Goal: Transaction & Acquisition: Purchase product/service

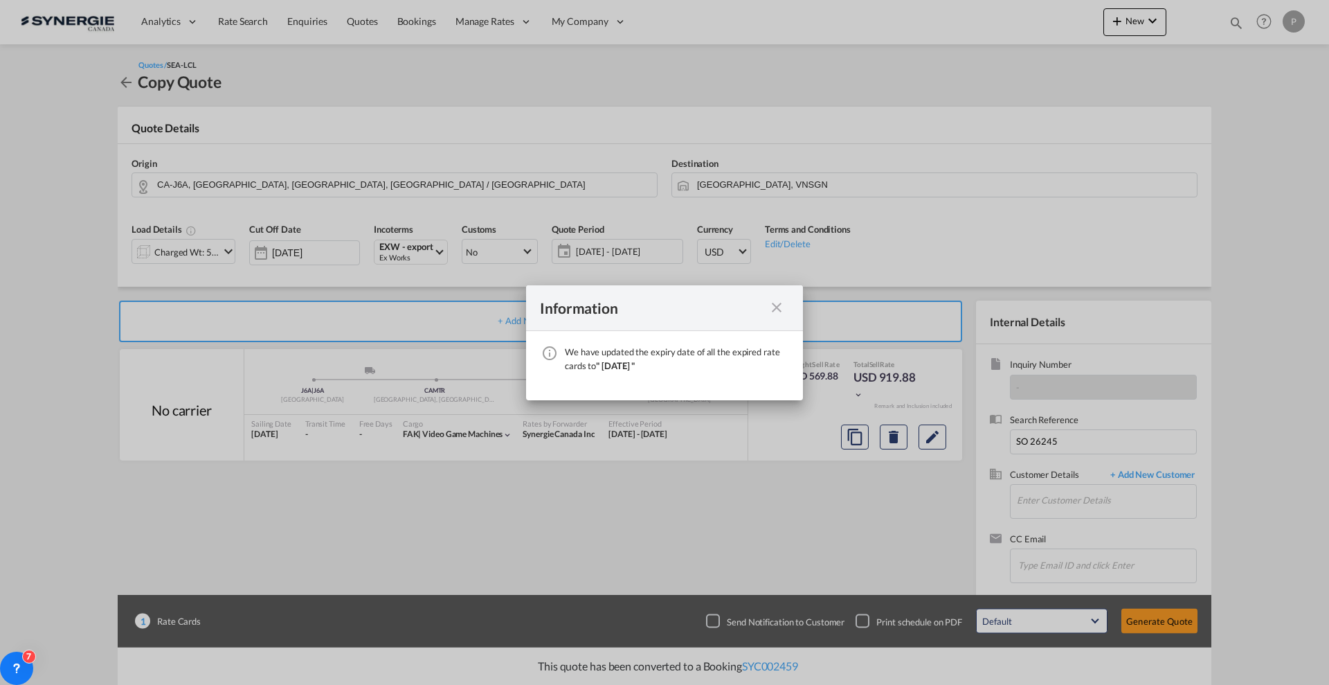
click at [780, 302] on md-icon "icon-close fg-AAA8AD cursor" at bounding box center [777, 307] width 17 height 17
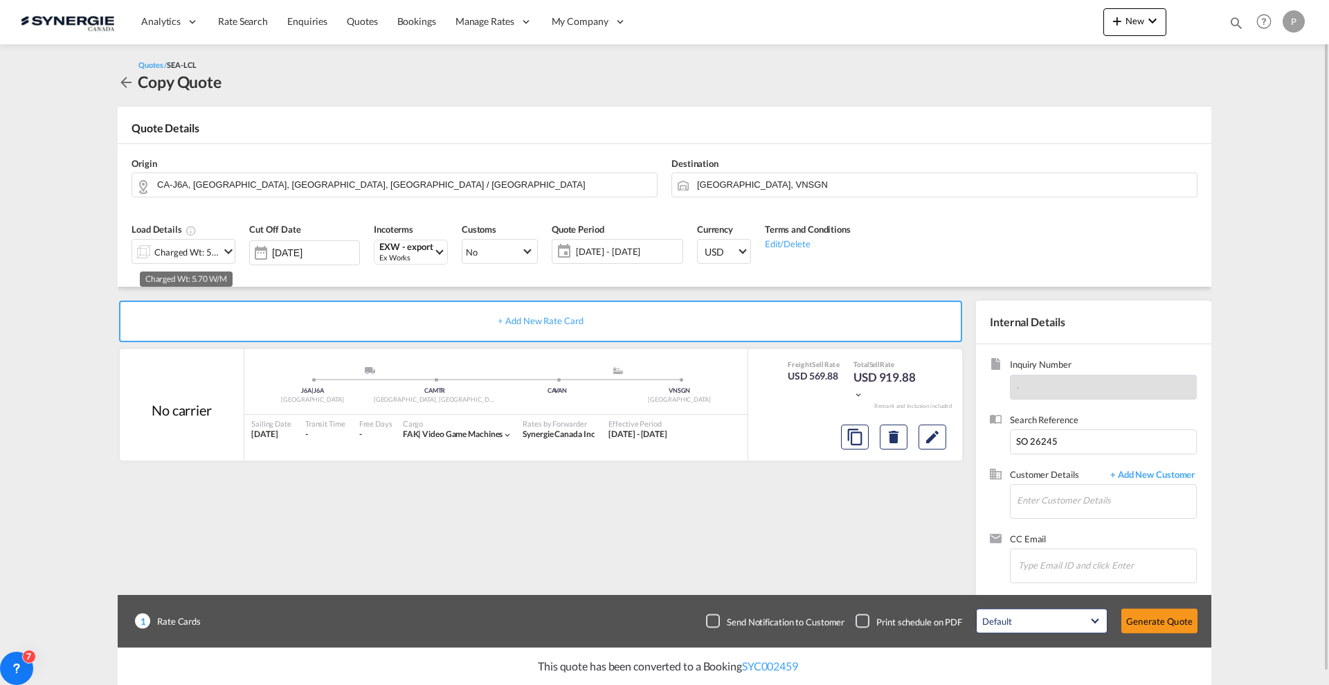
click at [213, 248] on div "Charged Wt: 5.70 W/M" at bounding box center [186, 251] width 65 height 19
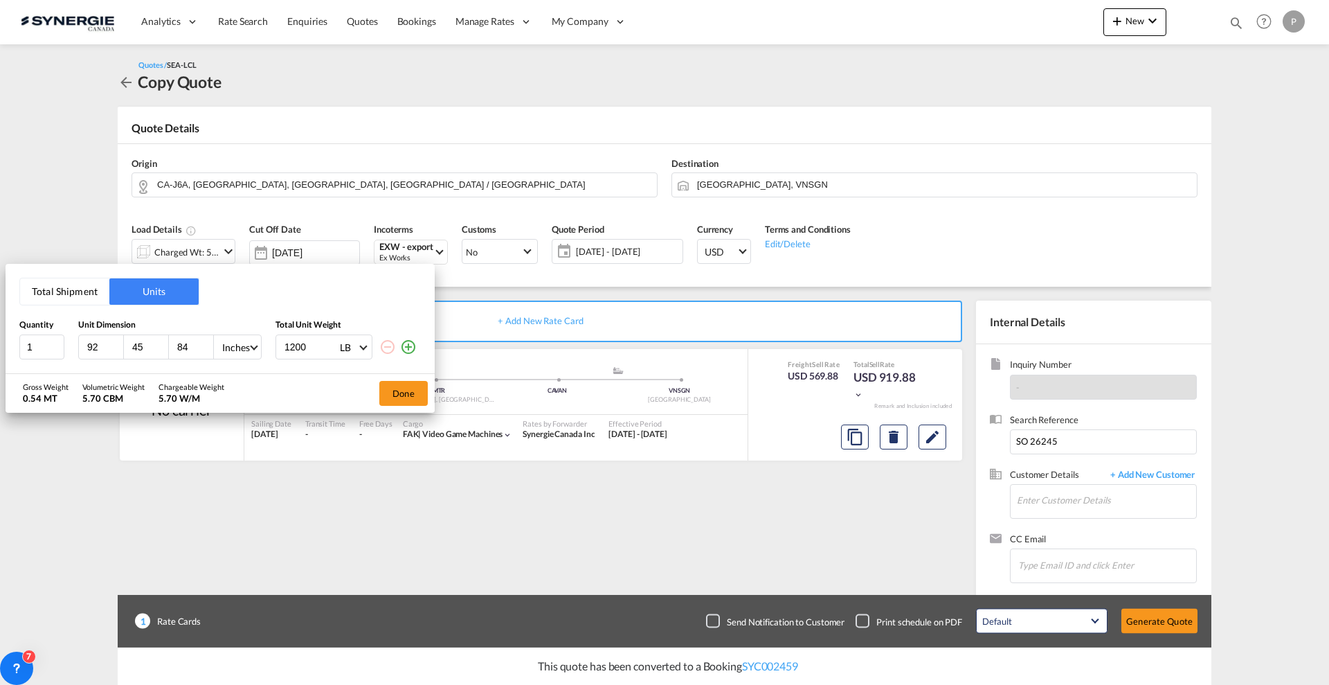
click at [402, 345] on md-icon "icon-plus-circle-outline" at bounding box center [408, 347] width 17 height 17
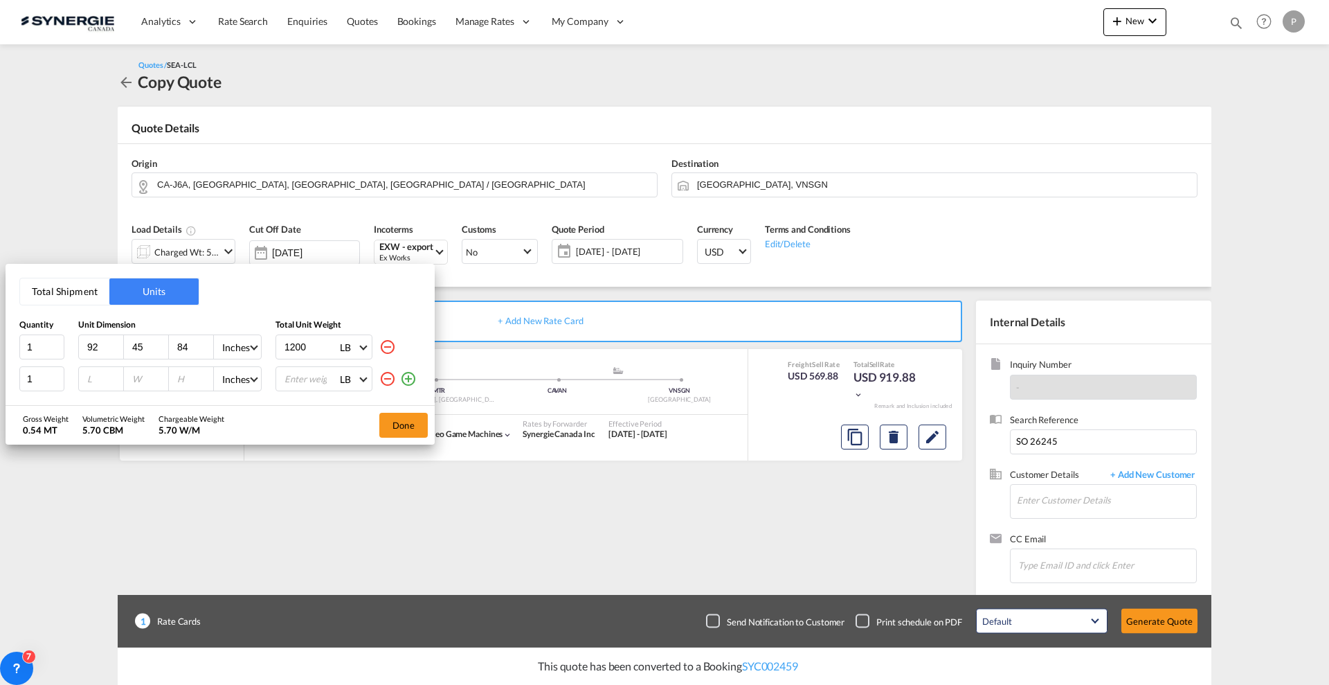
click at [91, 379] on input "number" at bounding box center [104, 379] width 37 height 12
click at [89, 339] on div "92" at bounding box center [101, 347] width 45 height 24
click at [96, 352] on input "92" at bounding box center [104, 347] width 37 height 12
type input "90"
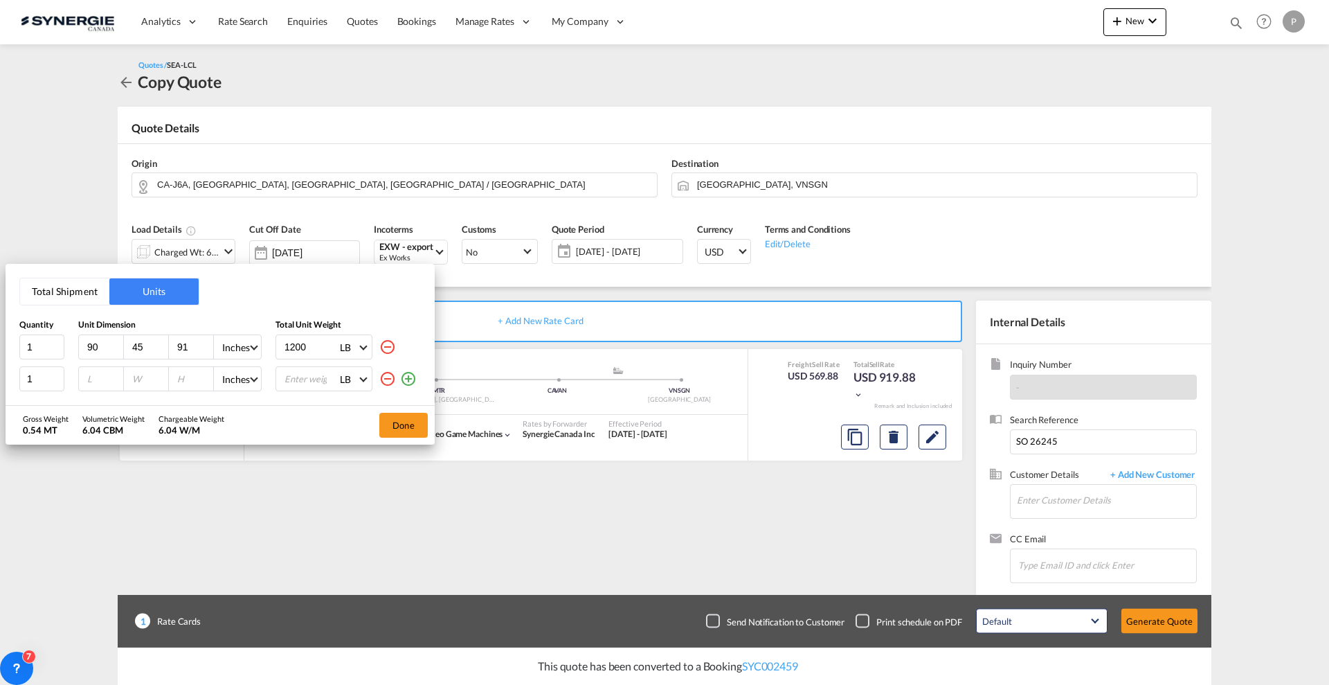
type input "91"
type input "800"
type input "50"
type input "45"
type input "91"
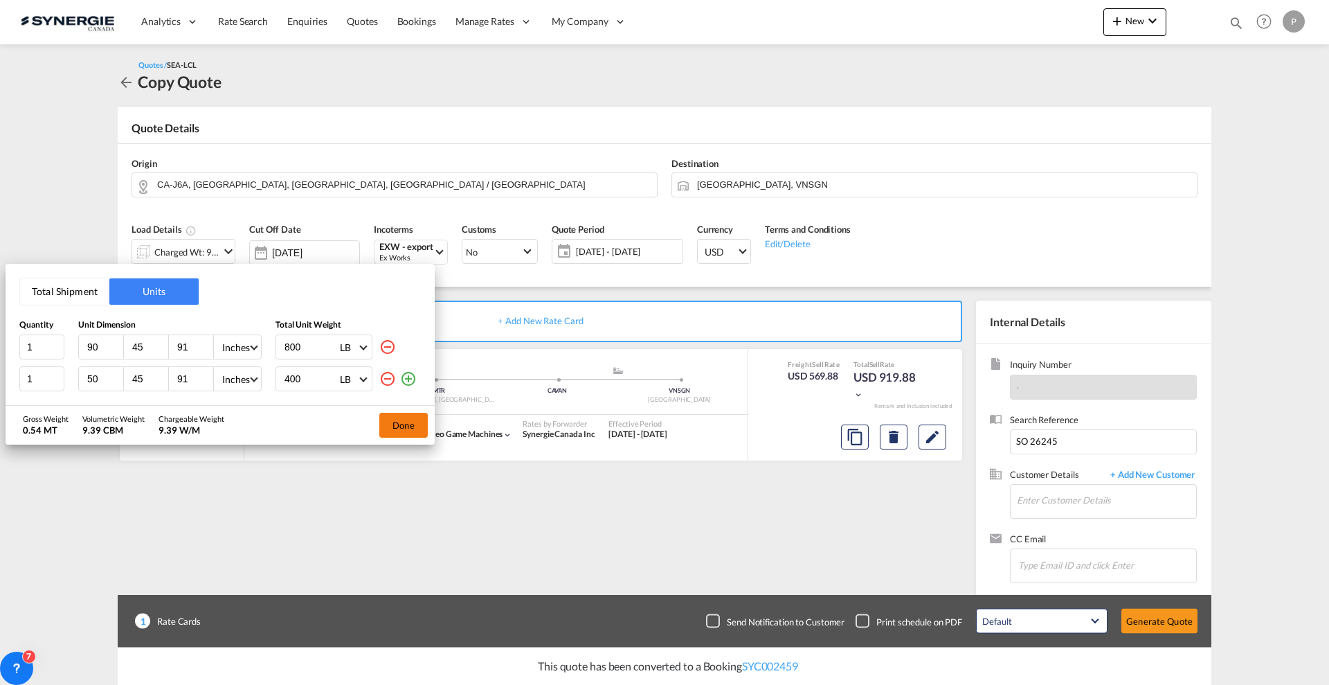
type input "400"
click at [403, 425] on button "Done" at bounding box center [403, 425] width 48 height 25
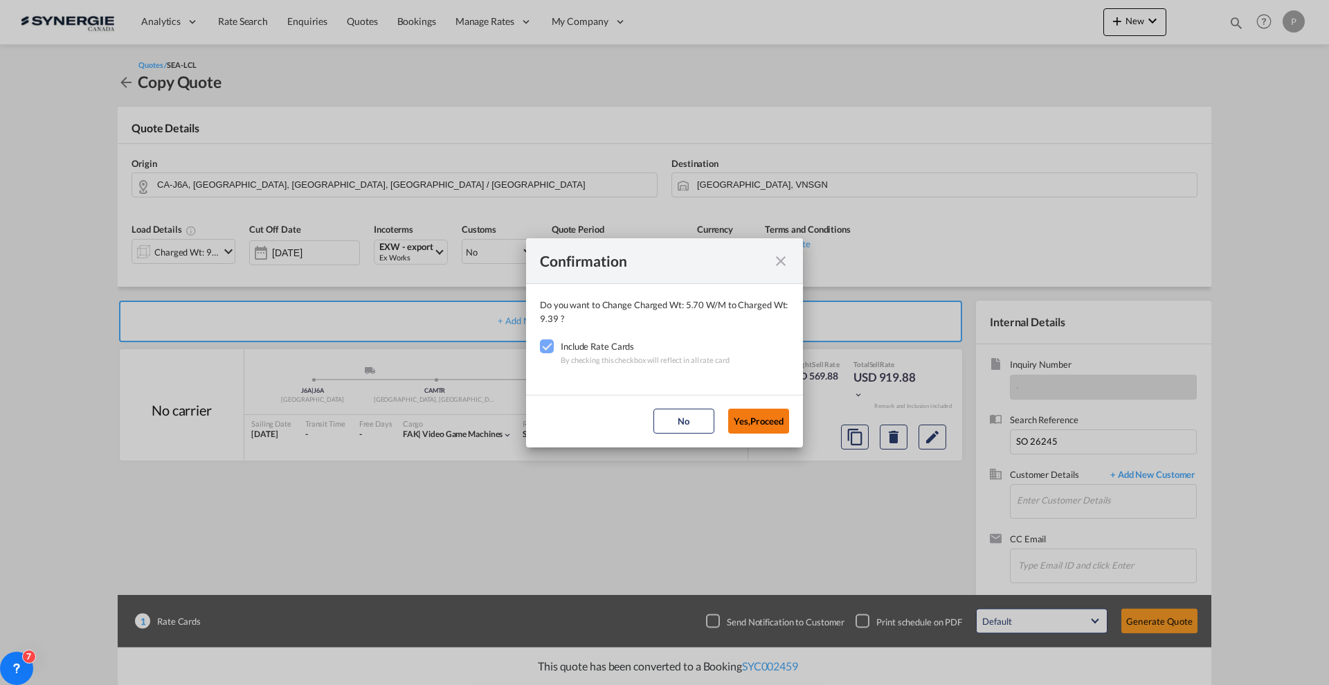
click at [743, 420] on button "Yes,Proceed" at bounding box center [758, 421] width 61 height 25
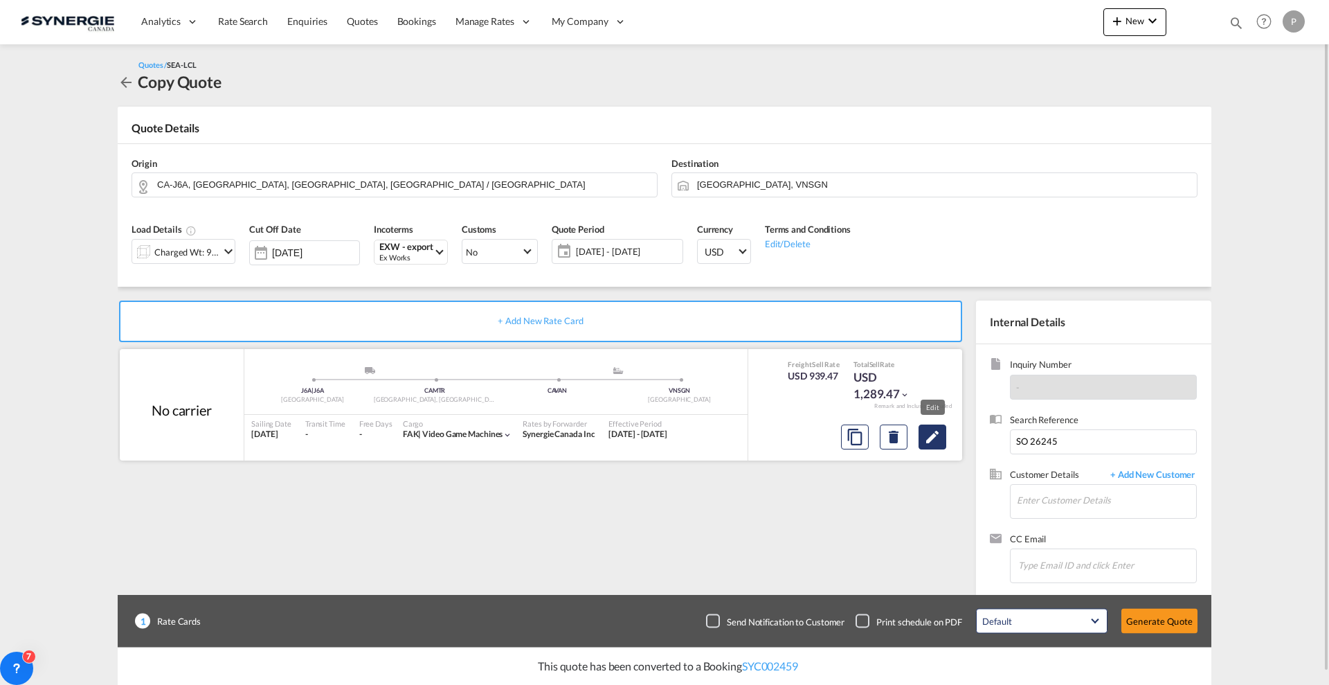
click at [939, 434] on md-icon "Edit" at bounding box center [932, 437] width 17 height 17
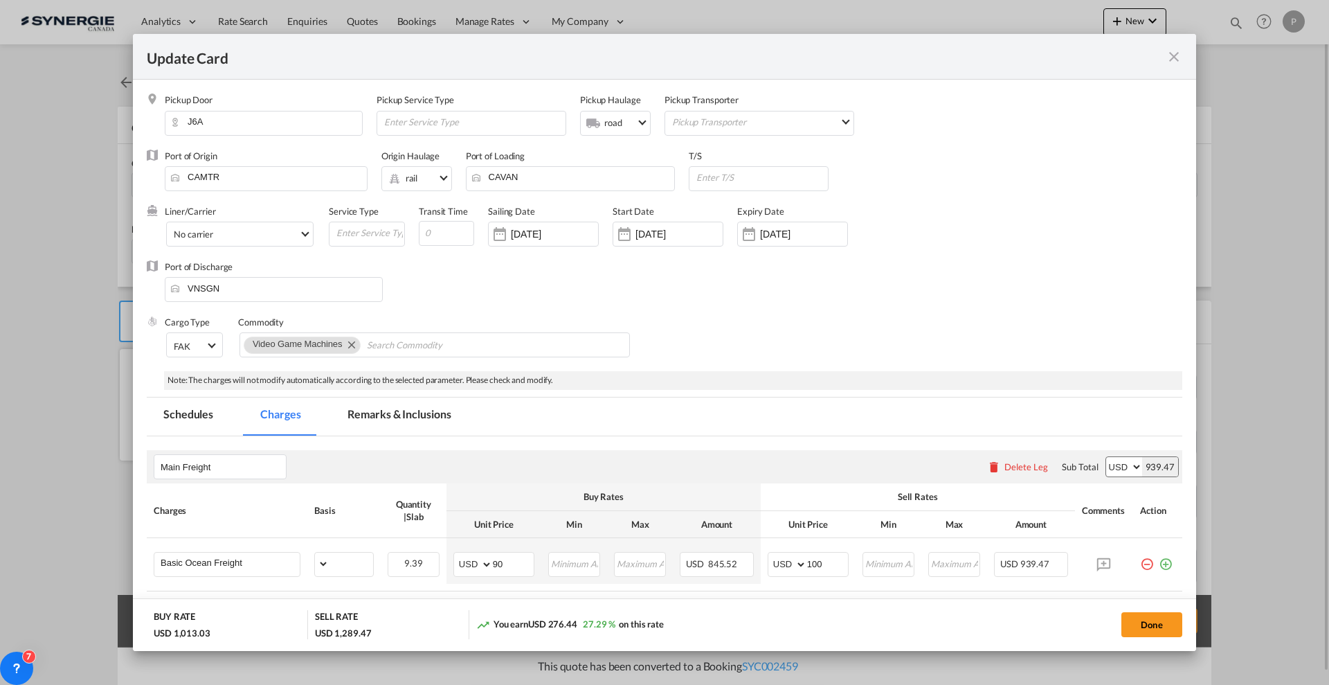
select select "per_w/m"
select select "flat"
select select "per_bl"
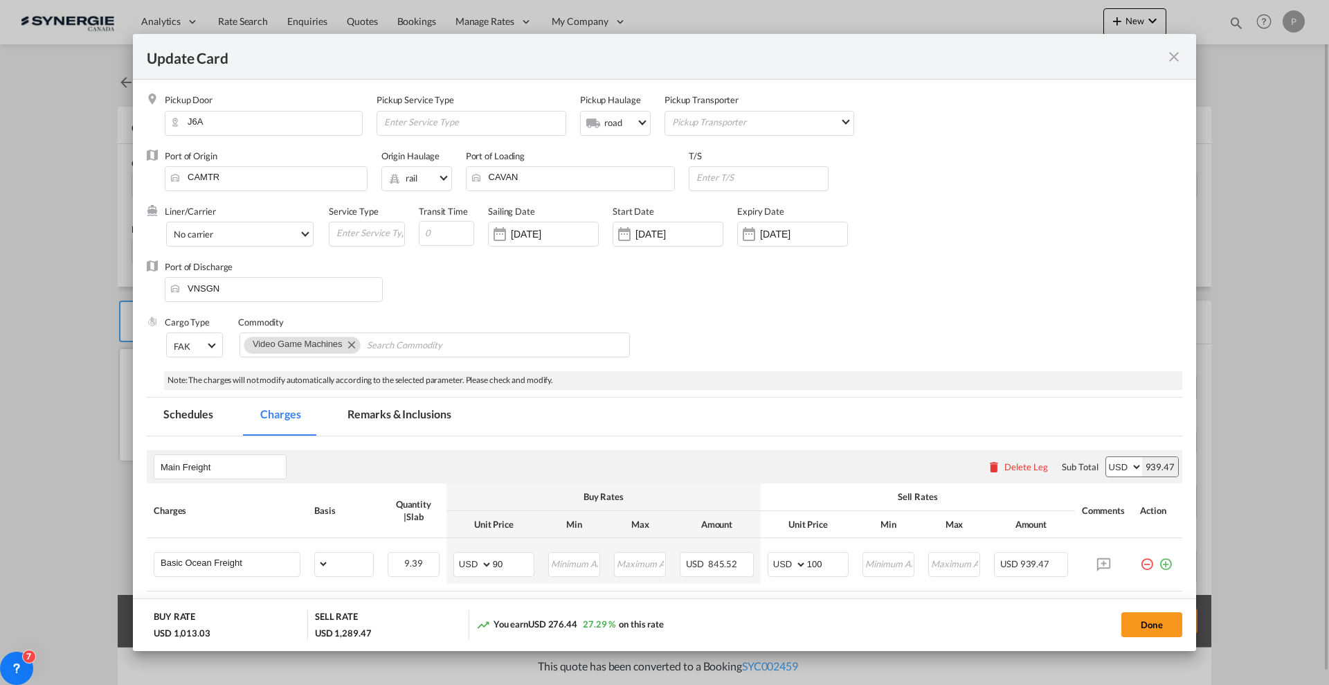
select select "per_bl"
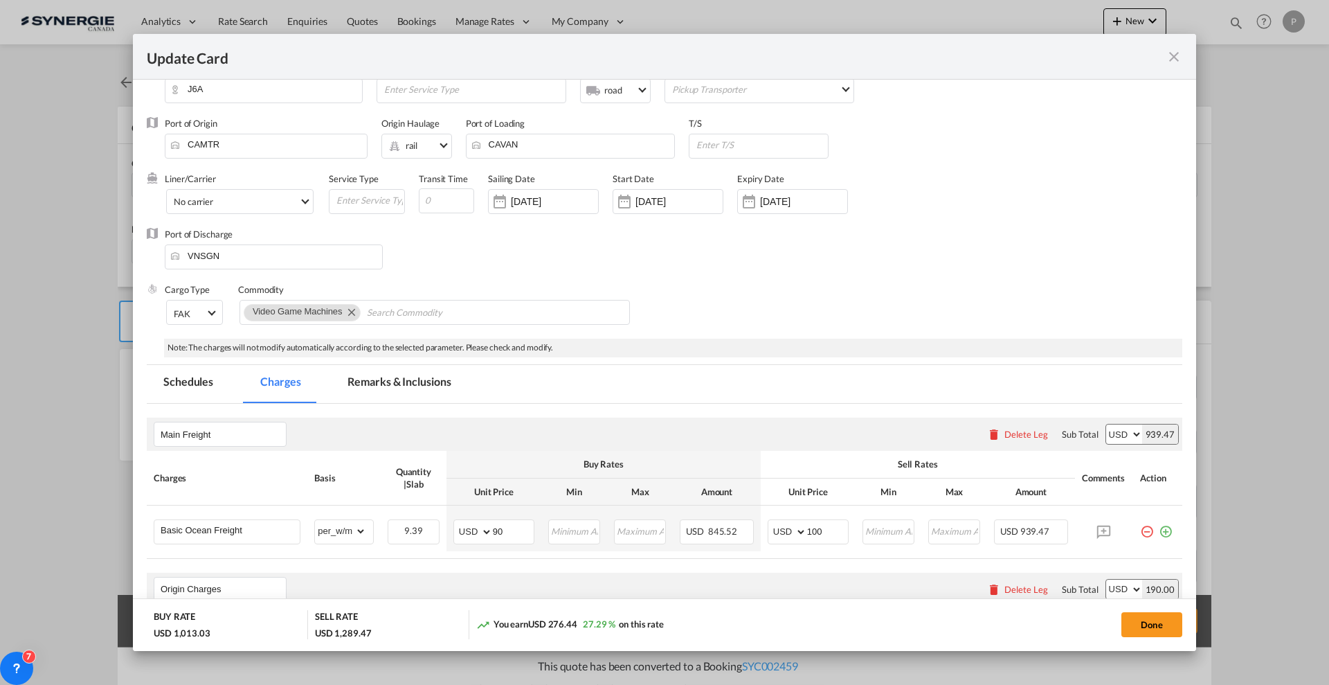
scroll to position [87, 0]
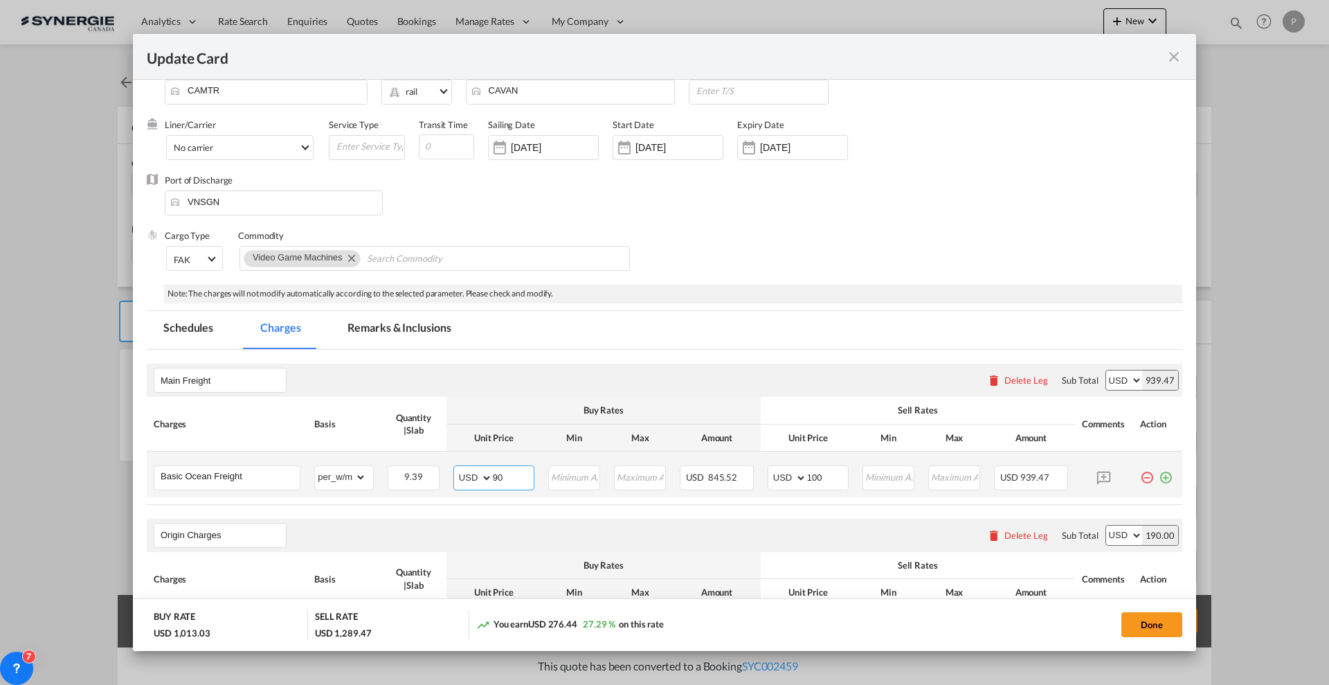
click at [514, 476] on input "90" at bounding box center [513, 476] width 41 height 21
type input "80"
click at [534, 431] on th "Unit Price" at bounding box center [494, 437] width 95 height 27
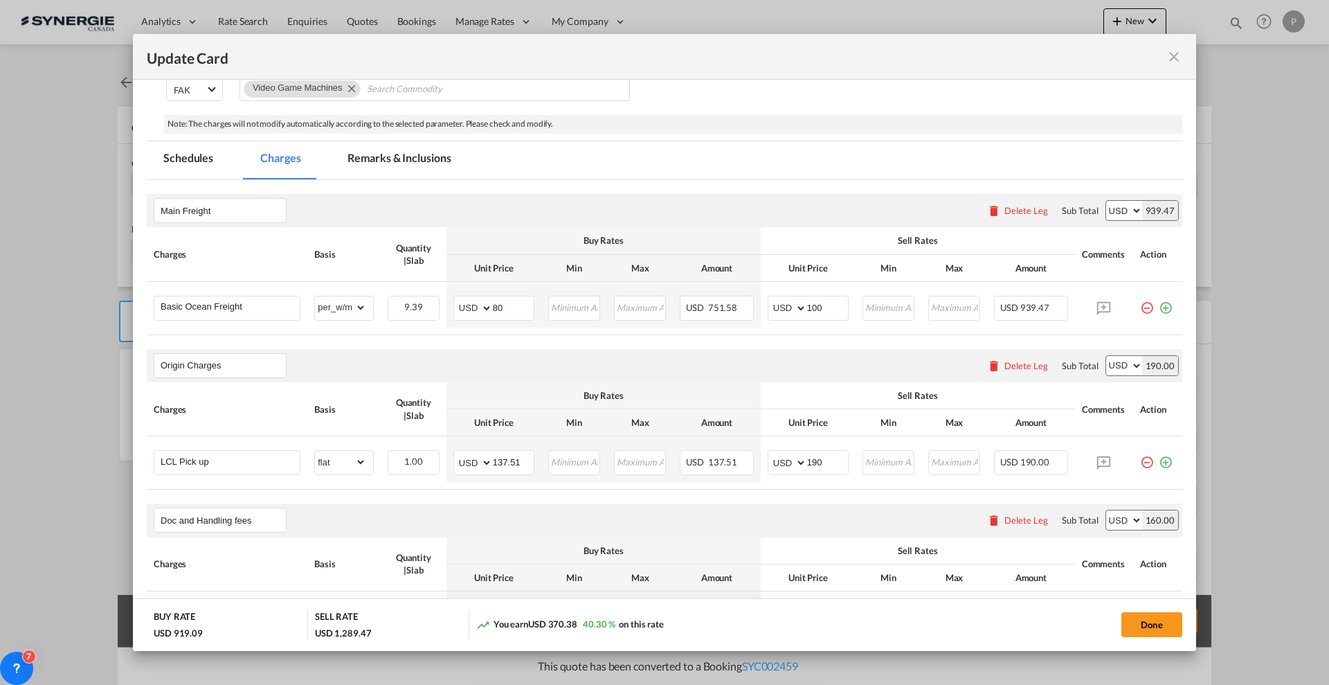
scroll to position [260, 0]
drag, startPoint x: 413, startPoint y: 149, endPoint x: 363, endPoint y: 230, distance: 95.1
click at [412, 149] on md-tab-item "Remarks & Inclusions" at bounding box center [399, 157] width 136 height 38
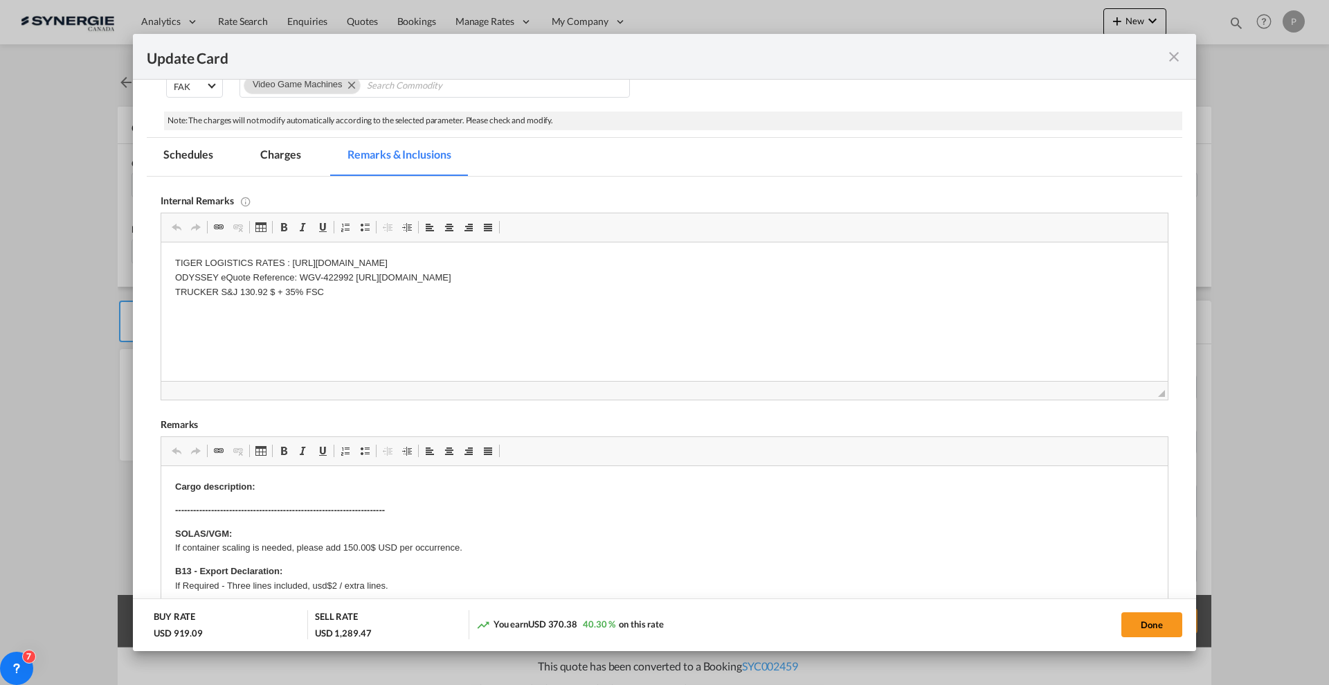
scroll to position [0, 0]
click at [1154, 632] on button "Done" at bounding box center [1152, 624] width 61 height 25
type input "06 Jul 2025"
type input "25 Jun 2025"
type input "02 Oct 2025"
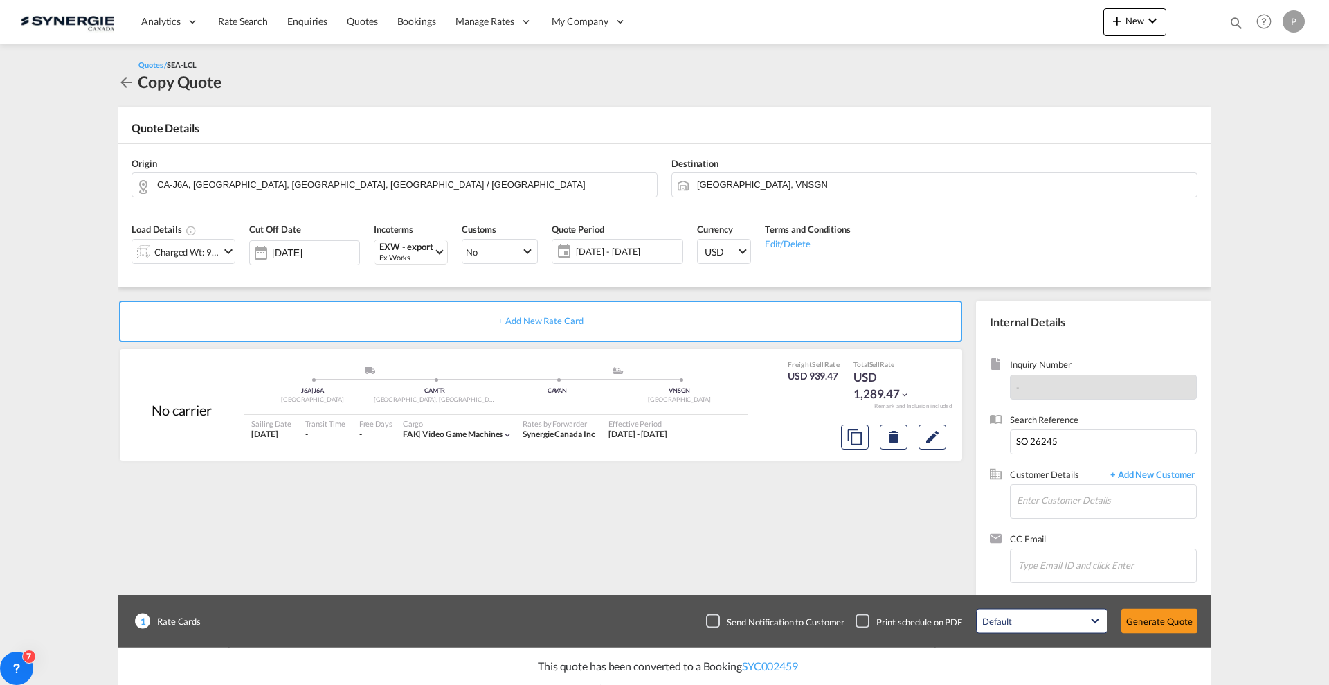
scroll to position [108, 0]
click at [206, 251] on div "Charged Wt: 9.39 W/M" at bounding box center [186, 251] width 65 height 19
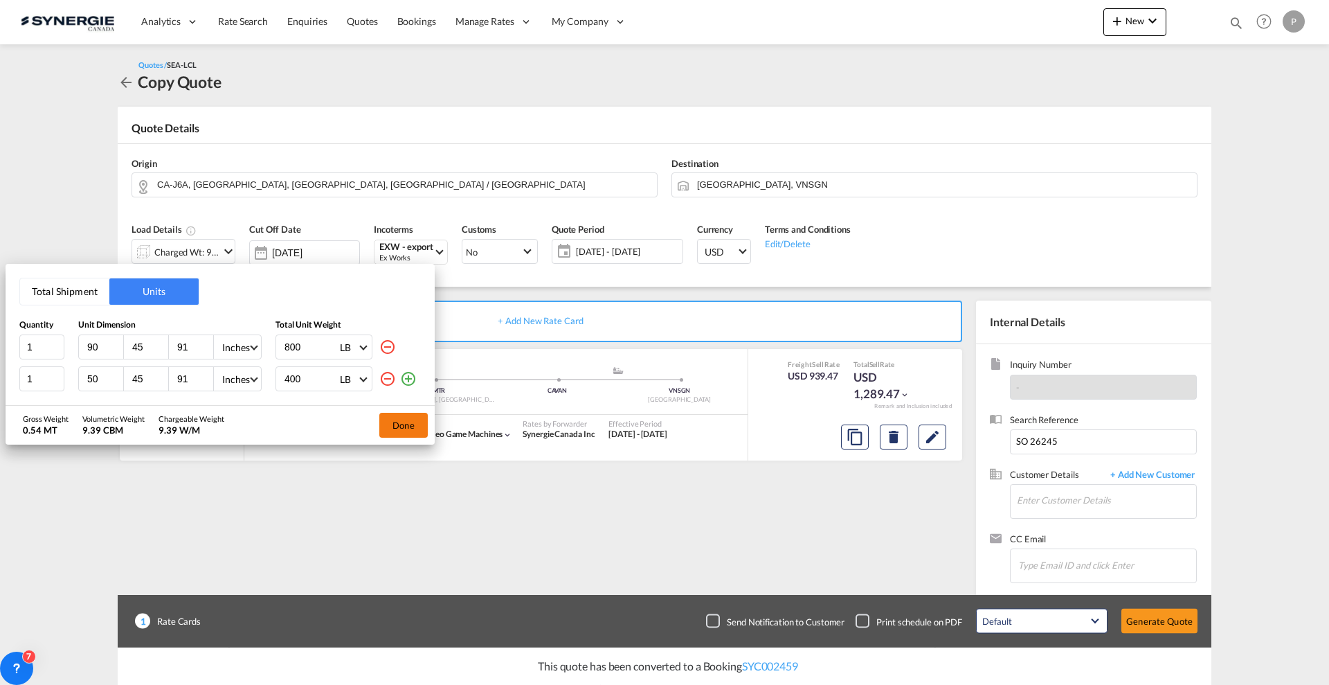
click at [410, 425] on button "Done" at bounding box center [403, 425] width 48 height 25
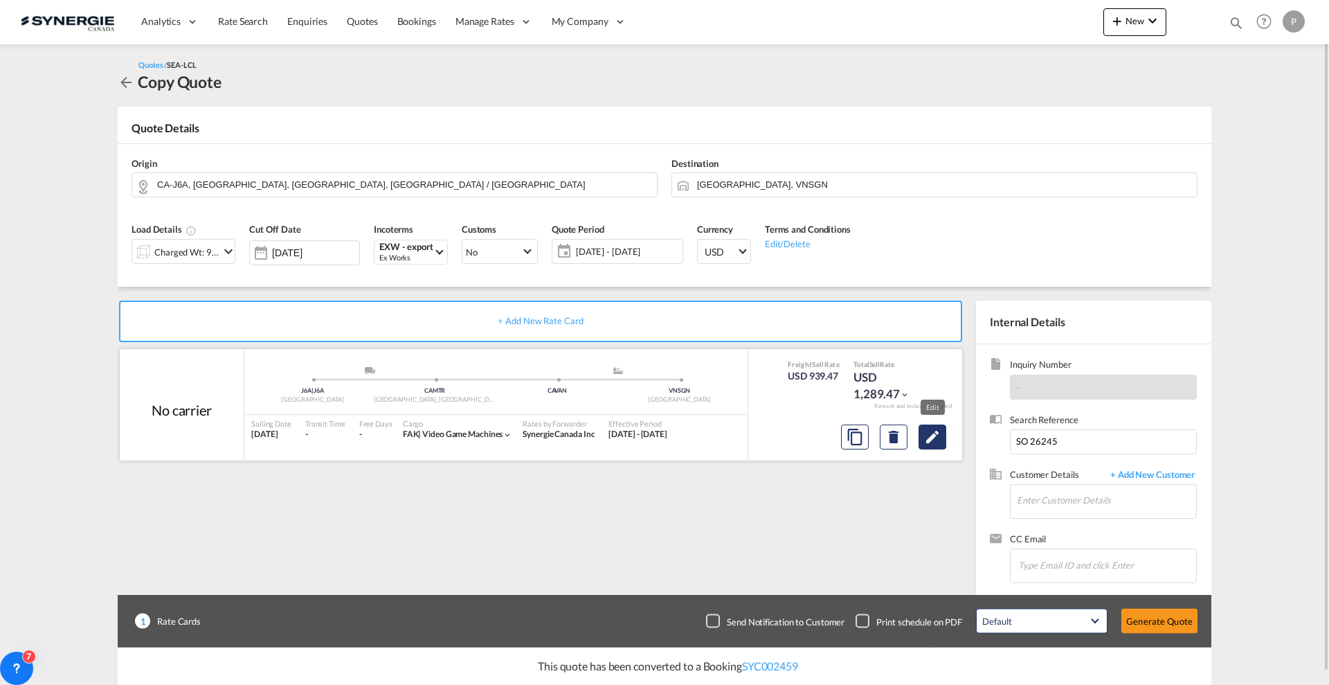
click at [942, 437] on button "Edit" at bounding box center [933, 436] width 28 height 25
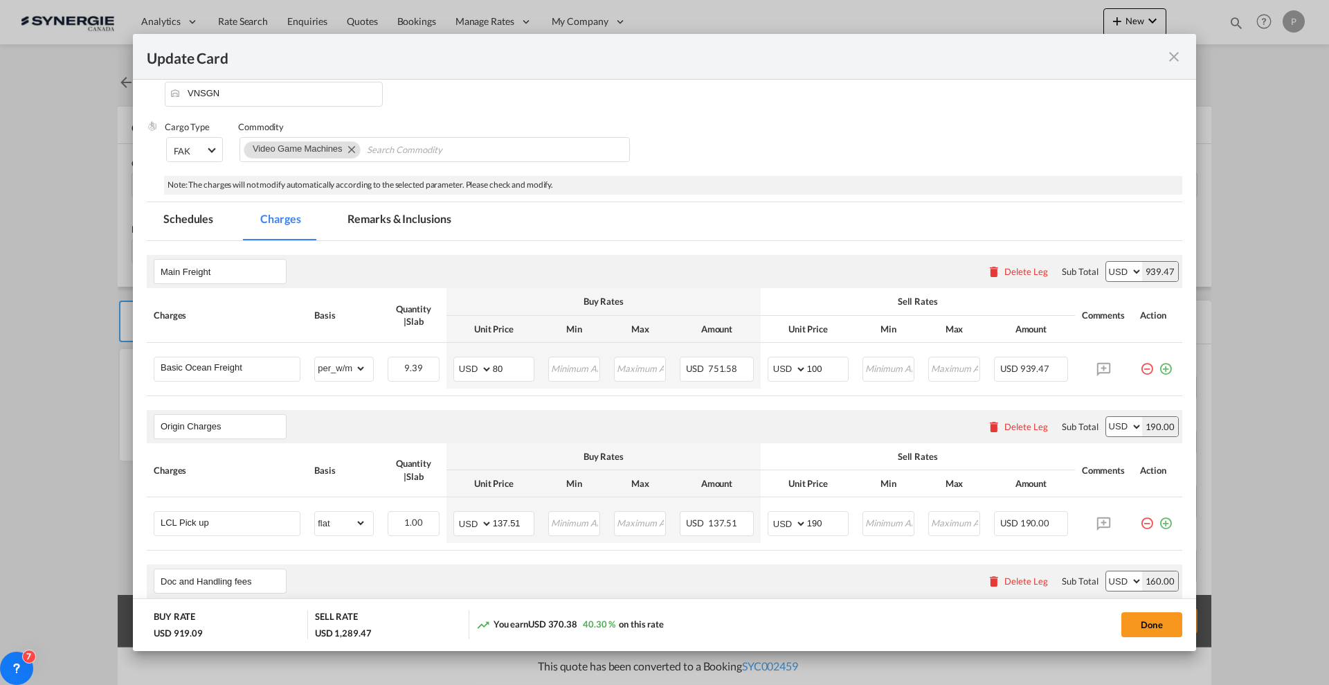
scroll to position [260, 0]
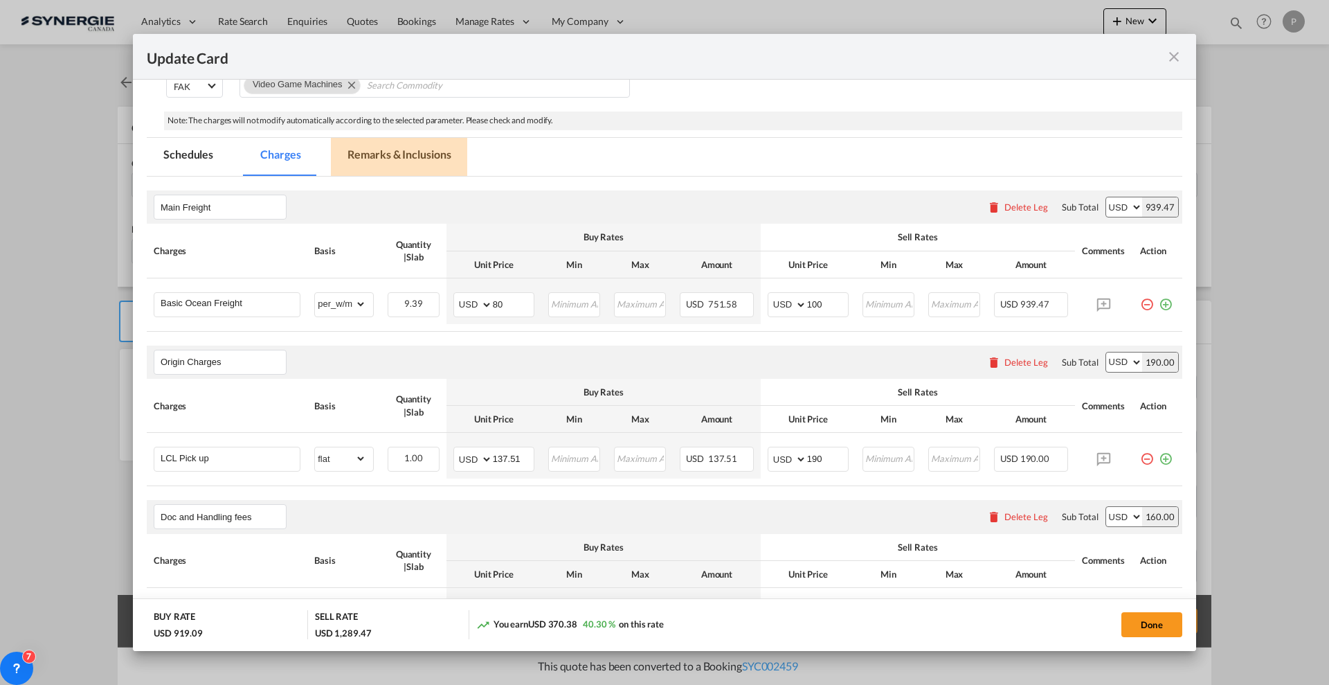
click at [433, 161] on md-tab-item "Remarks & Inclusions" at bounding box center [399, 157] width 136 height 38
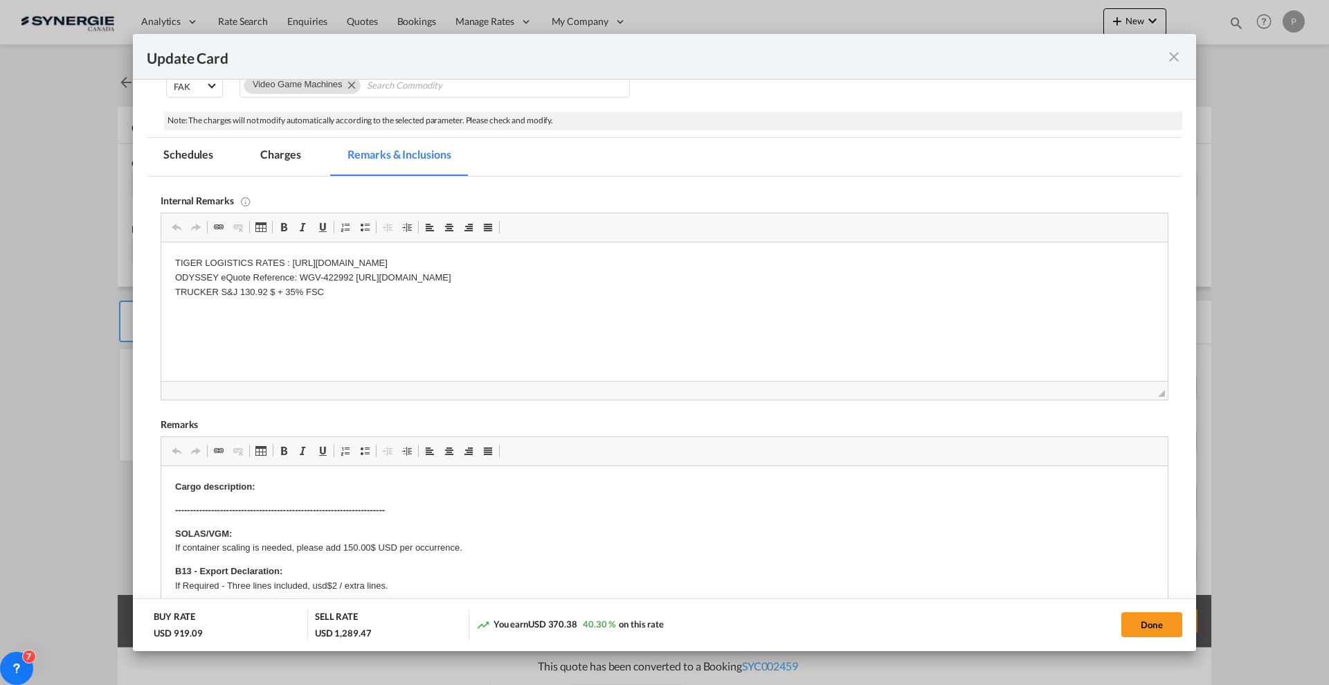
scroll to position [0, 0]
drag, startPoint x: 267, startPoint y: 290, endPoint x: 246, endPoint y: 286, distance: 21.2
drag, startPoint x: 246, startPoint y: 286, endPoint x: 266, endPoint y: 289, distance: 20.3
click at [266, 289] on p "TIGER LOGISTICS RATES : https://app.frontapp.com/open/cnv_pslgyof?key=plpZXj0FM…" at bounding box center [664, 277] width 979 height 43
drag, startPoint x: 357, startPoint y: 276, endPoint x: 728, endPoint y: 279, distance: 370.5
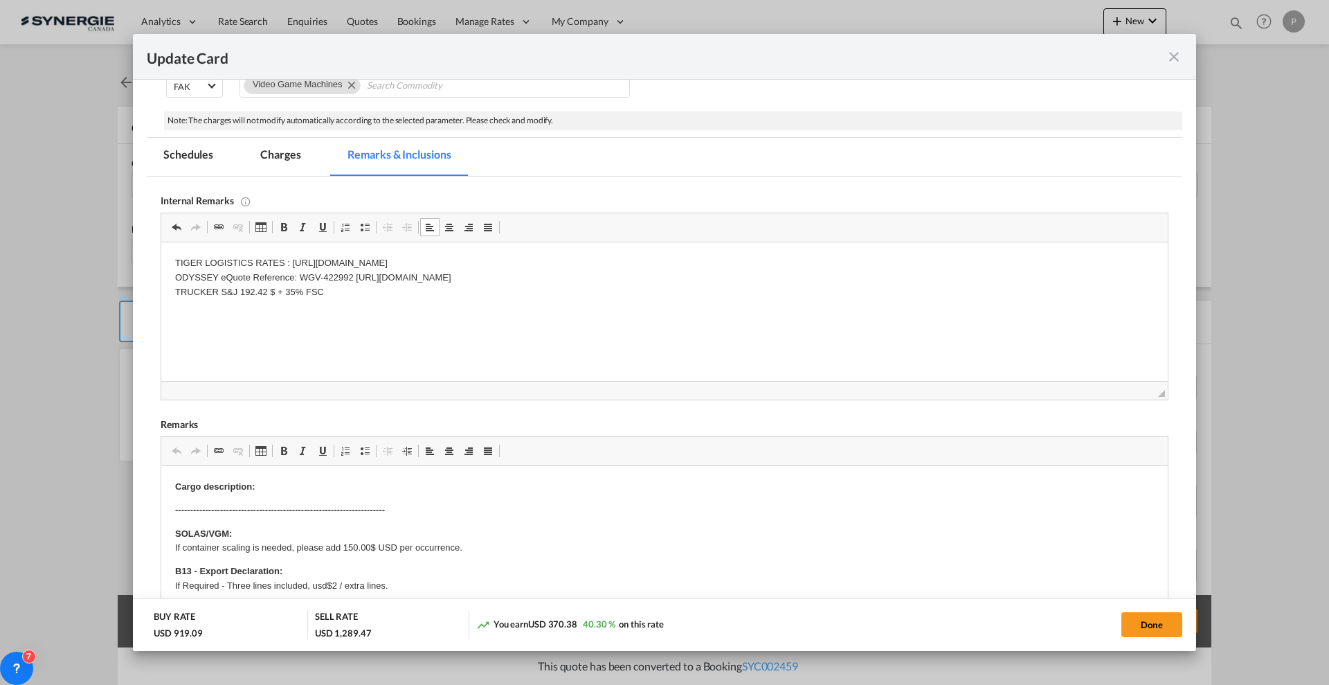
click at [728, 279] on p "TIGER LOGISTICS RATES : https://app.frontapp.com/open/cnv_pslgyof?key=plpZXj0FM…" at bounding box center [664, 277] width 979 height 43
drag, startPoint x: 304, startPoint y: 274, endPoint x: 315, endPoint y: 276, distance: 11.3
click at [315, 276] on p "TIGER LOGISTICS RATES : https://app.frontapp.com/open/cnv_pslgyof?key=plpZXj0FM…" at bounding box center [664, 277] width 979 height 43
drag, startPoint x: 299, startPoint y: 278, endPoint x: 354, endPoint y: 272, distance: 55.0
click at [354, 272] on p "TIGER LOGISTICS RATES : https://app.frontapp.com/open/cnv_pslgyof?key=plpZXj0FM…" at bounding box center [664, 277] width 979 height 43
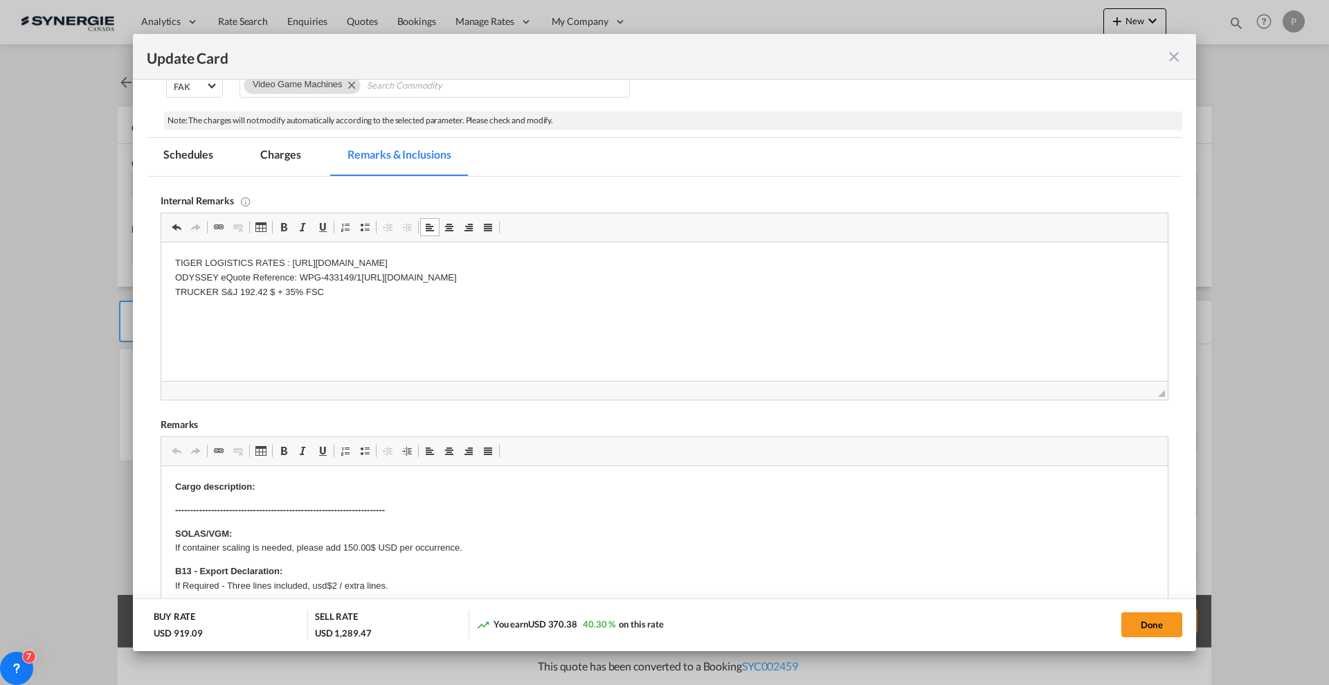
click at [424, 256] on p "TIGER LOGISTICS RATES : https://app.frontapp.com/open/cnv_pslgyof?key=plpZXj0FM…" at bounding box center [664, 277] width 979 height 43
click at [287, 148] on md-tab-item "Charges" at bounding box center [280, 157] width 73 height 38
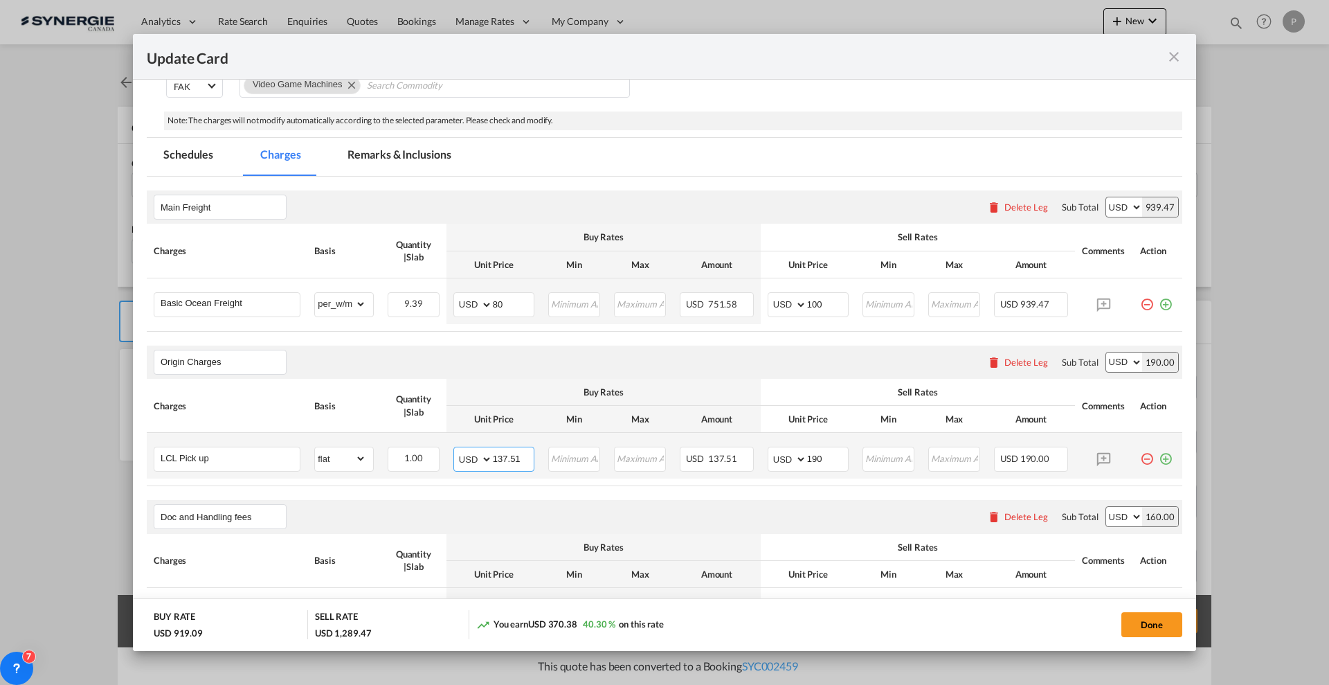
click at [516, 451] on input "137.51" at bounding box center [513, 457] width 41 height 21
type input "200"
type input "240"
click at [393, 156] on md-tab-item "Remarks & Inclusions" at bounding box center [399, 157] width 136 height 38
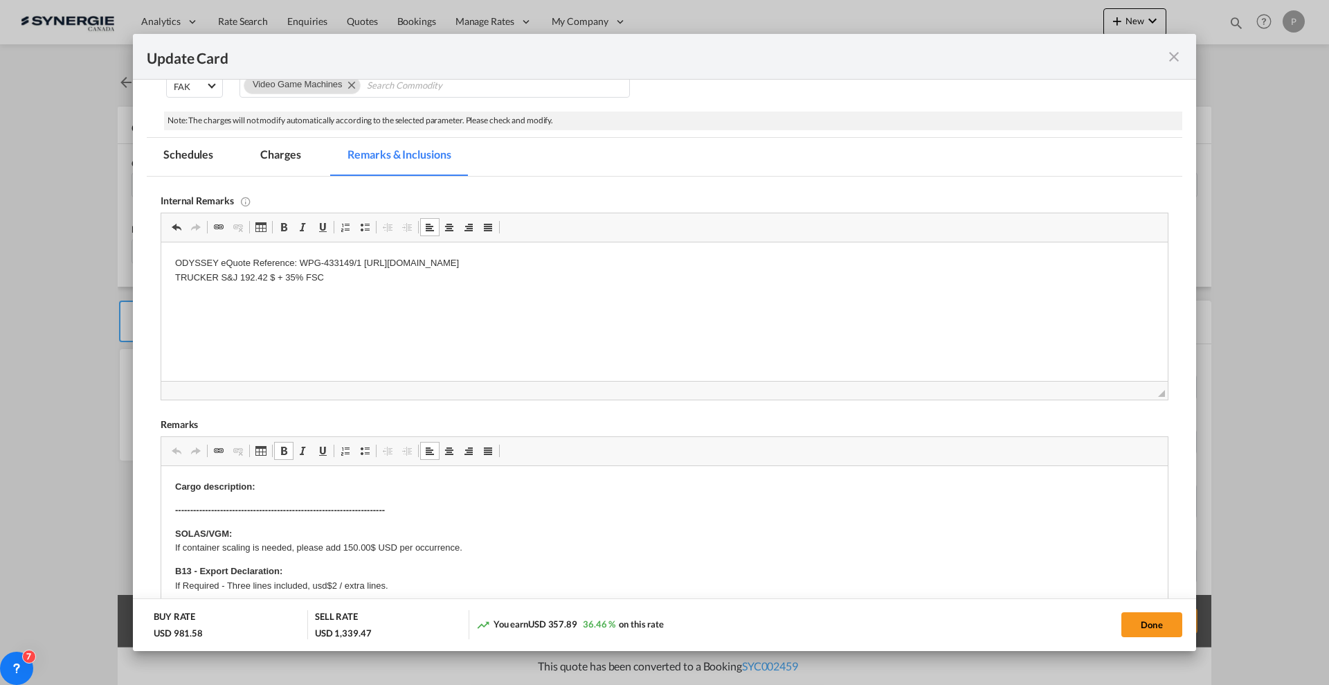
click at [389, 487] on p "Cargo description:" at bounding box center [664, 487] width 979 height 15
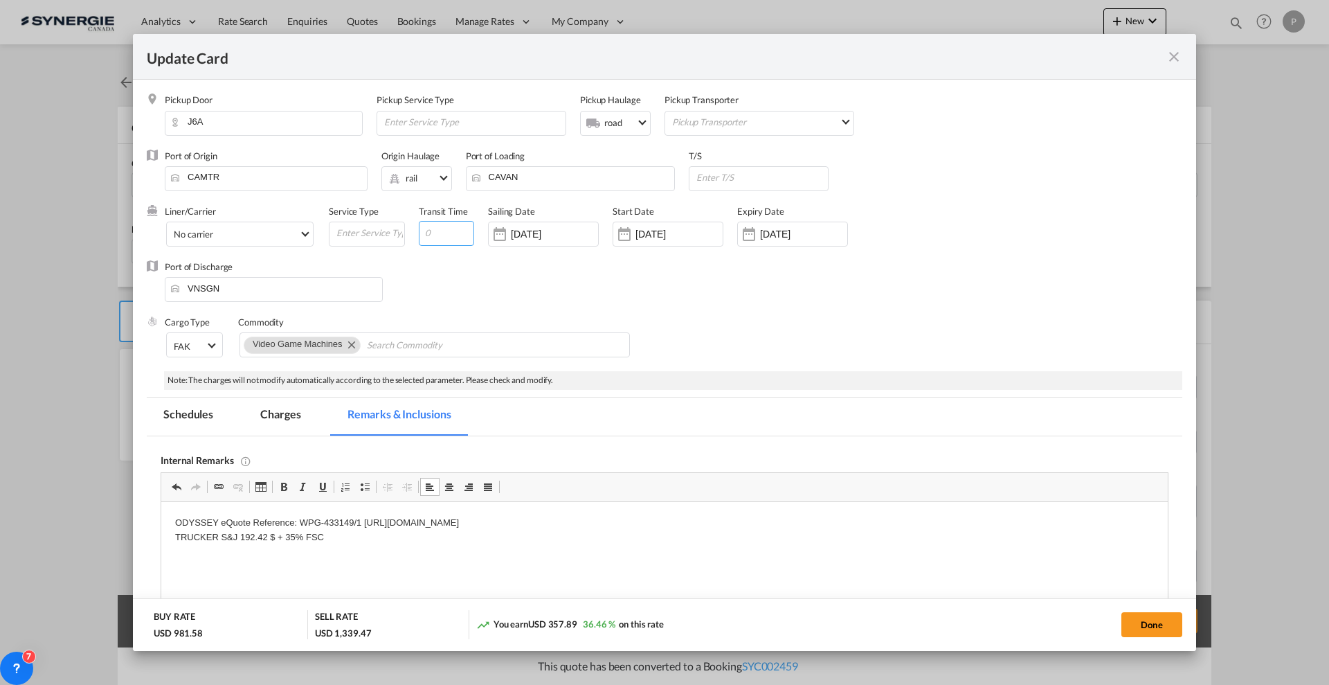
click at [455, 227] on input "Update Card Pickup ..." at bounding box center [446, 233] width 55 height 25
click at [550, 184] on input "CAVAN" at bounding box center [574, 177] width 202 height 21
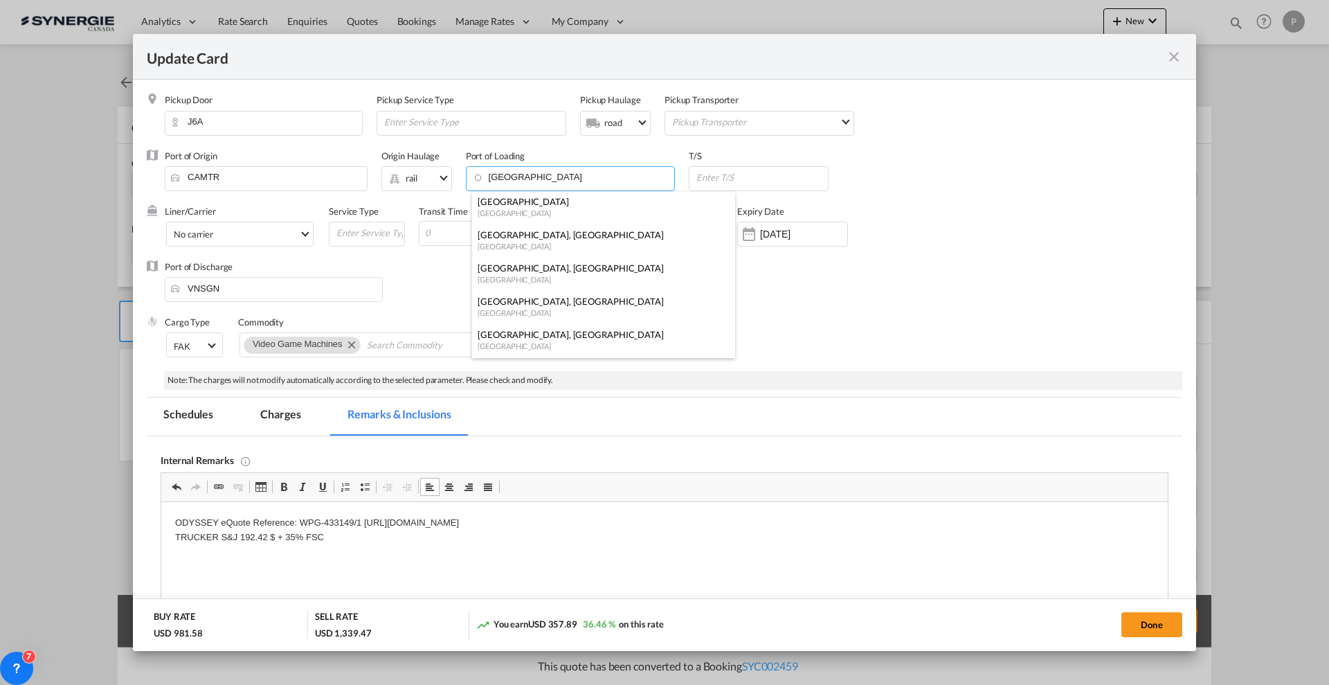
click at [543, 210] on div "[GEOGRAPHIC_DATA]" at bounding box center [600, 213] width 244 height 10
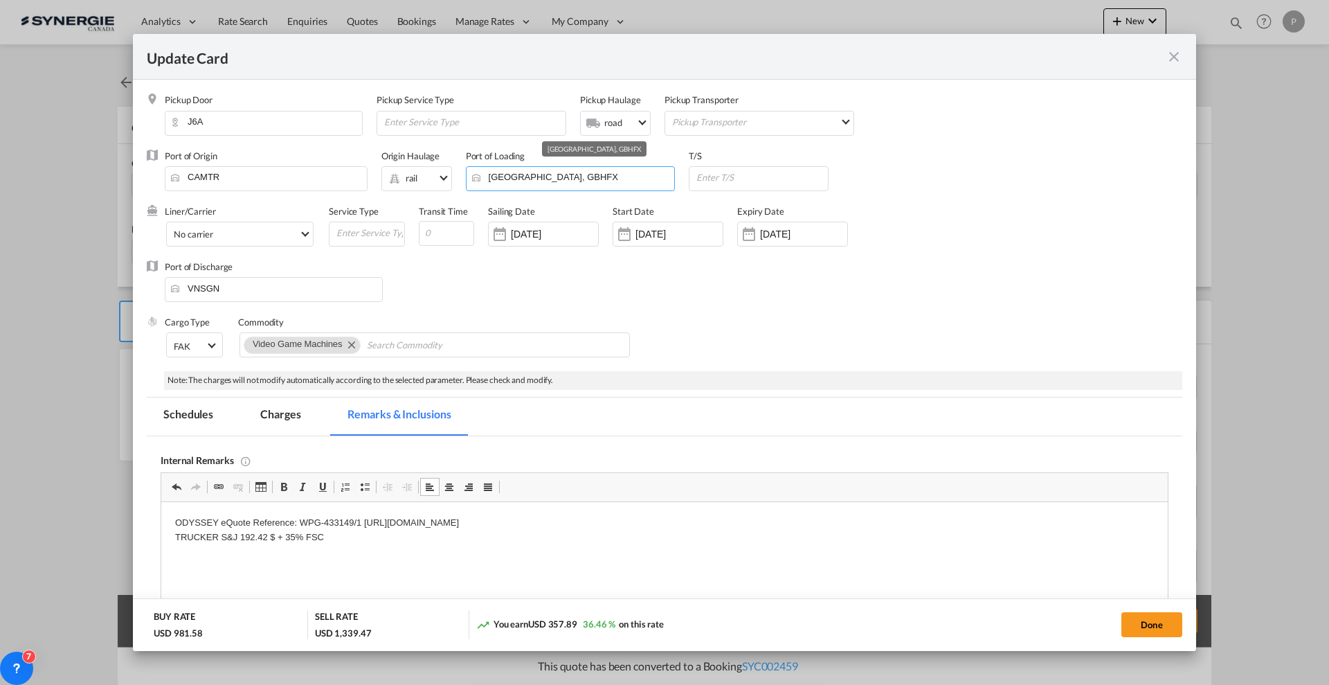
click at [626, 184] on input "Halifax, GBHFX" at bounding box center [574, 177] width 202 height 21
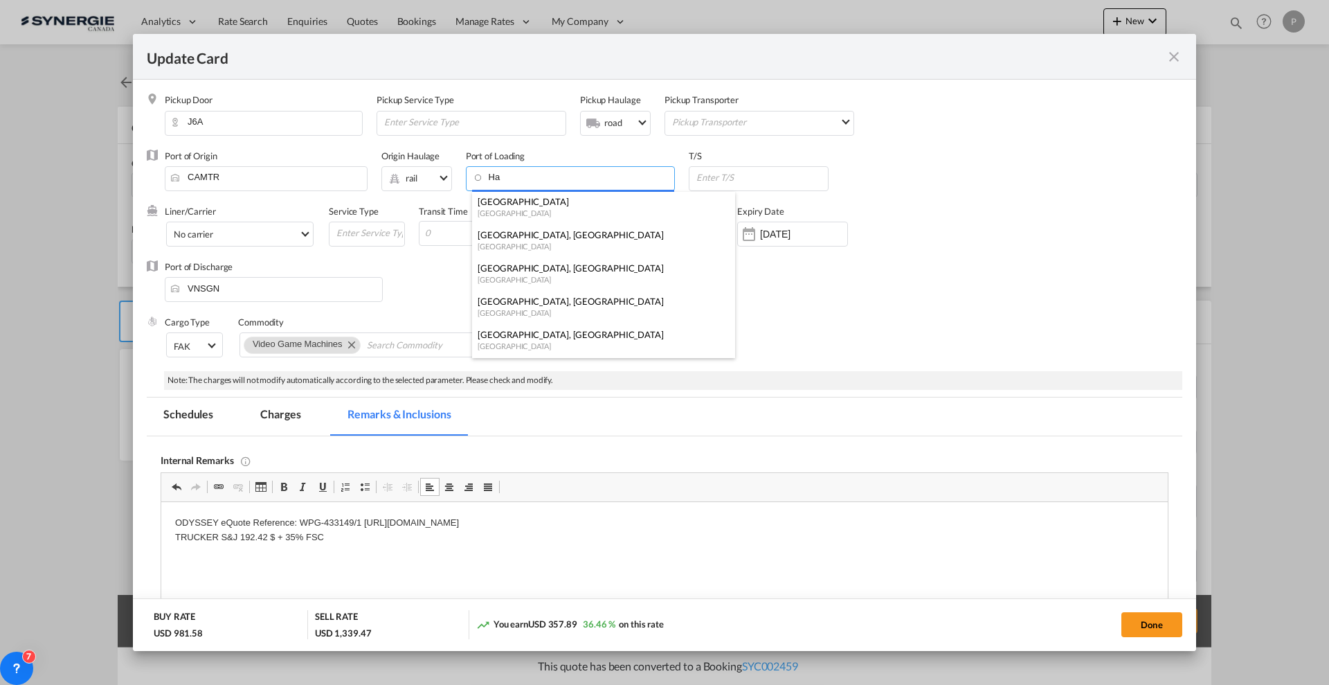
type input "H"
click at [537, 273] on div "Halifax, NS" at bounding box center [600, 268] width 244 height 12
type input "Halifax, NS, CAHAL"
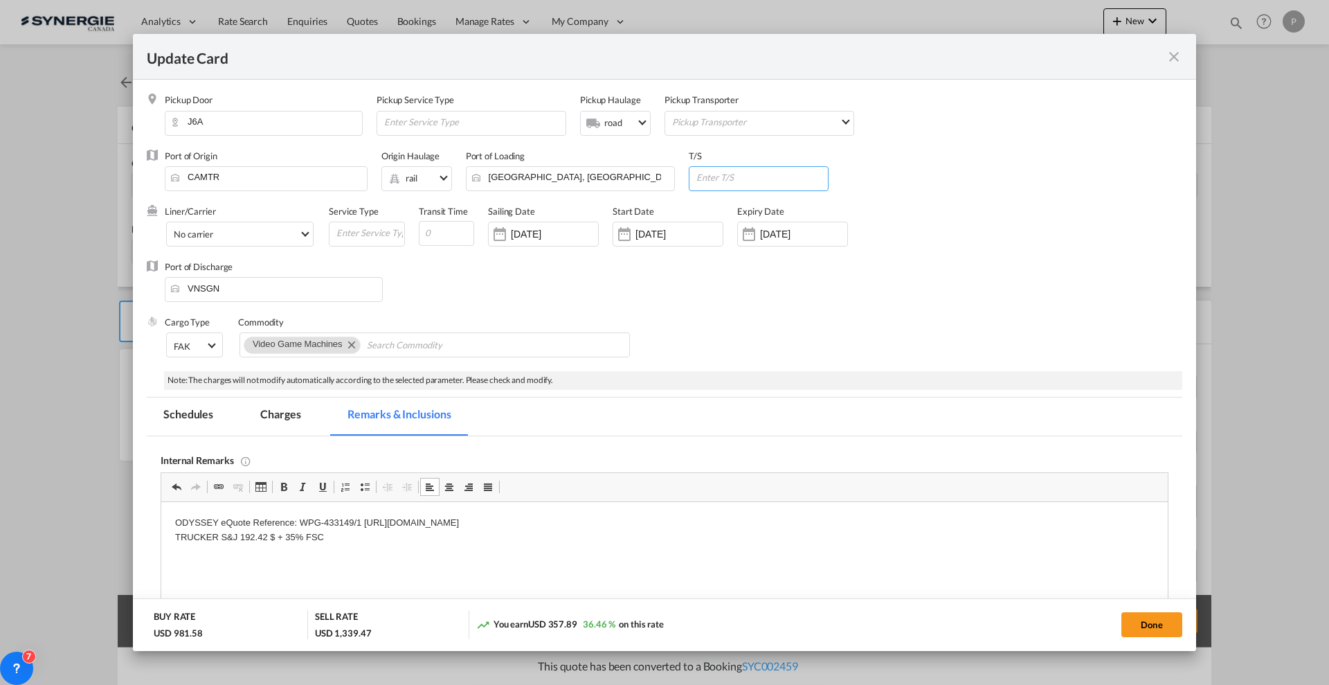
click at [709, 182] on input "Update Card Pickup ..." at bounding box center [761, 177] width 133 height 21
type input "SGSIN"
click at [449, 231] on input "Update Card Pickup ..." at bounding box center [446, 233] width 55 height 25
type input "55"
click at [249, 294] on input "VNSGN" at bounding box center [277, 288] width 210 height 21
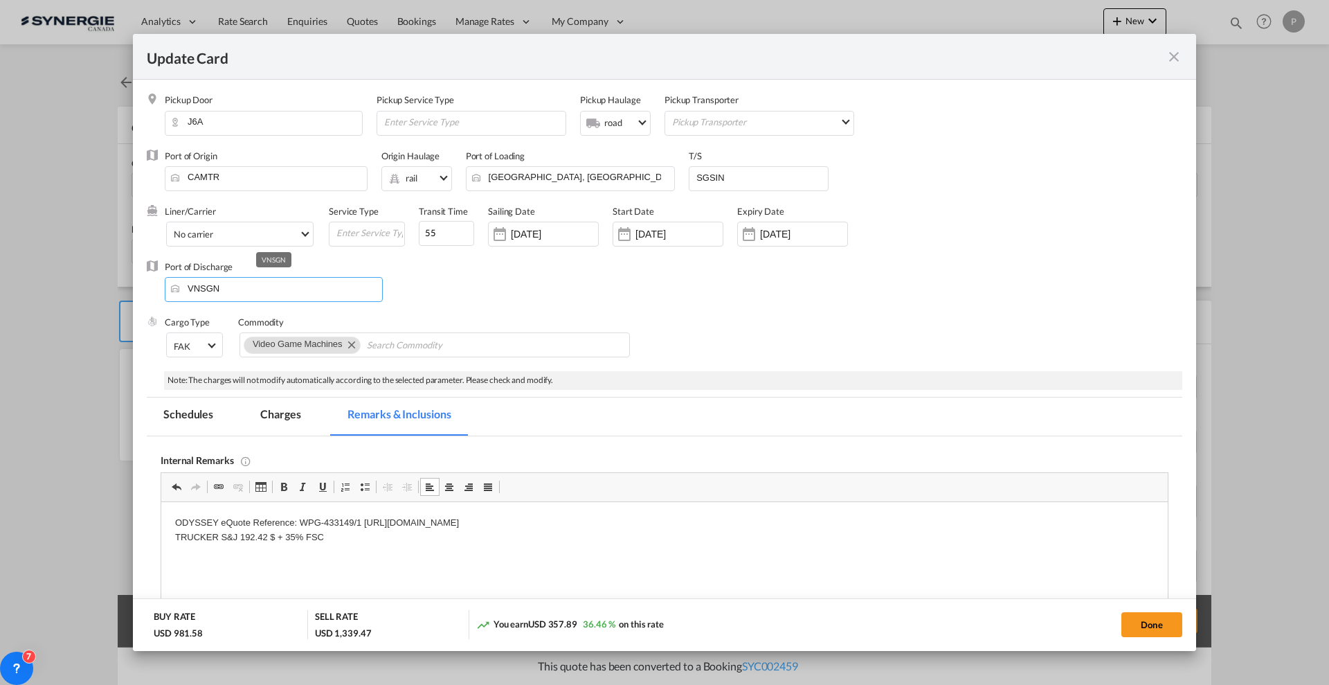
click at [249, 294] on input "VNSGN" at bounding box center [277, 288] width 210 height 21
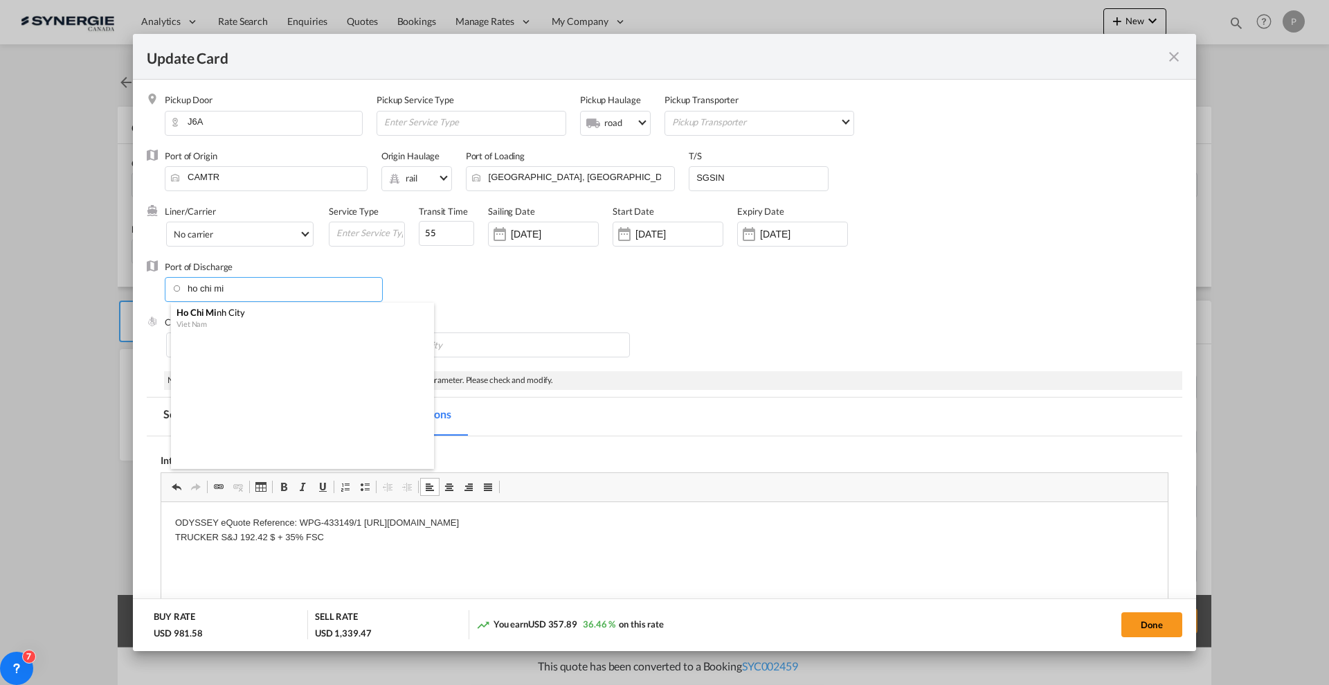
click at [236, 311] on div "Ho Chi Mi nh City" at bounding box center [299, 312] width 244 height 12
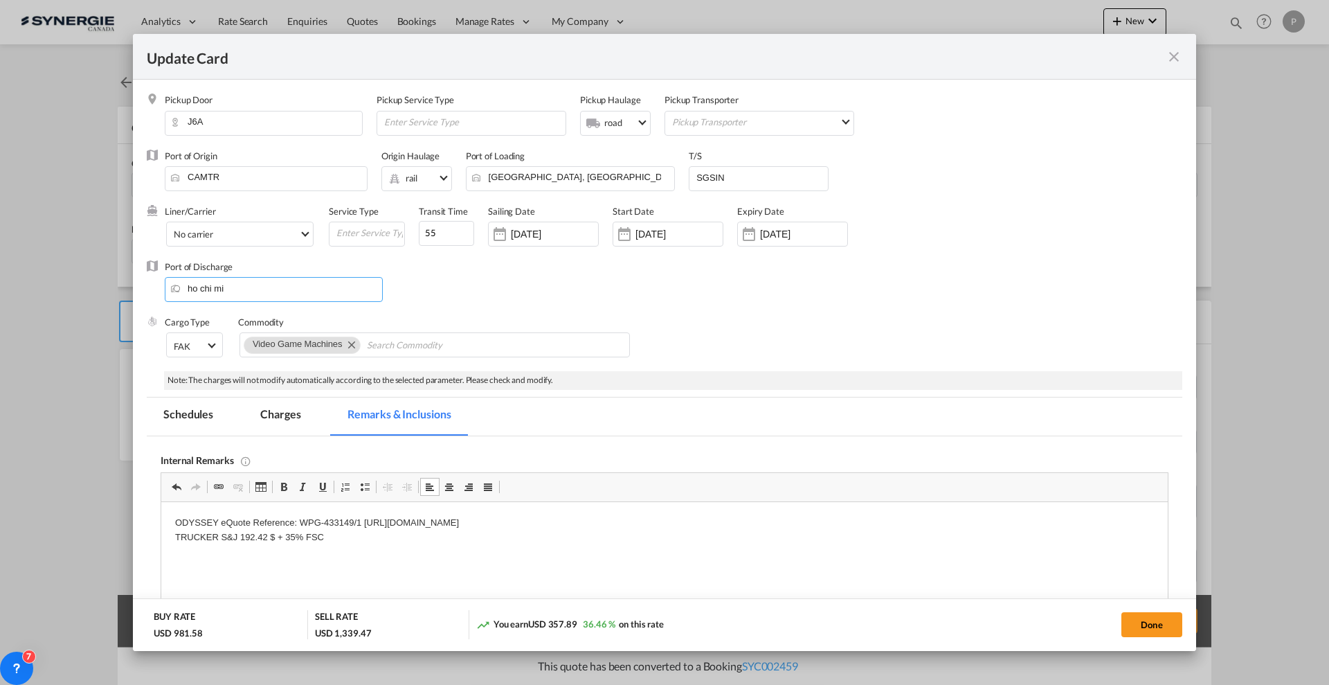
type input "Ho Chi Minh City, VNSGN"
click at [730, 303] on div "Port of Discharge Ho Chi Minh City, VNSGN" at bounding box center [665, 287] width 1036 height 55
click at [1139, 626] on button "Done" at bounding box center [1152, 624] width 61 height 25
type input "06 Jul 2025"
type input "25 Jun 2025"
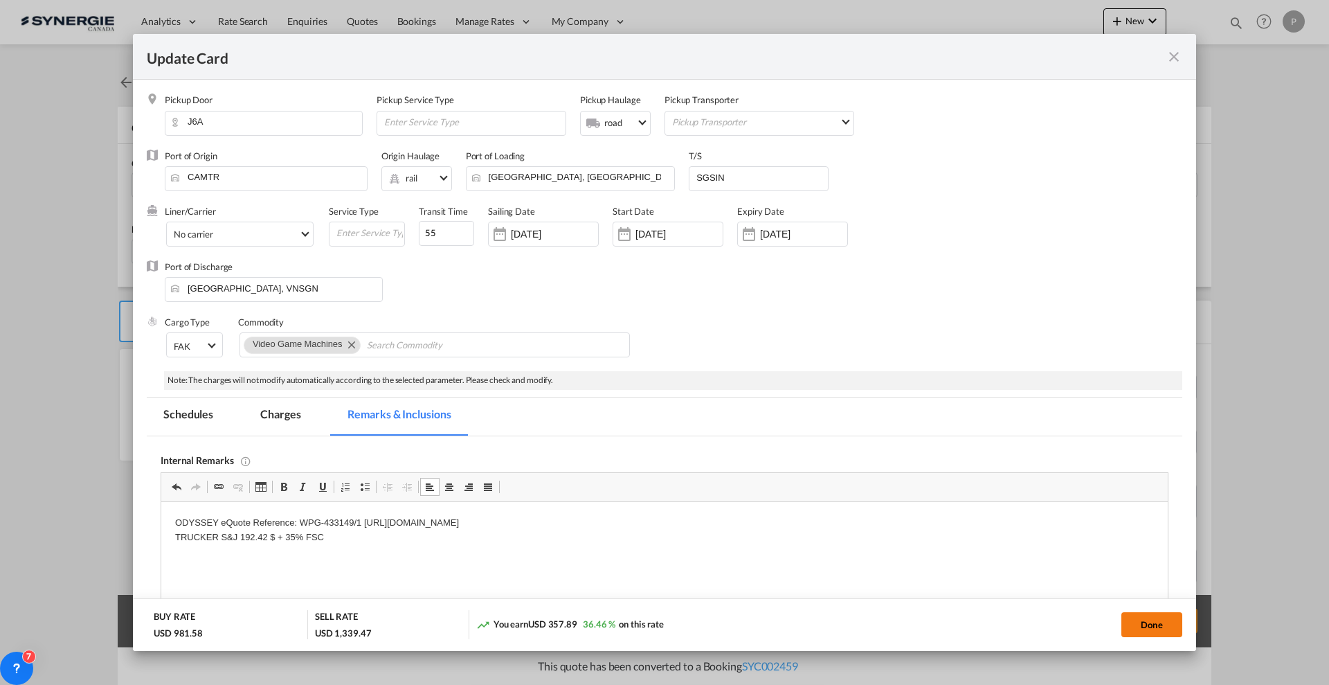
type input "02 Oct 2025"
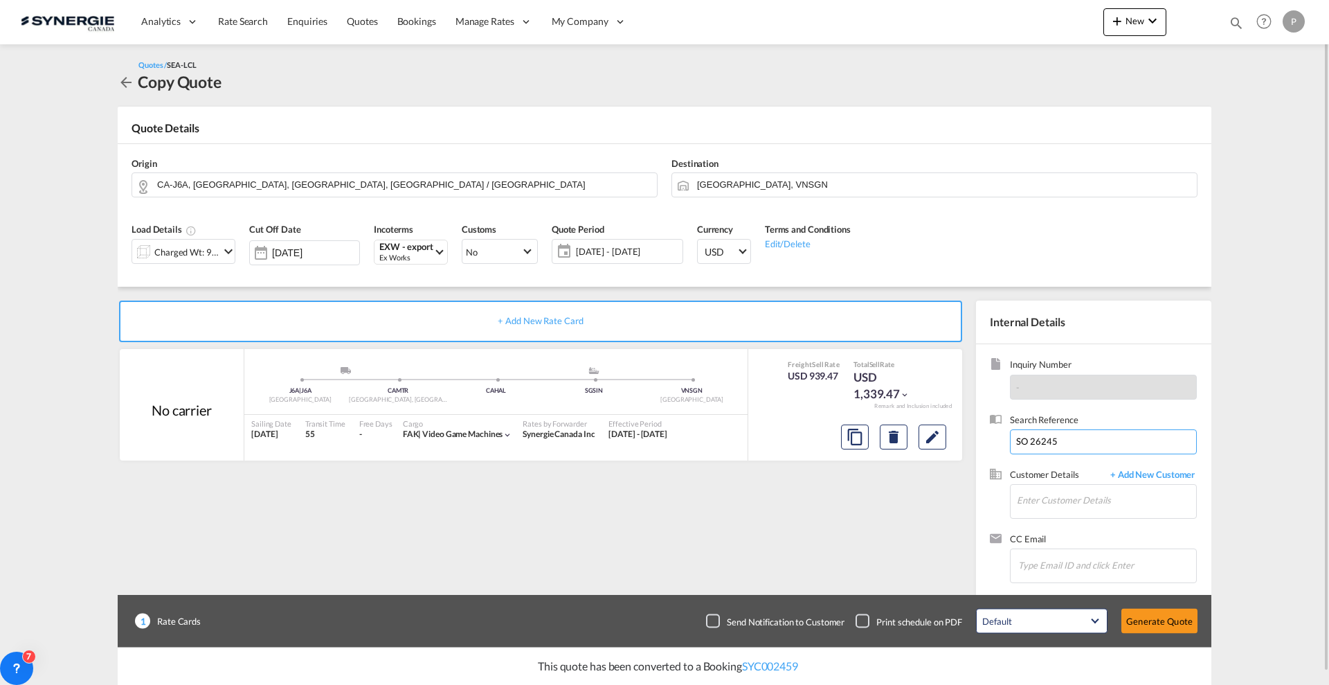
click at [1094, 445] on input "SO 26245" at bounding box center [1103, 441] width 187 height 25
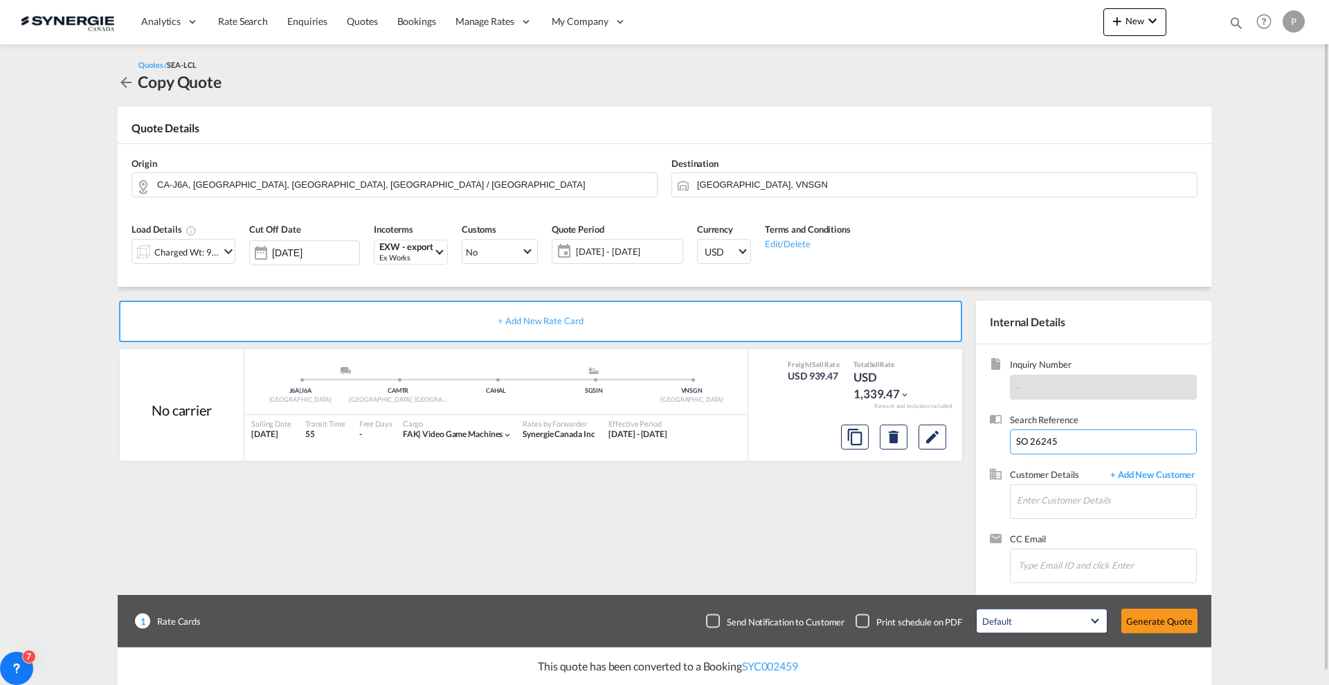
click at [1094, 445] on input "SO 26245" at bounding box center [1103, 441] width 187 height 25
click at [1106, 505] on input "Enter Customer Details" at bounding box center [1106, 500] width 179 height 31
paste input "manager@tigerlogisticsvn.com"
click at [1118, 515] on div "Luffy Huy manager@tigerlogisticsvn.com | Tiger Logistics CO.,LTD" at bounding box center [1106, 523] width 180 height 37
type input "Tiger Logistics CO.,LTD, Luffy Huy, manager@tigerlogisticsvn.com"
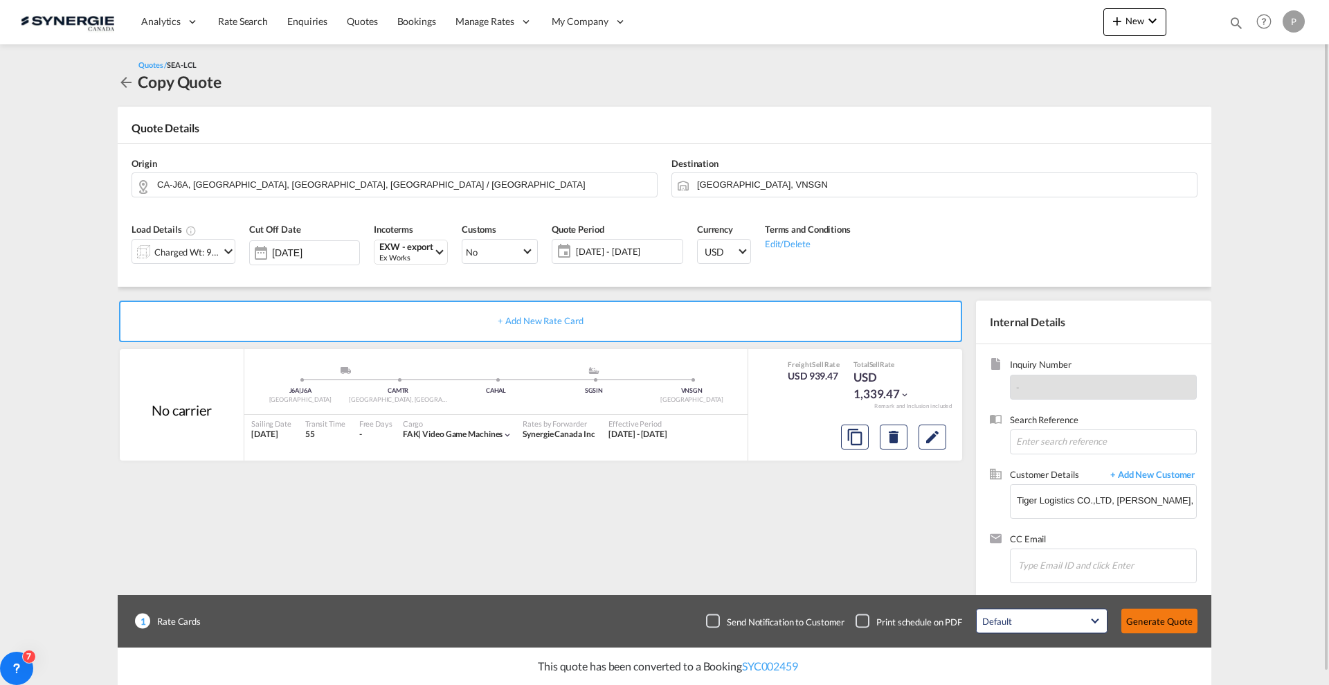
click at [1160, 616] on button "Generate Quote" at bounding box center [1160, 621] width 76 height 25
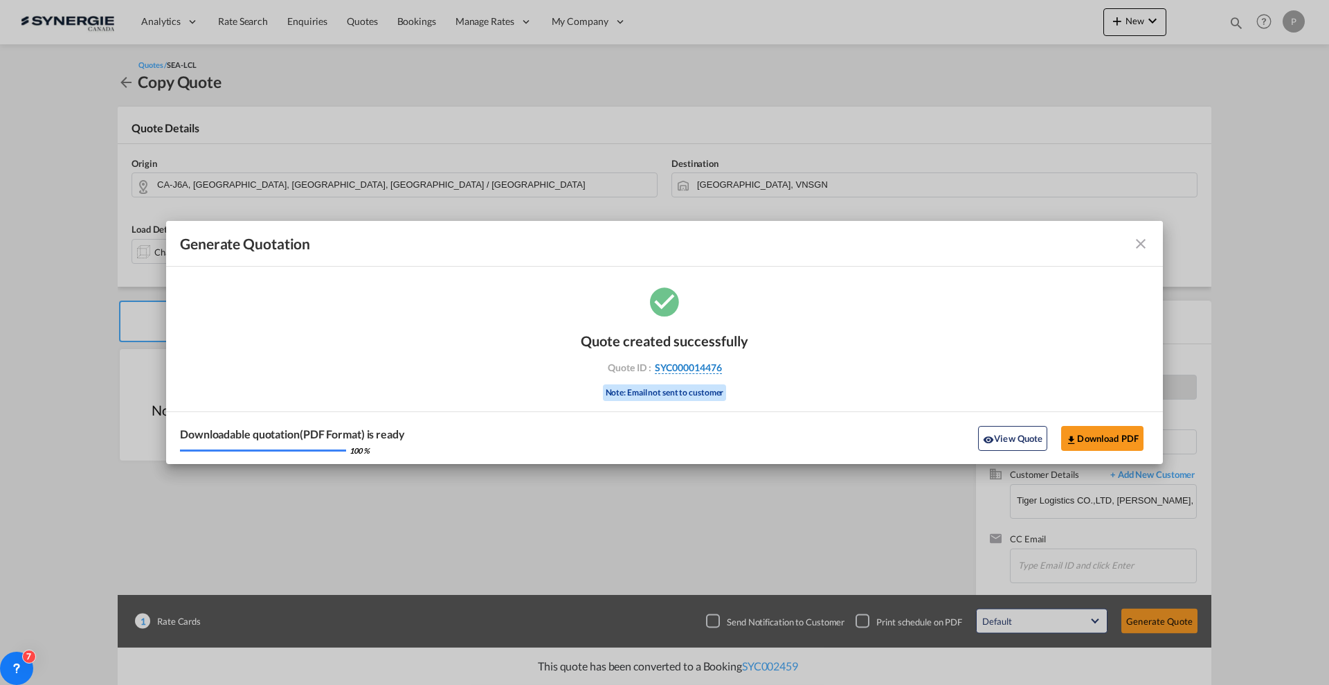
drag, startPoint x: 739, startPoint y: 369, endPoint x: 722, endPoint y: 370, distance: 17.4
click at [722, 370] on div "Quote ID : SYC000014476" at bounding box center [664, 367] width 161 height 12
copy div "SYC000014476"
click at [1109, 434] on button "Download PDF" at bounding box center [1102, 438] width 82 height 25
click at [990, 439] on md-icon "icon-eye" at bounding box center [988, 439] width 11 height 11
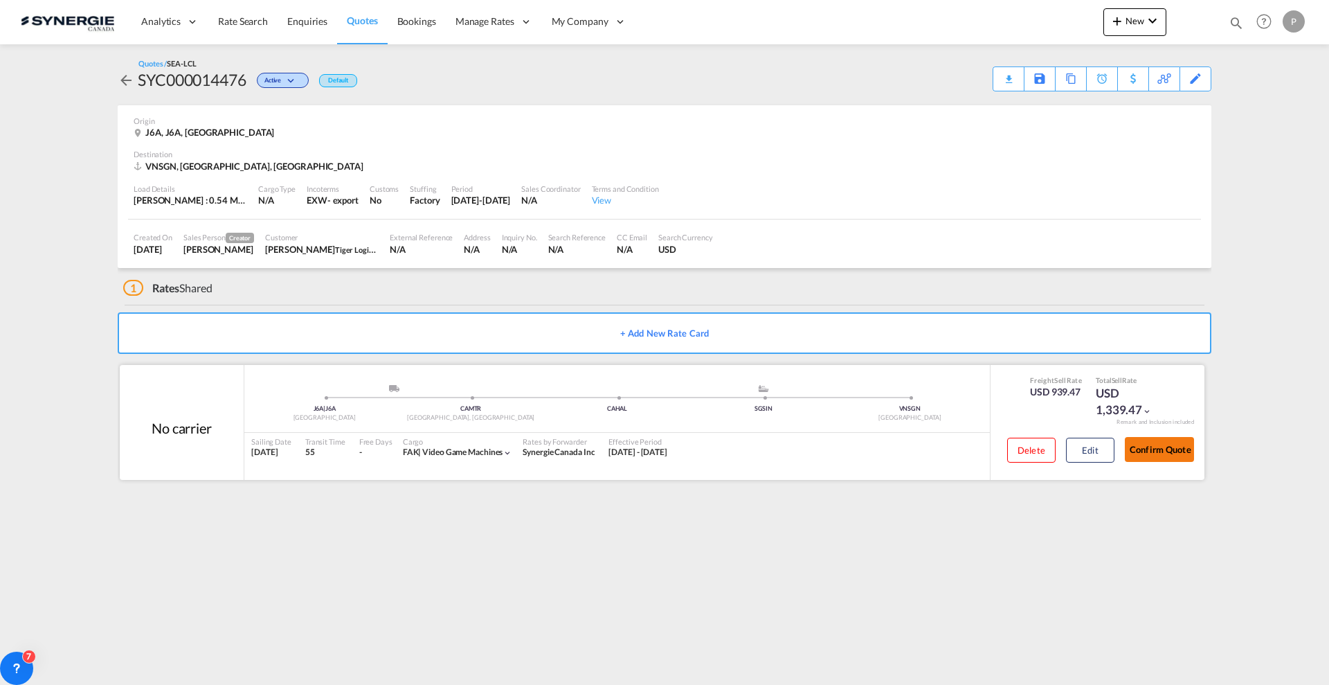
click at [1183, 442] on button "Confirm Quote" at bounding box center [1159, 449] width 69 height 25
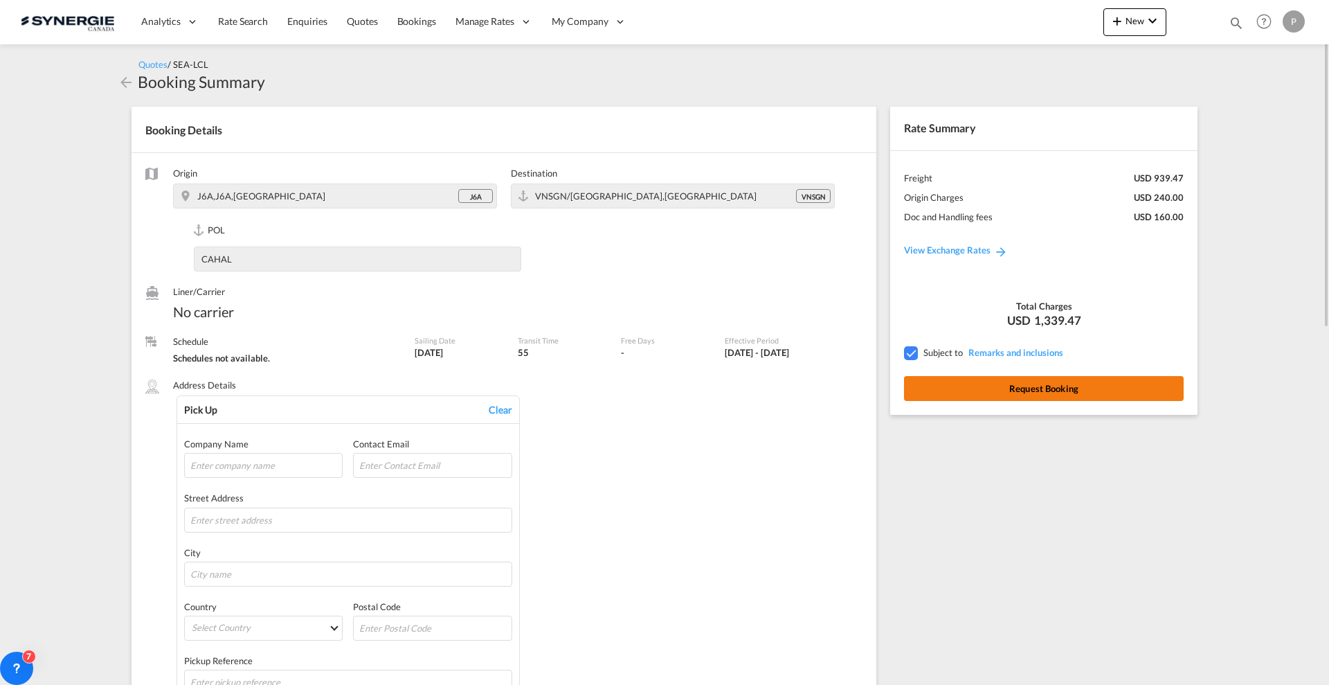
click at [1100, 391] on button "Request Booking" at bounding box center [1044, 388] width 280 height 25
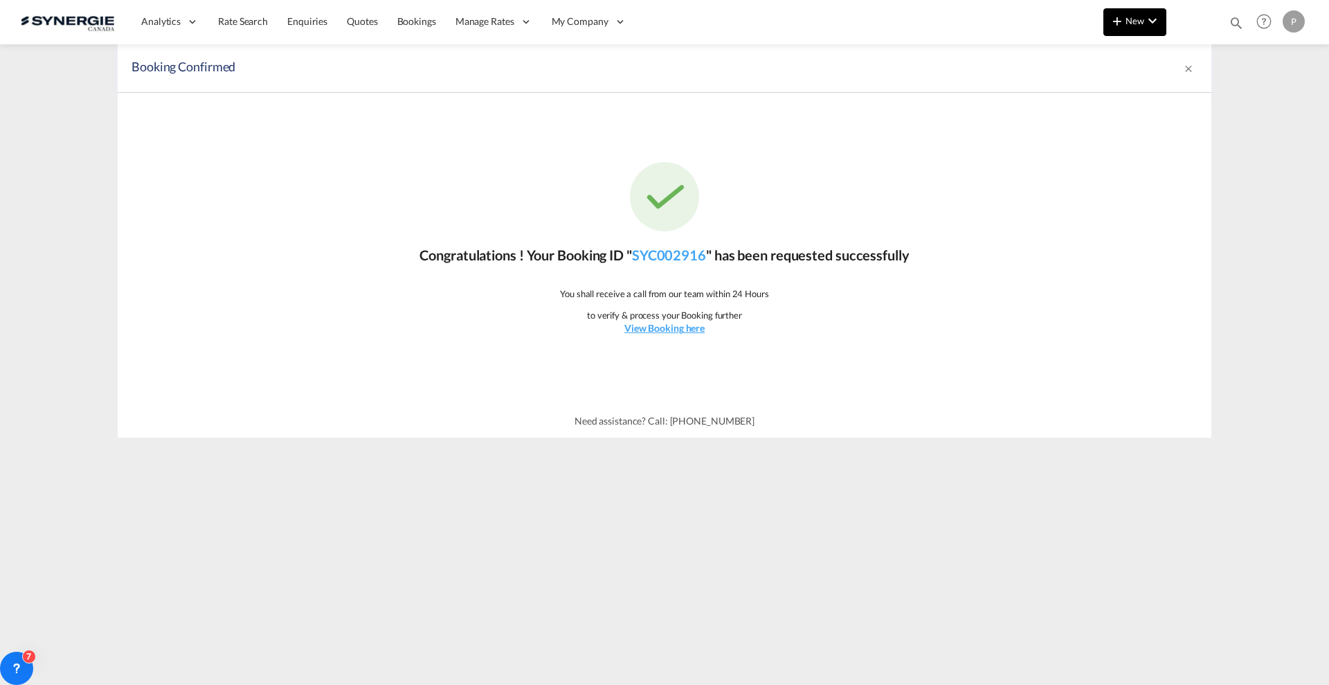
click at [1122, 30] on button "New" at bounding box center [1135, 22] width 63 height 28
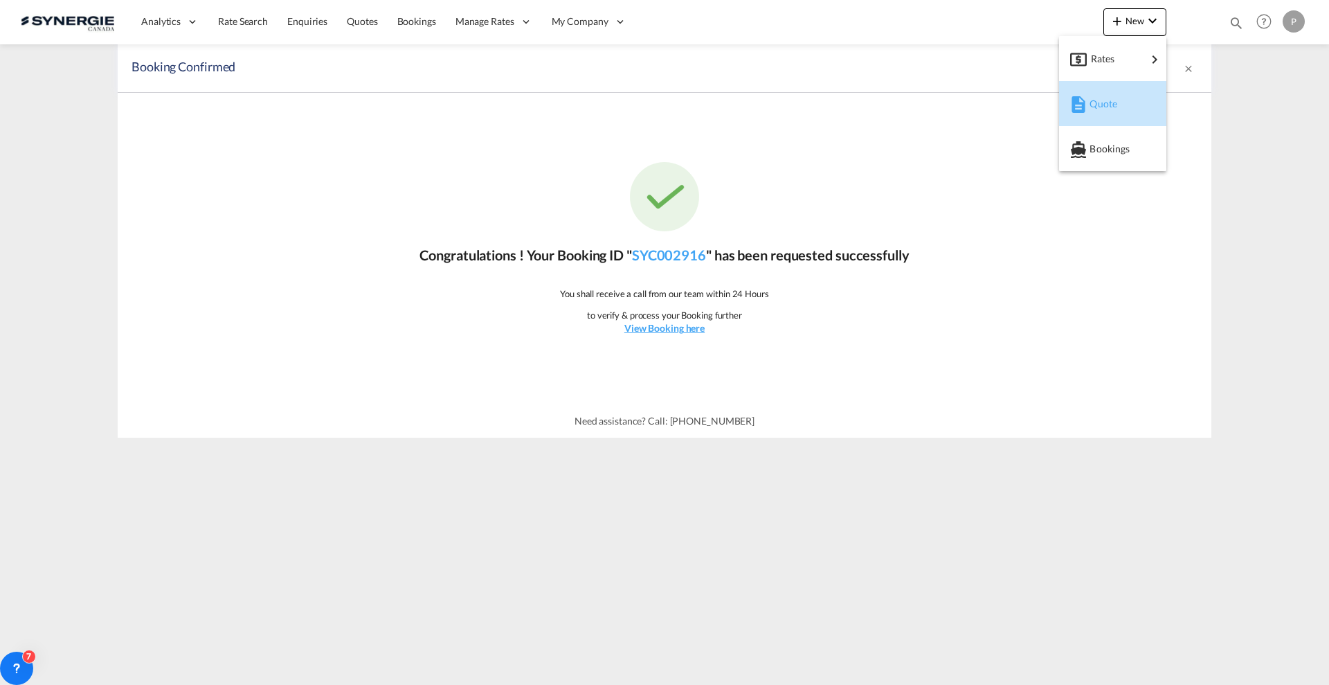
click at [1097, 100] on span "Quote" at bounding box center [1097, 104] width 15 height 28
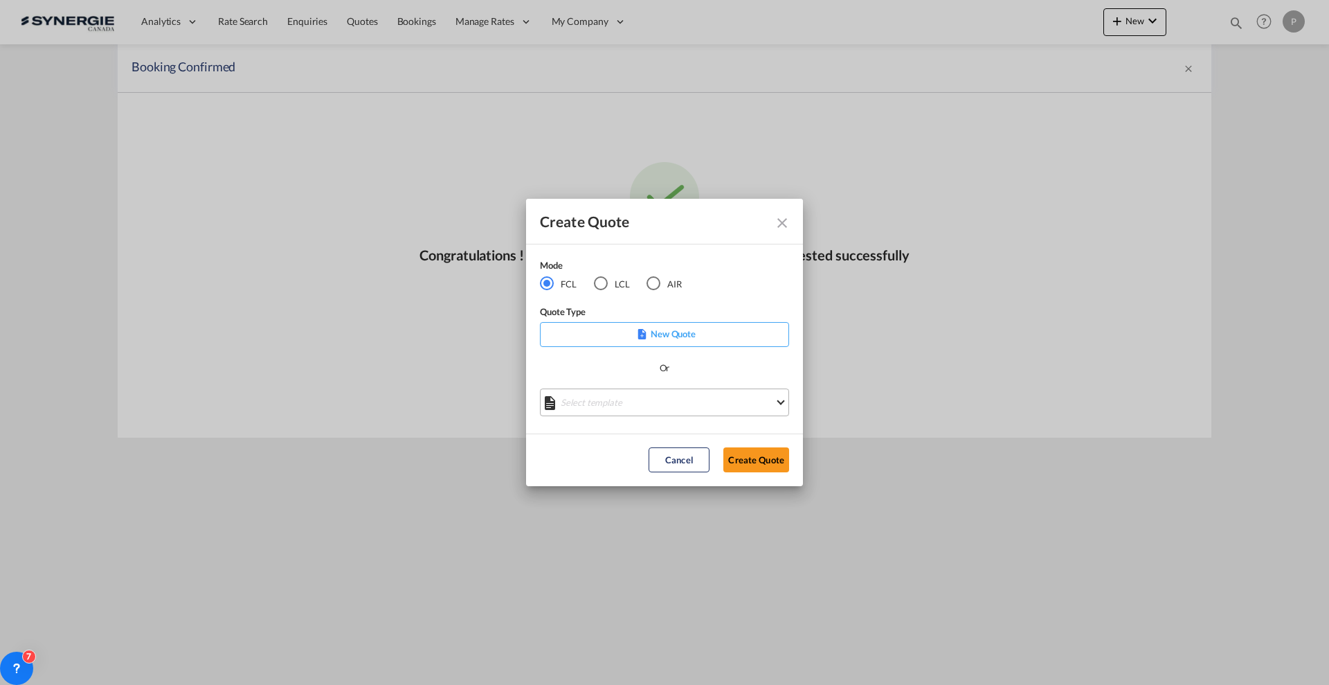
click at [622, 405] on md-select "Select template *NEW* FCL FREEHAND / DAP Pablo Gomez Saldarriaga | 10 Jul 2025 …" at bounding box center [664, 402] width 249 height 28
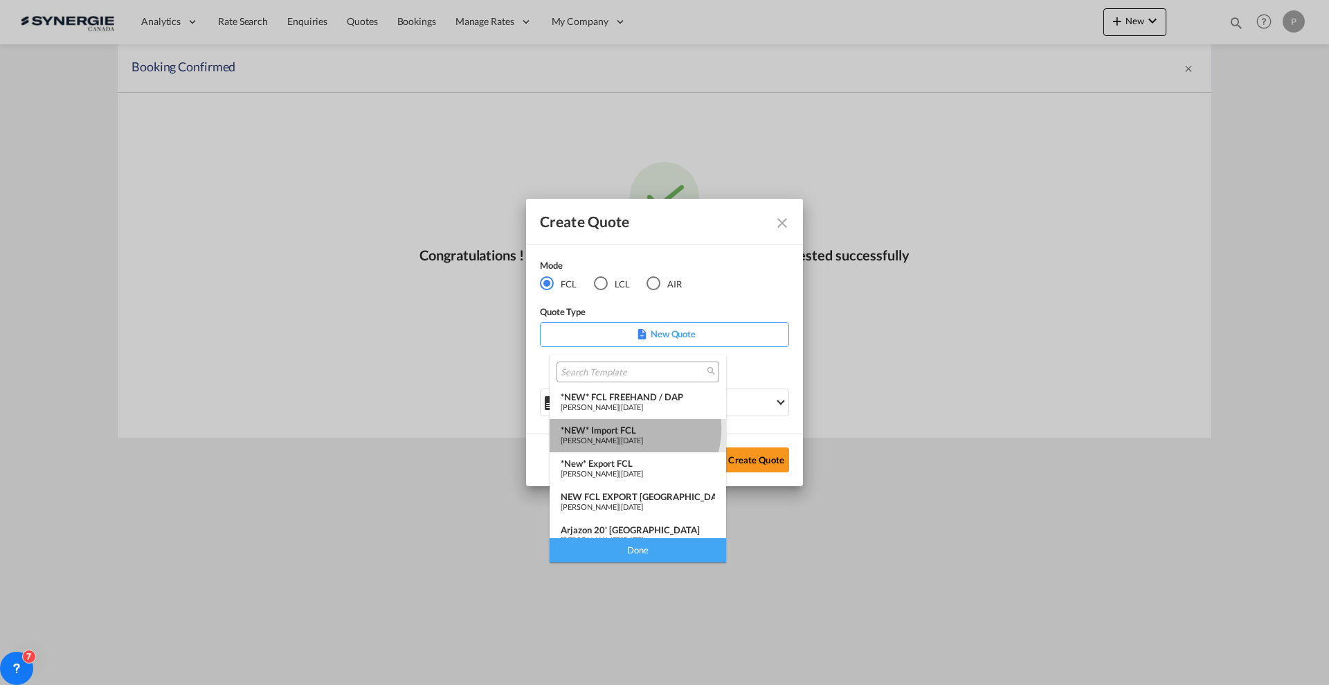
click at [634, 429] on div "*NEW* Import FCL" at bounding box center [638, 429] width 154 height 11
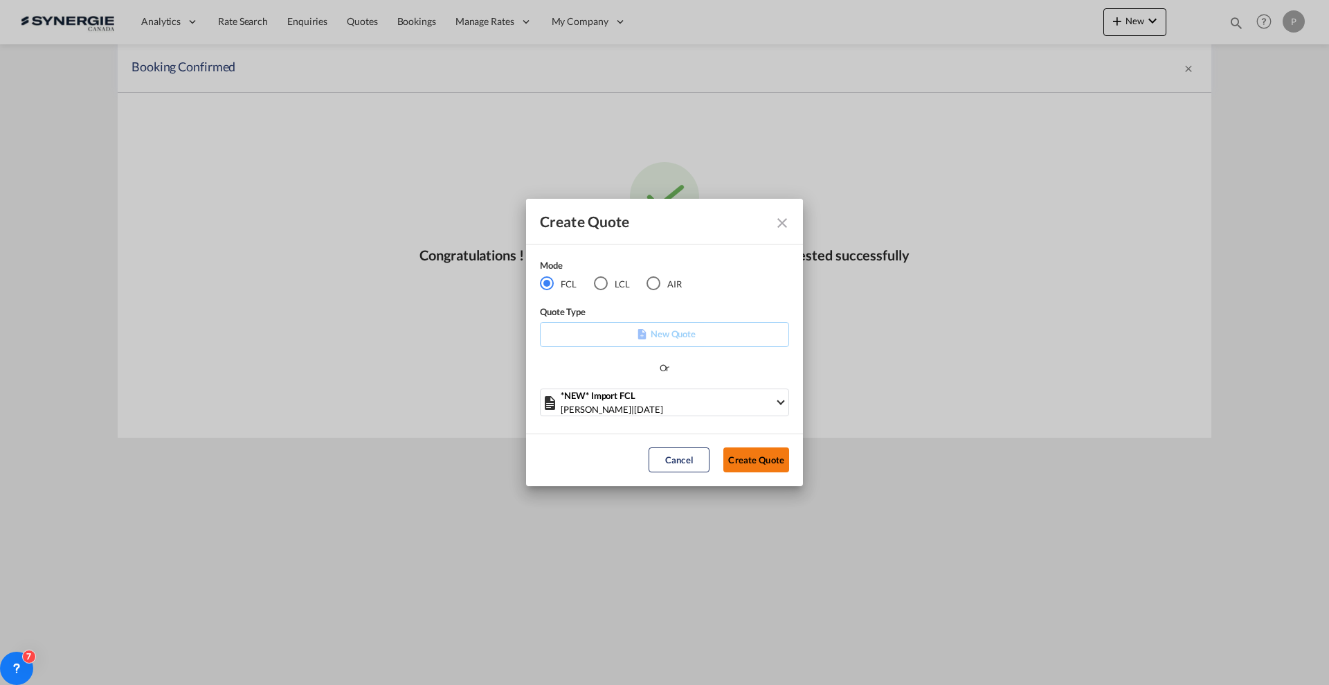
click at [755, 455] on button "Create Quote" at bounding box center [757, 459] width 66 height 25
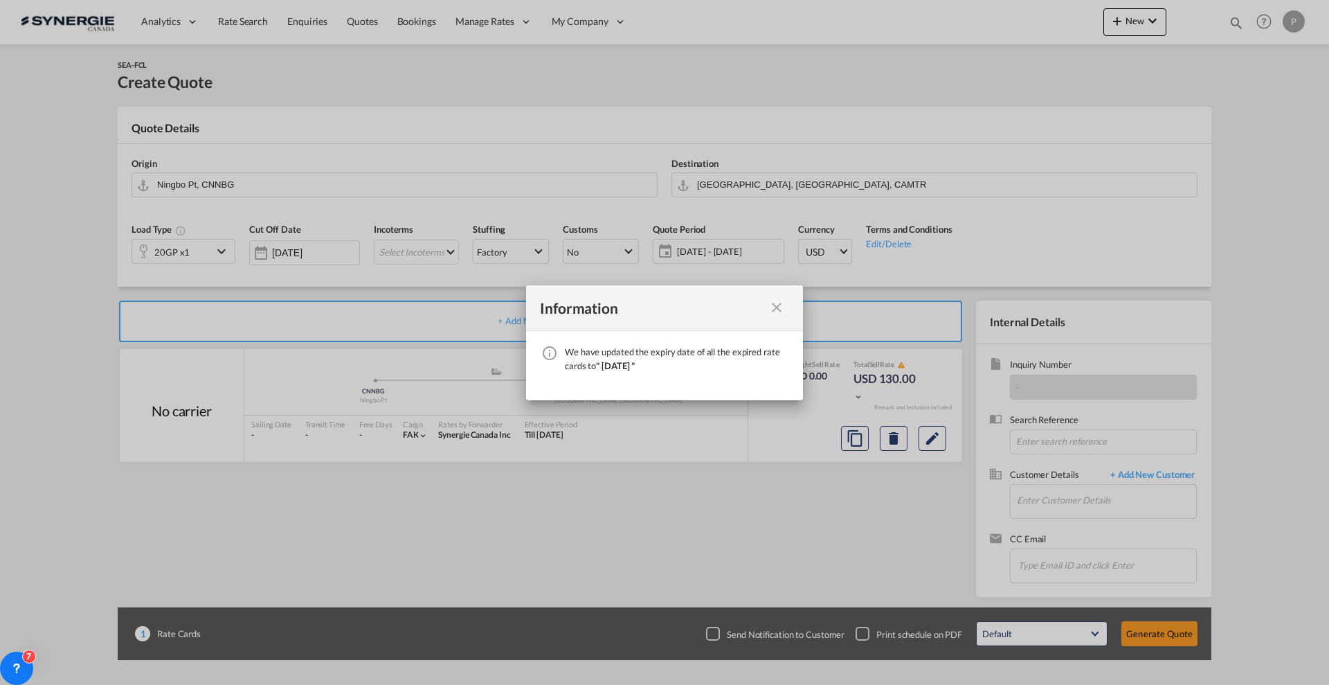
click at [780, 303] on md-icon "icon-close fg-AAA8AD cursor" at bounding box center [777, 307] width 17 height 17
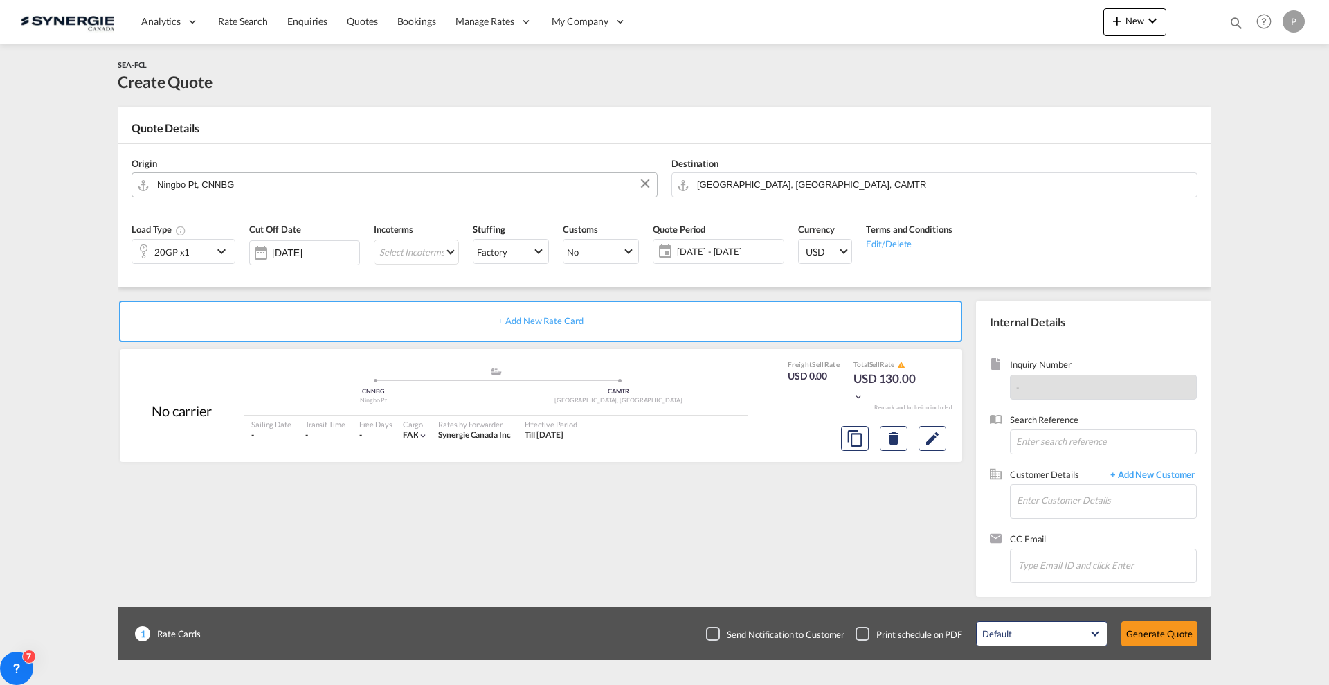
click at [364, 181] on input "Ningbo Pt, CNNBG" at bounding box center [403, 184] width 493 height 24
click at [249, 203] on div "Taichu ng Taiwan, Province of China TWTXG" at bounding box center [263, 214] width 263 height 42
type input "Taichung, TWTXG"
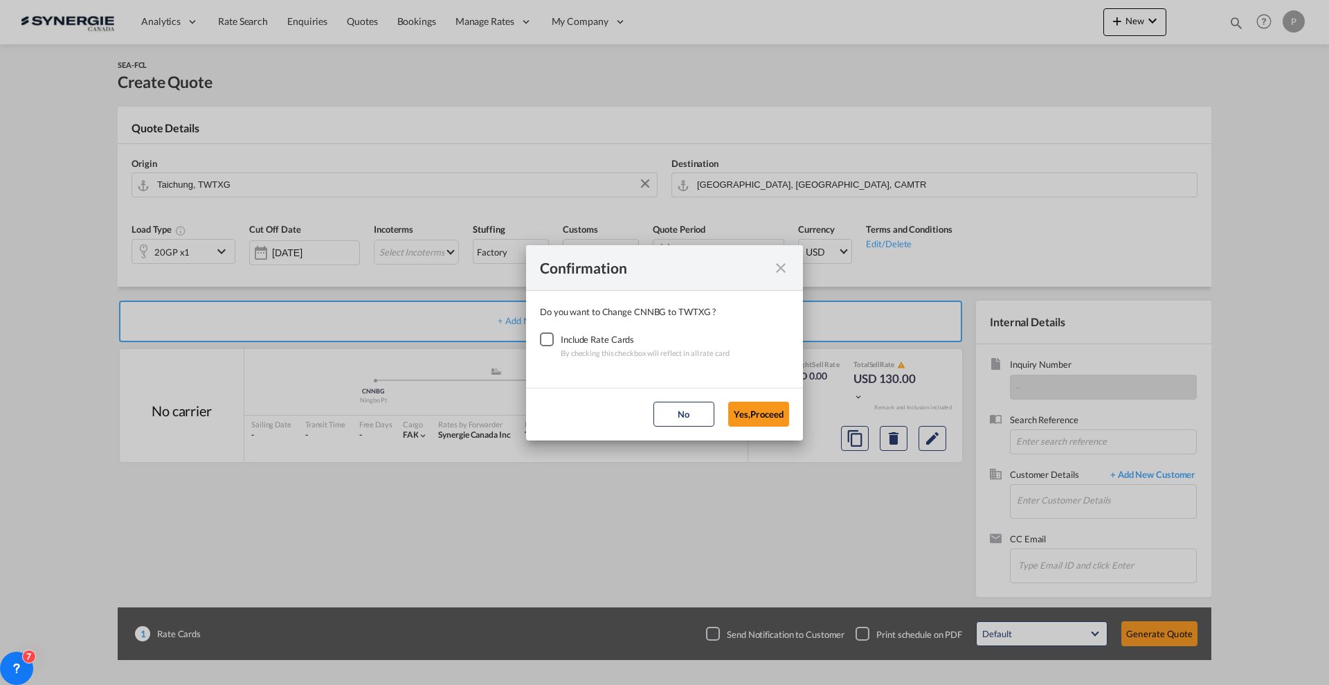
click at [554, 338] on div "Checkbox No Ink" at bounding box center [547, 339] width 14 height 14
click at [770, 428] on md-dialog-actions "No Yes,Proceed" at bounding box center [664, 414] width 277 height 53
click at [764, 412] on button "Yes,Proceed" at bounding box center [758, 414] width 61 height 25
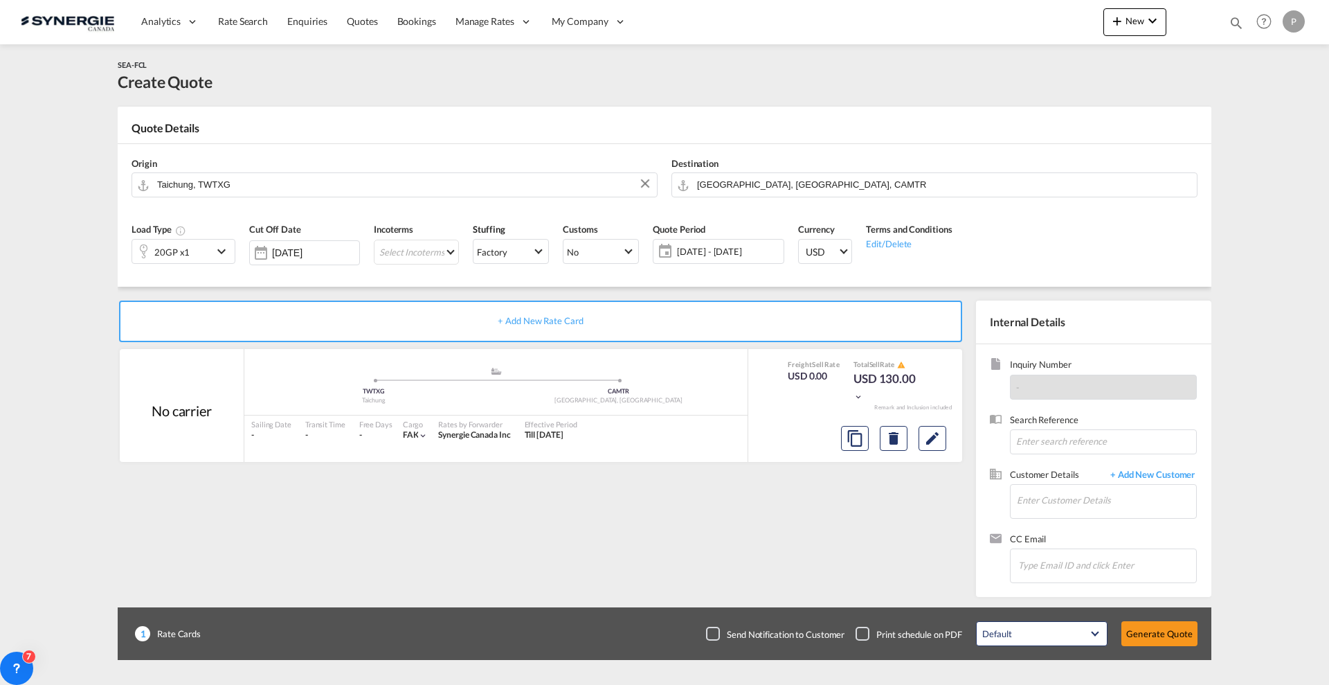
click at [203, 255] on div "20GP x1" at bounding box center [172, 252] width 80 height 24
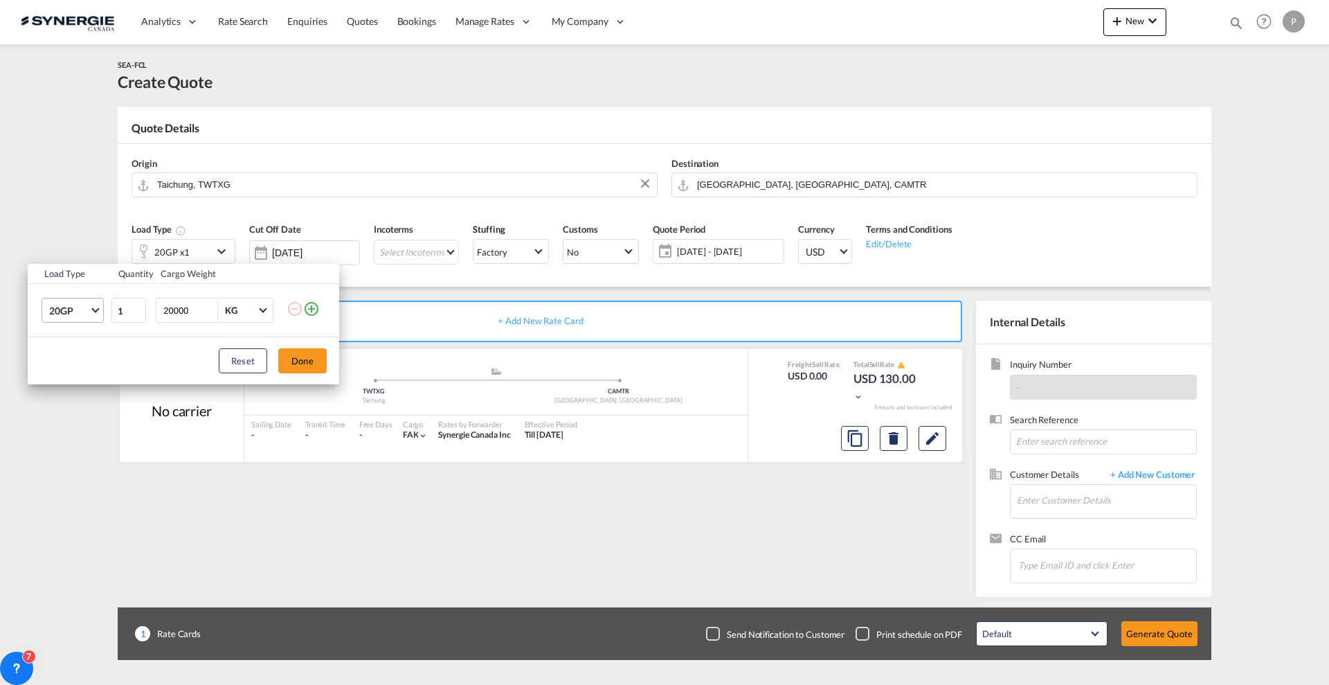
click at [77, 319] on md-select-value "20GP" at bounding box center [75, 310] width 55 height 24
click at [82, 370] on md-option "40HC" at bounding box center [85, 377] width 94 height 33
click at [300, 358] on button "Done" at bounding box center [302, 360] width 48 height 25
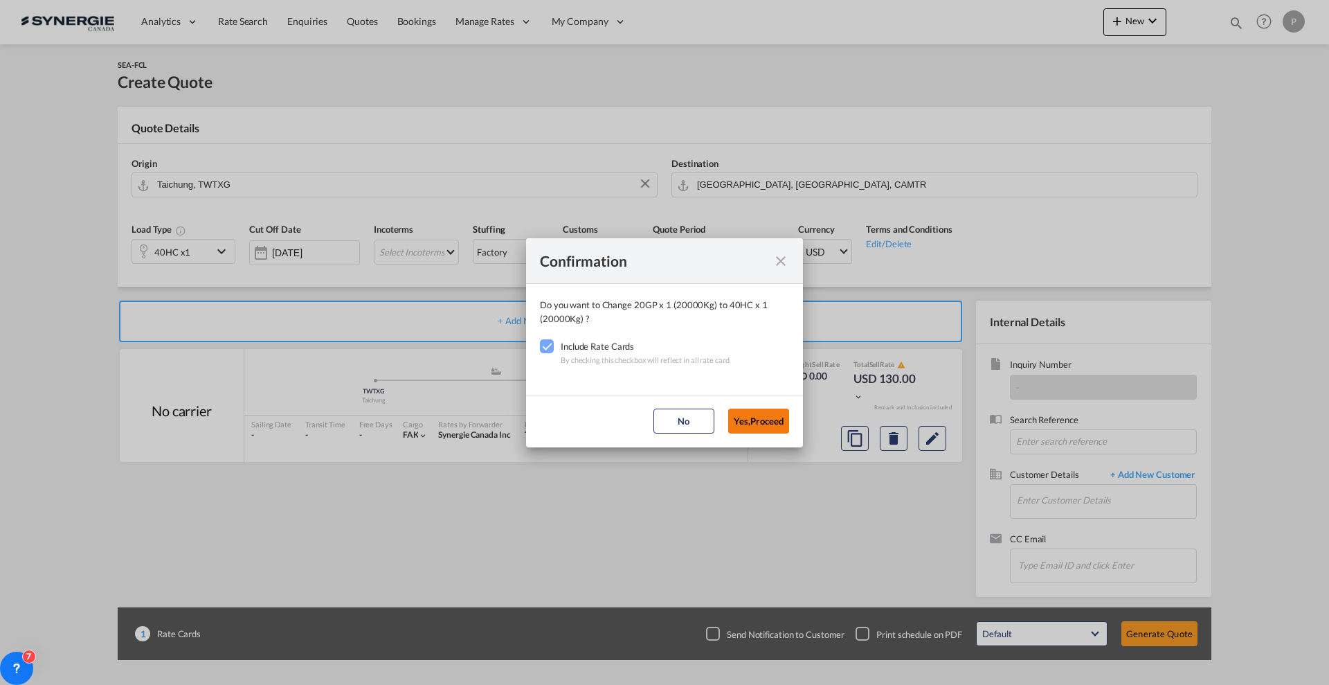
click at [757, 410] on button "Yes,Proceed" at bounding box center [758, 421] width 61 height 25
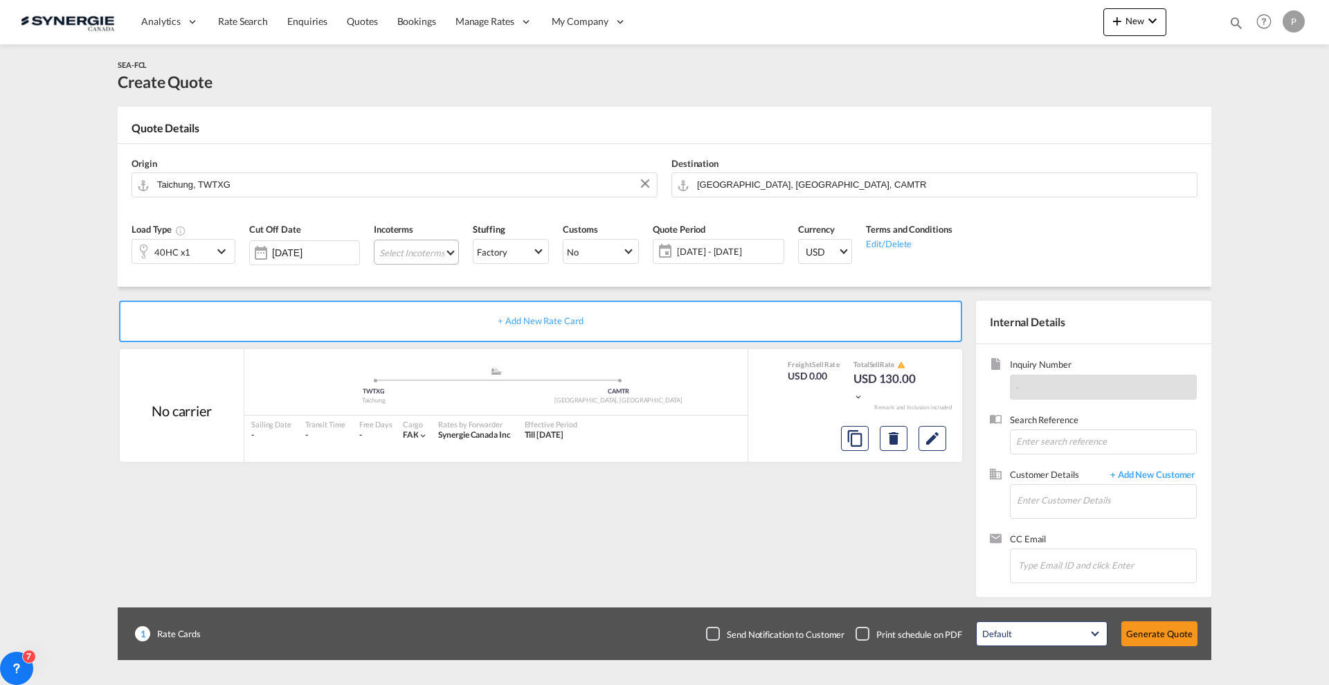
click at [432, 256] on md-select "Select Incoterms FOB - export Free on Board CPT - import Carrier Paid to DAP - …" at bounding box center [416, 252] width 85 height 25
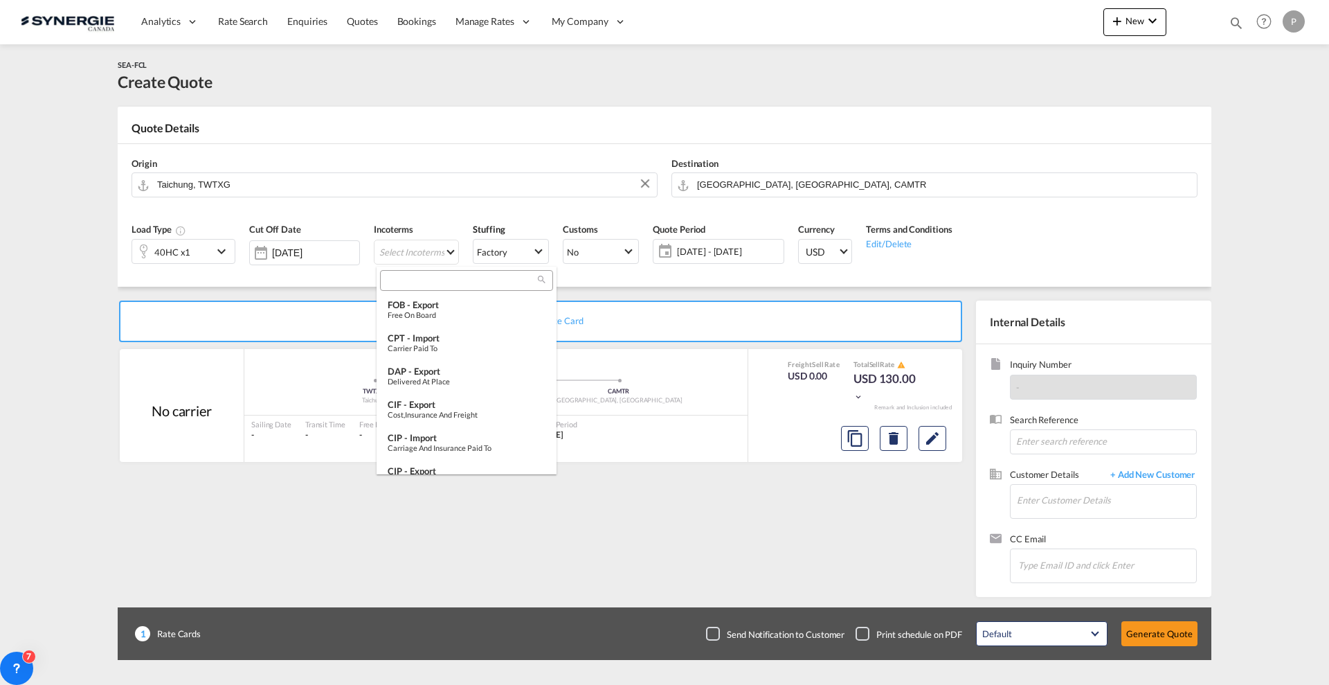
click at [421, 268] on md-select-header at bounding box center [467, 281] width 180 height 28
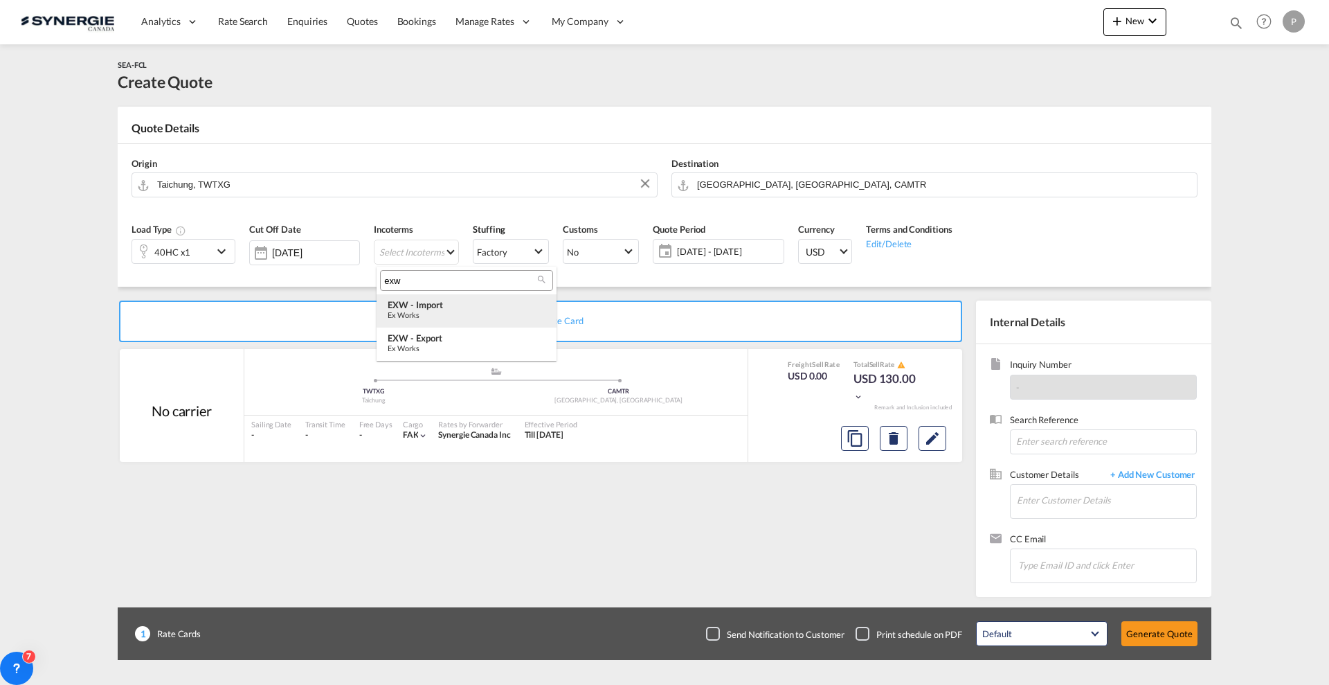
type input "exw"
click at [440, 316] on div "Ex Works" at bounding box center [467, 314] width 158 height 9
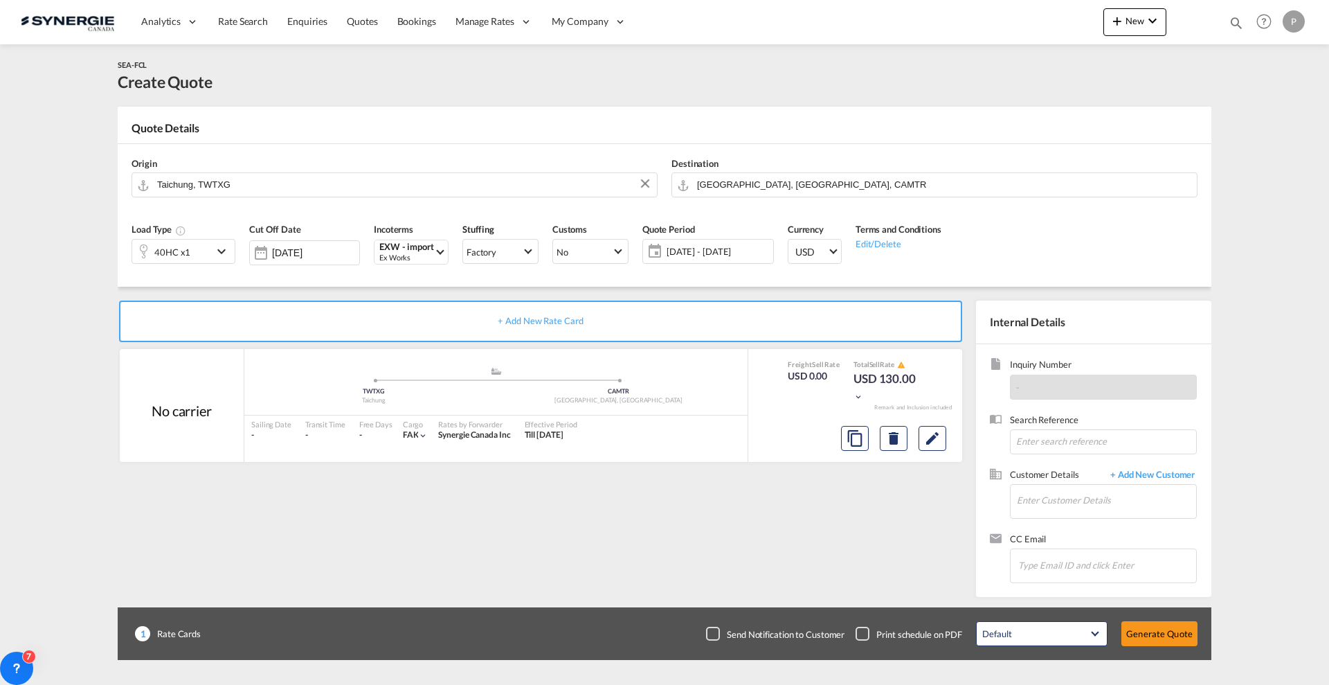
click at [719, 252] on span "03 Sep - 03 Oct 2025" at bounding box center [718, 251] width 103 height 12
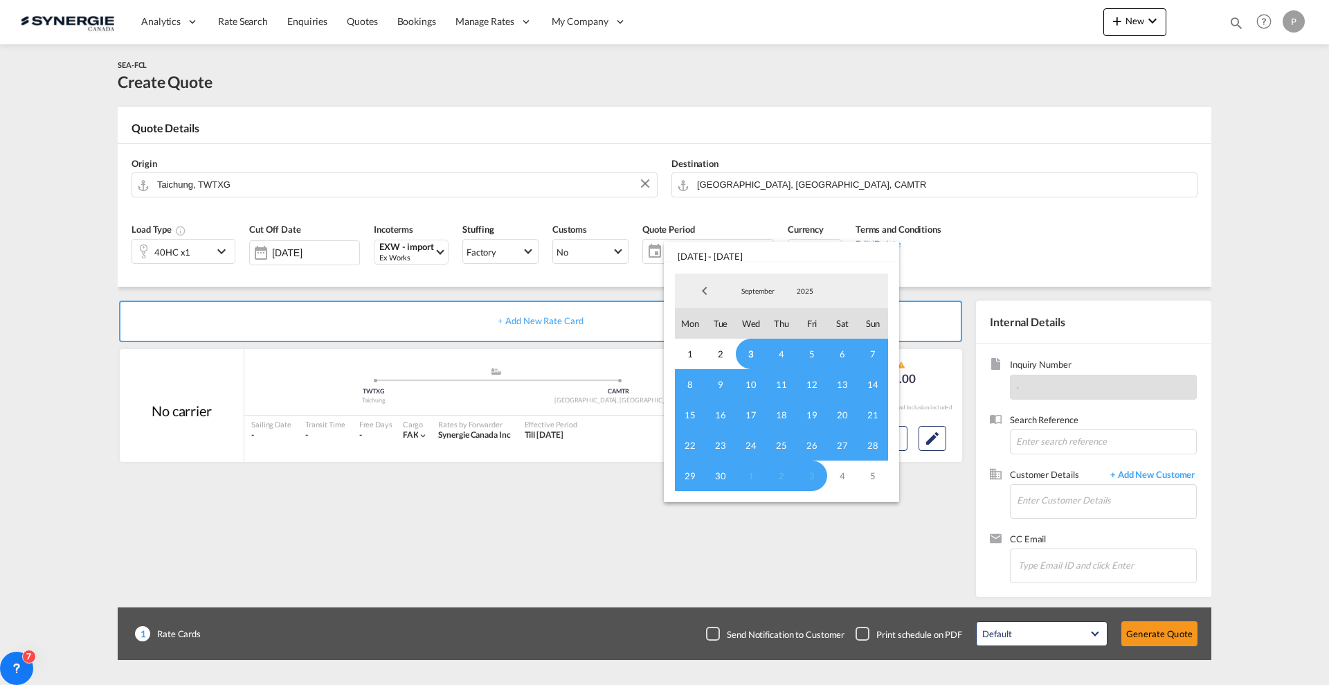
click at [750, 355] on span "3" at bounding box center [751, 354] width 30 height 30
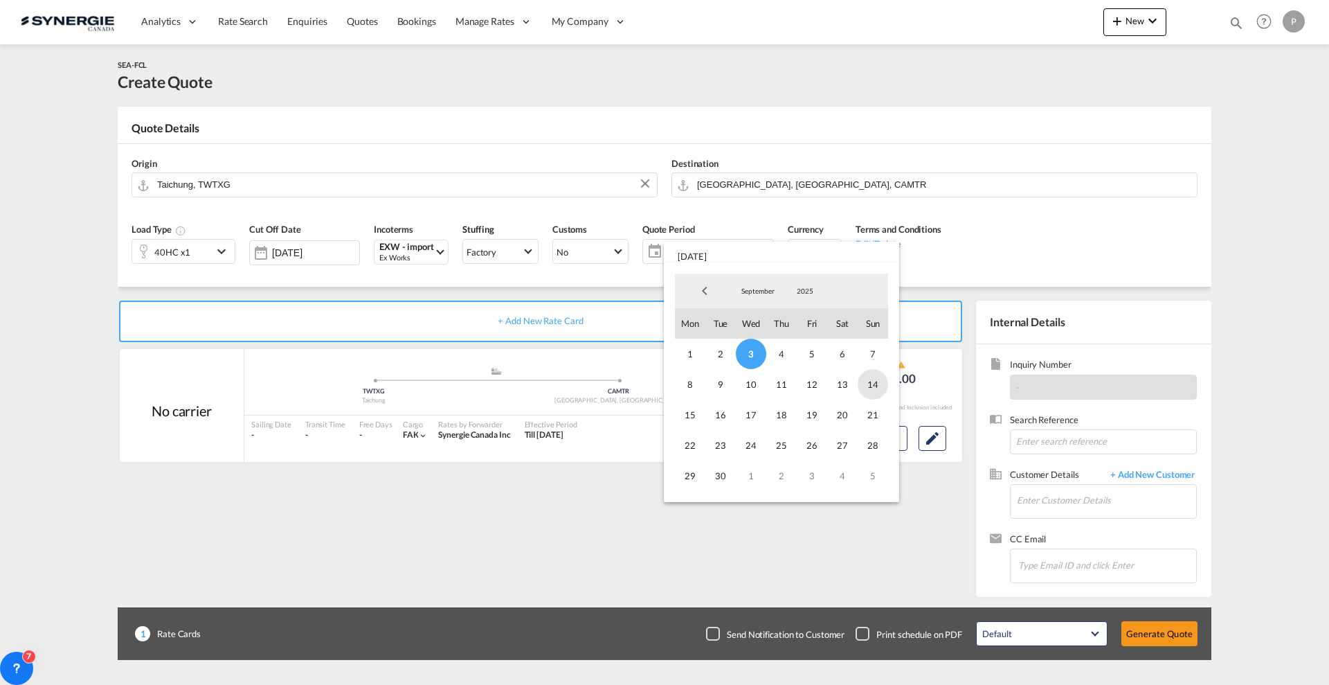
click at [870, 384] on span "14" at bounding box center [873, 384] width 30 height 30
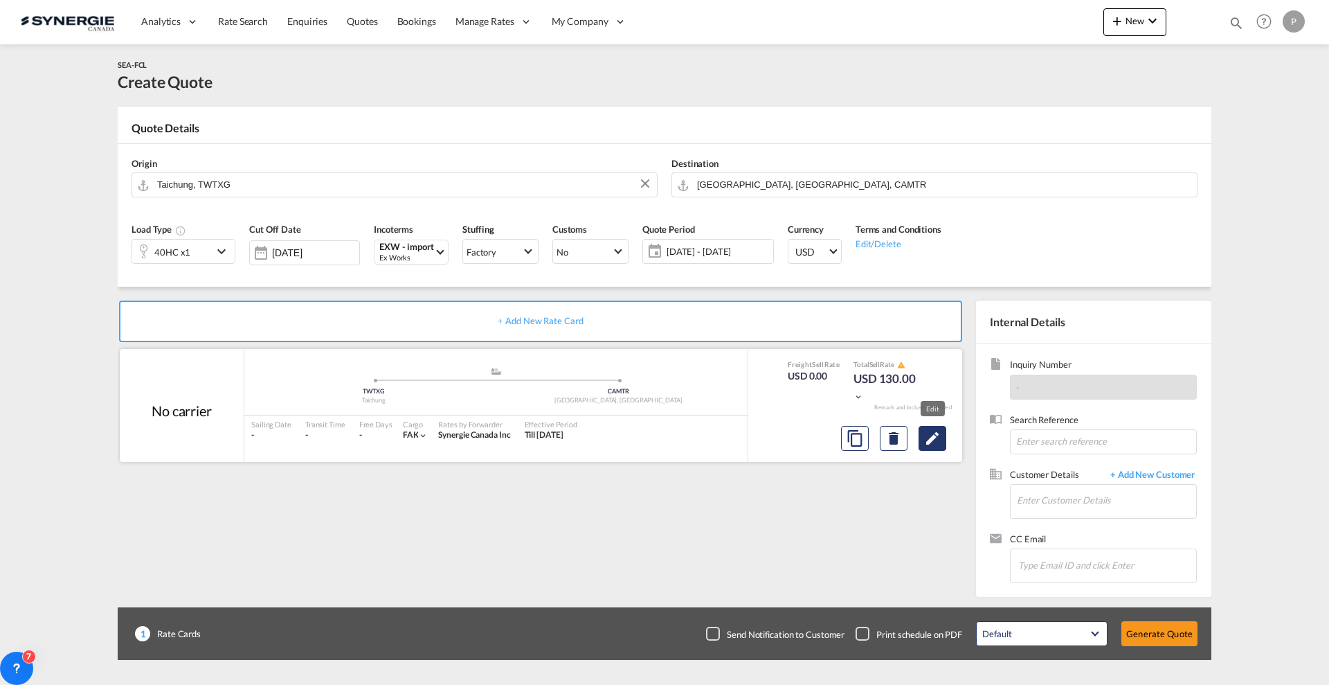
click at [927, 426] on button "Edit" at bounding box center [933, 438] width 28 height 25
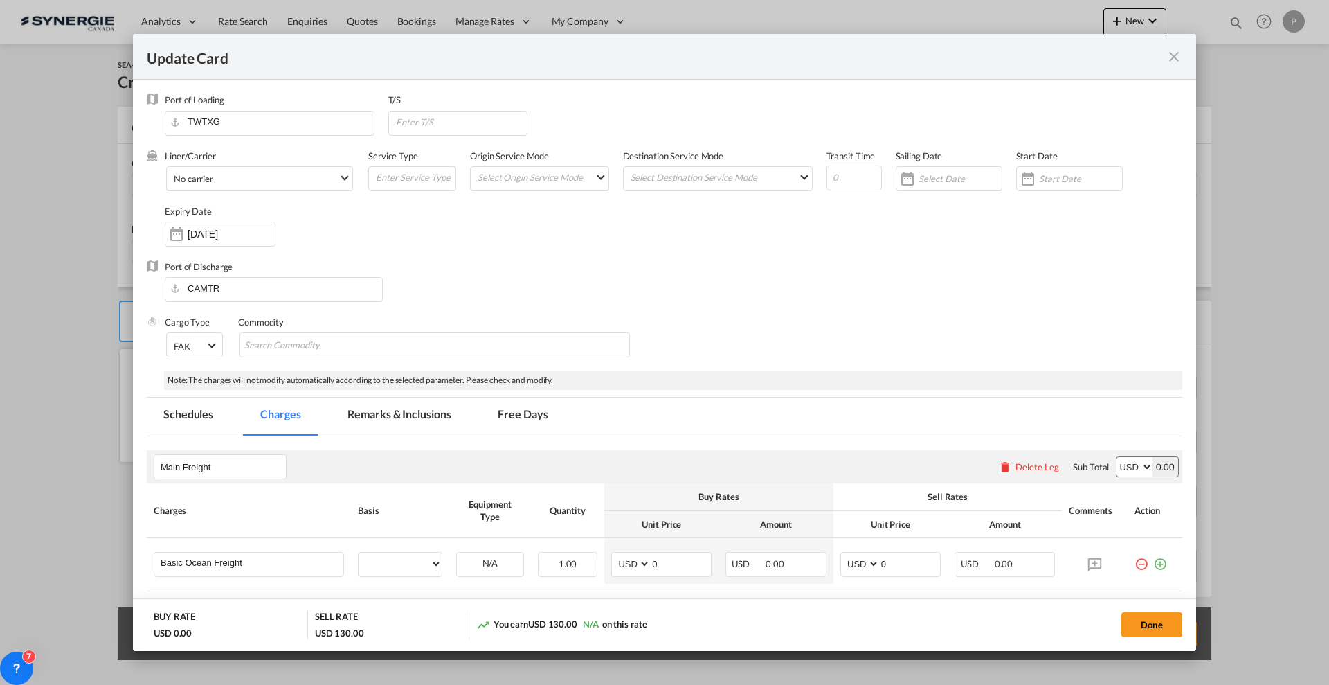
select select "per container"
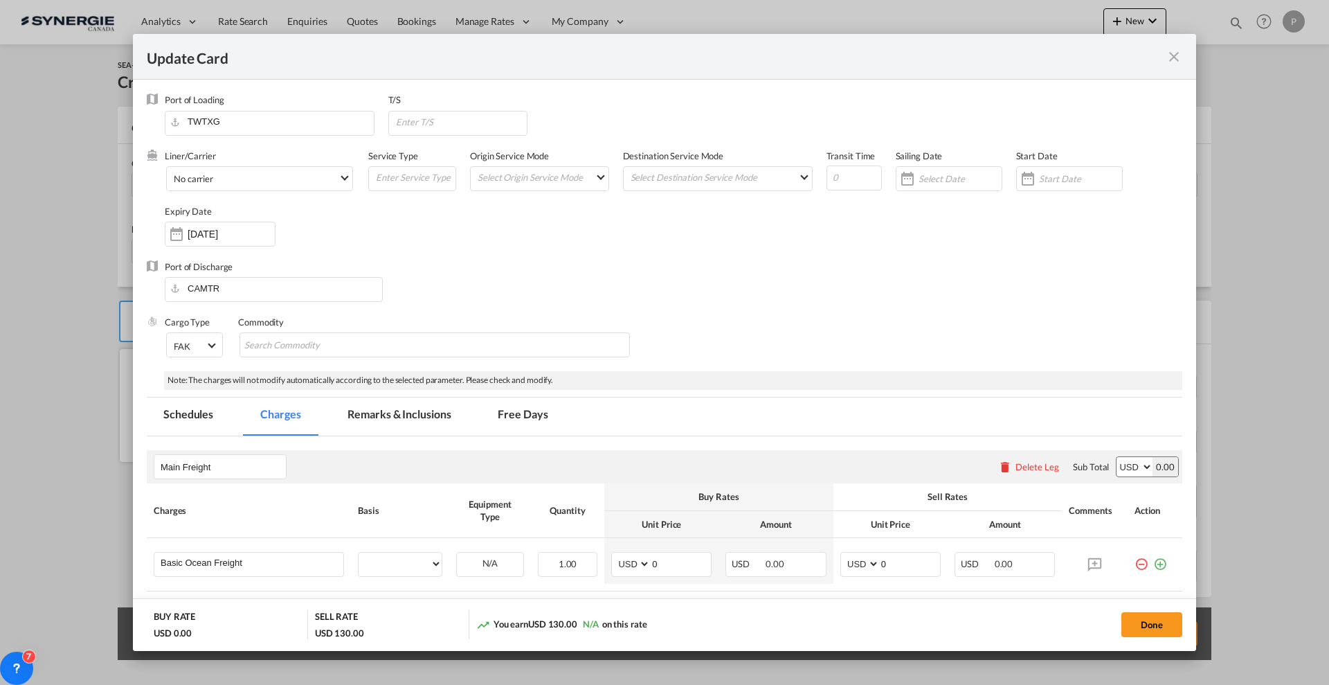
select select "per container"
select select "per B/L"
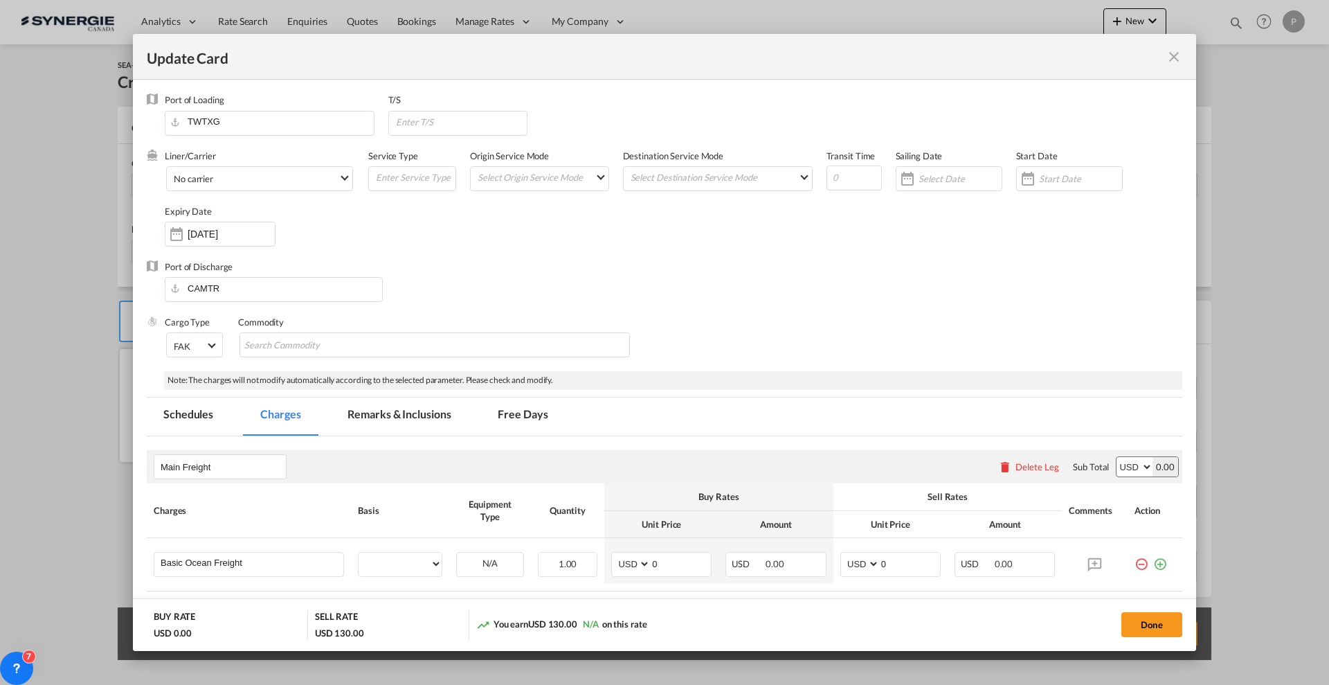
select select "per shipment"
click at [672, 566] on input "0" at bounding box center [681, 563] width 60 height 21
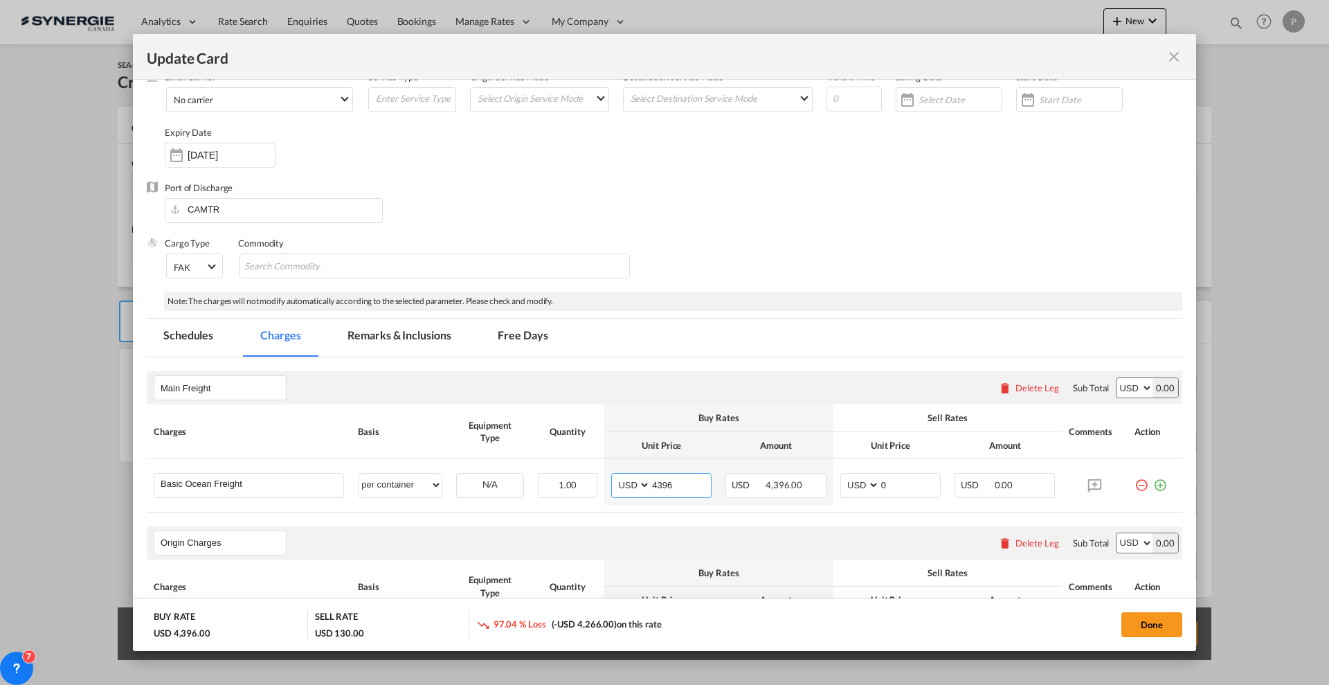
scroll to position [173, 0]
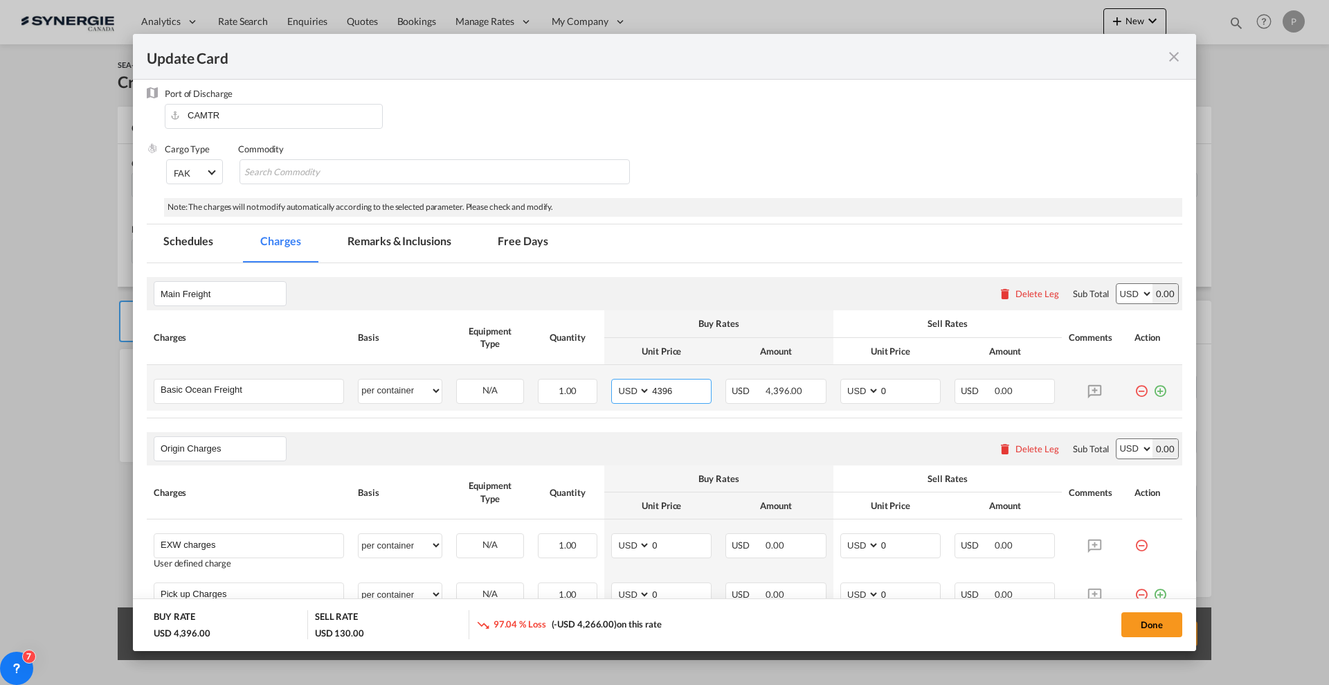
type input "4396"
click at [886, 373] on td "AED AFN ALL AMD ANG AOA ARS AUD AWG AZN BAM BBD BDT BGN BHD BIF BMD BND BOB BRL…" at bounding box center [891, 388] width 114 height 46
click at [890, 382] on input "0" at bounding box center [910, 389] width 60 height 21
type input "4700"
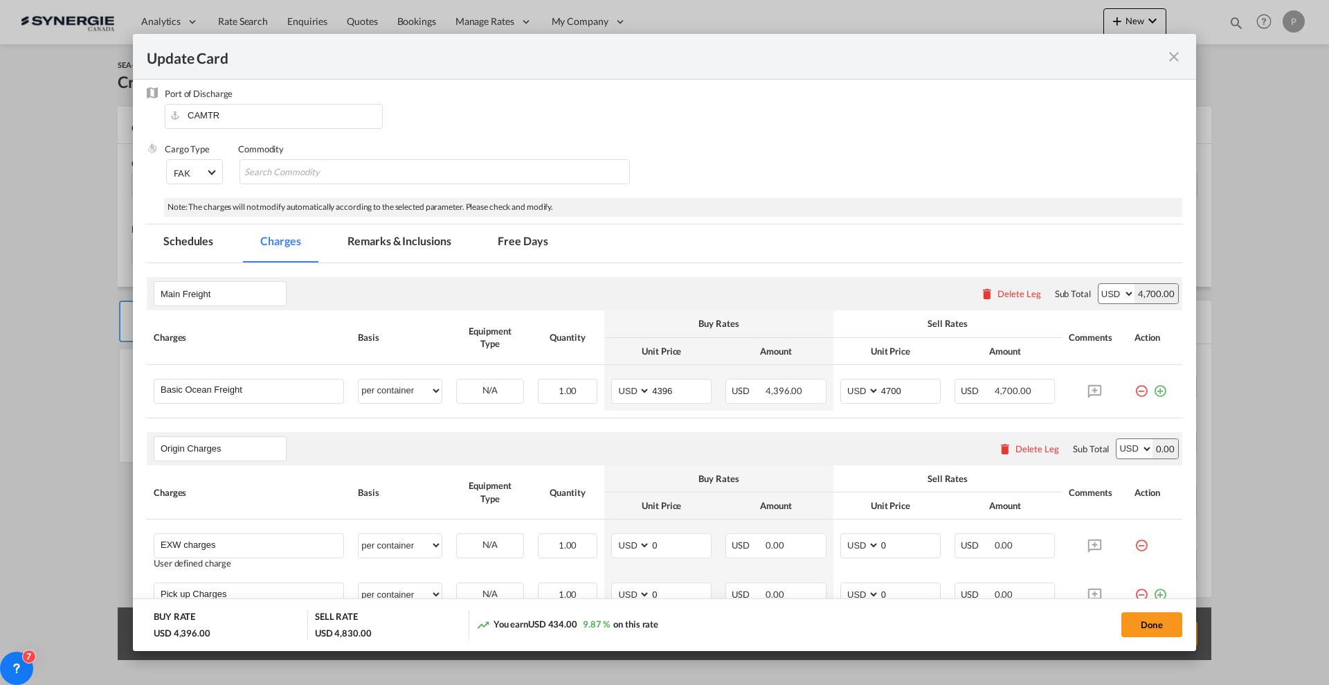
click at [886, 343] on th "Unit Price" at bounding box center [891, 351] width 114 height 27
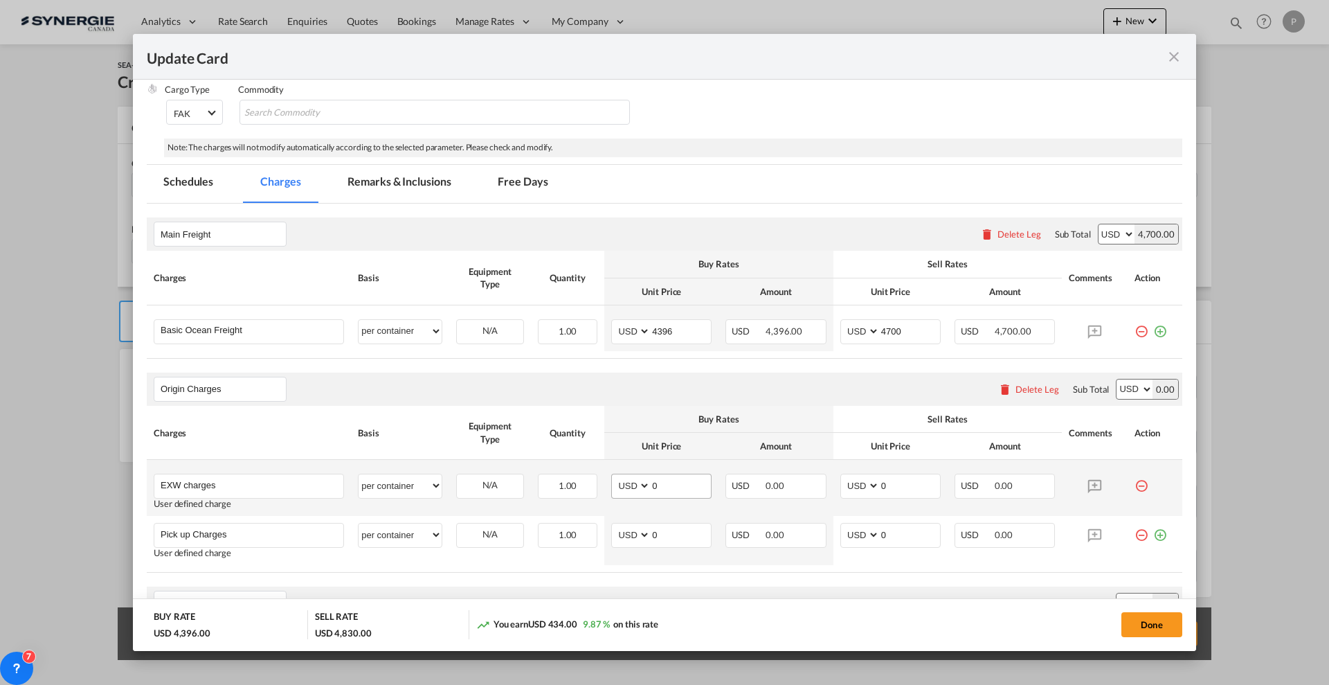
scroll to position [260, 0]
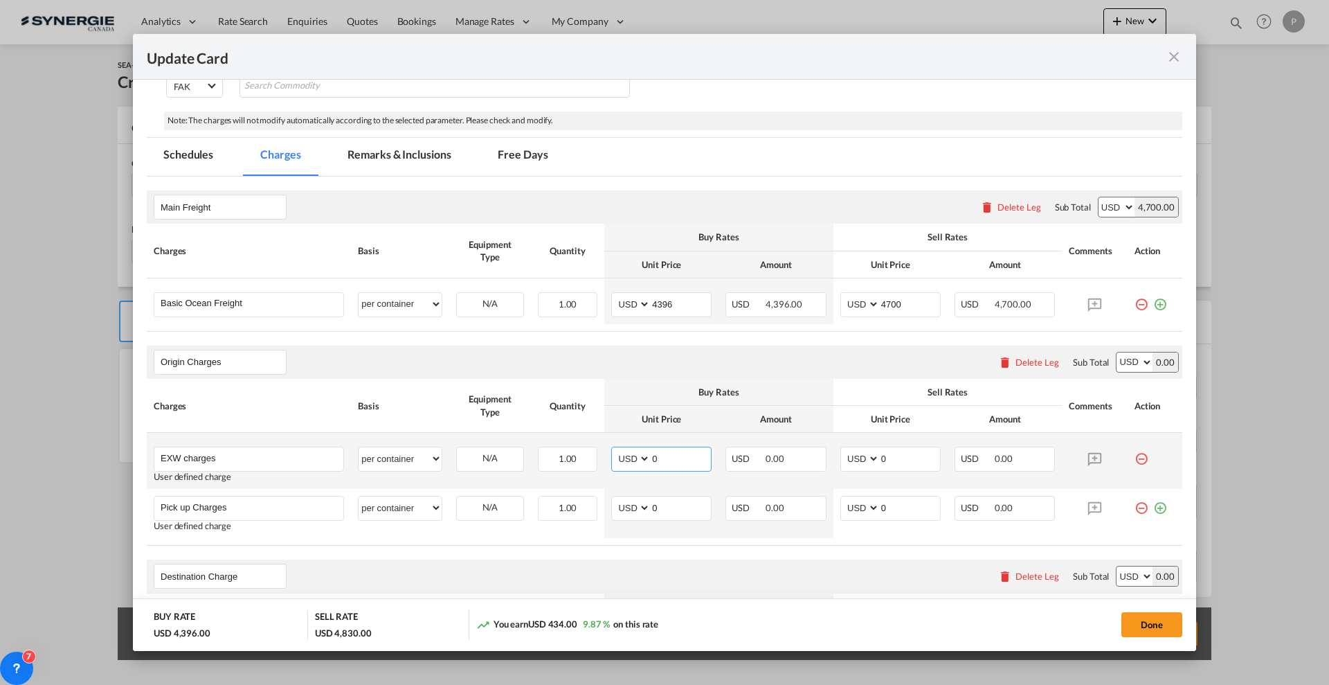
click at [659, 461] on input "0" at bounding box center [681, 457] width 60 height 21
click at [659, 460] on input "0" at bounding box center [681, 457] width 60 height 21
type input "565"
click at [921, 466] on input "0" at bounding box center [910, 457] width 60 height 21
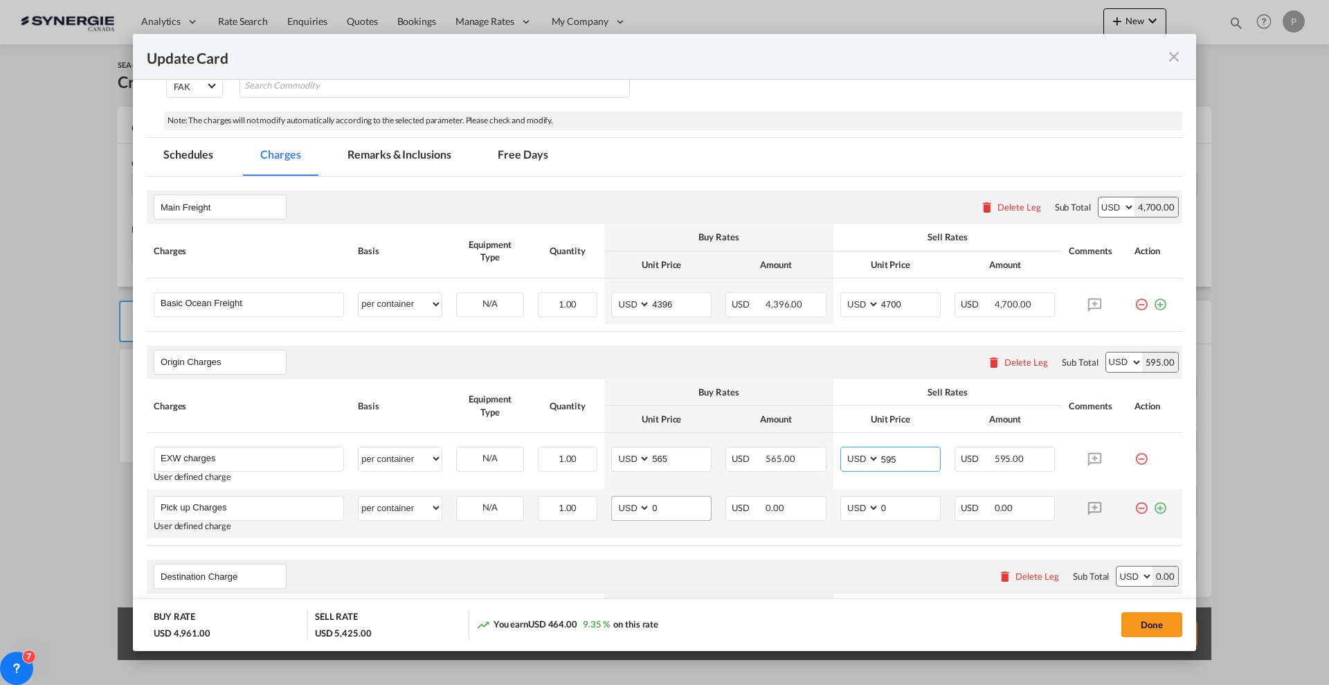
type input "595"
click at [660, 516] on input "0" at bounding box center [681, 506] width 60 height 21
click at [661, 513] on input "0" at bounding box center [681, 506] width 60 height 21
type input "145"
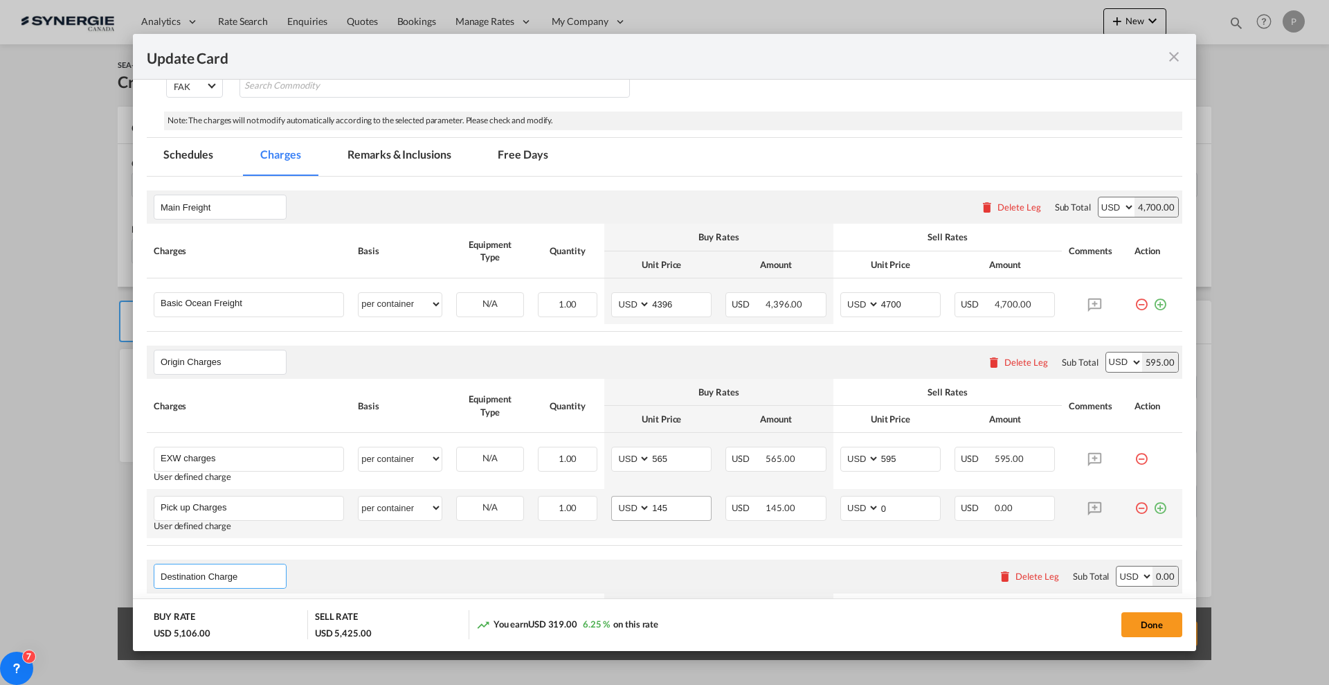
select select "per container"
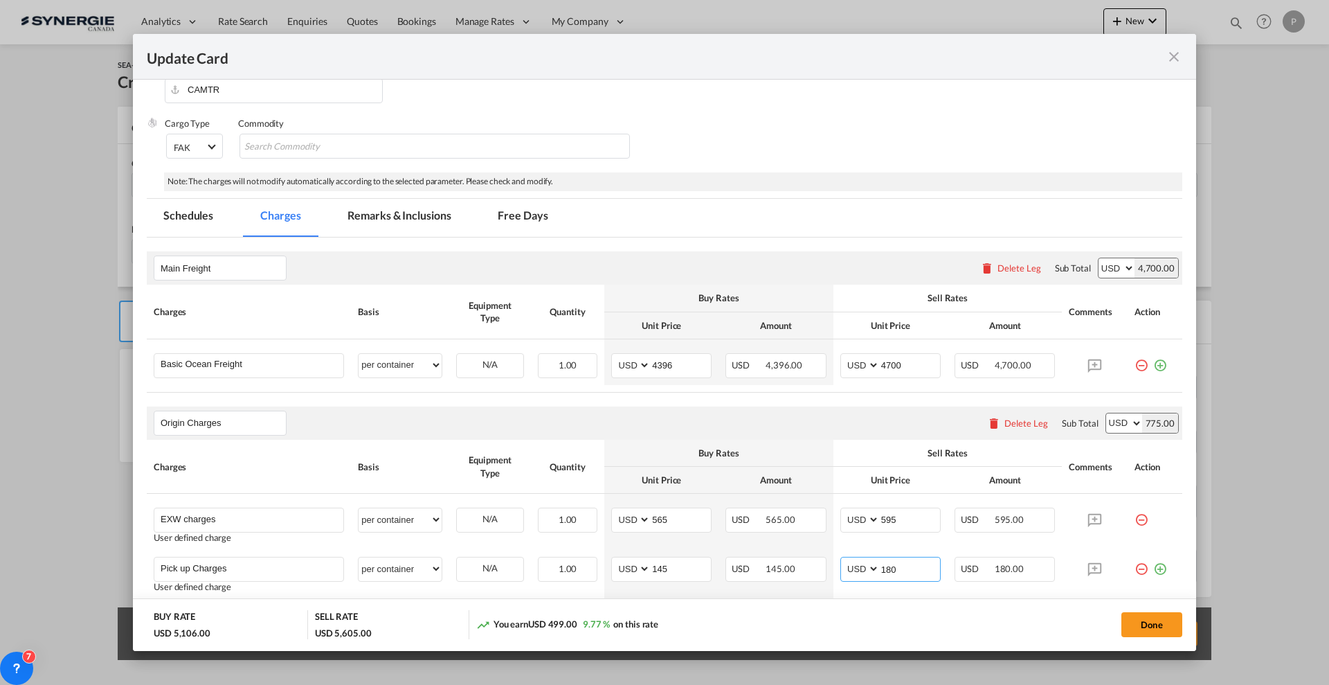
scroll to position [173, 0]
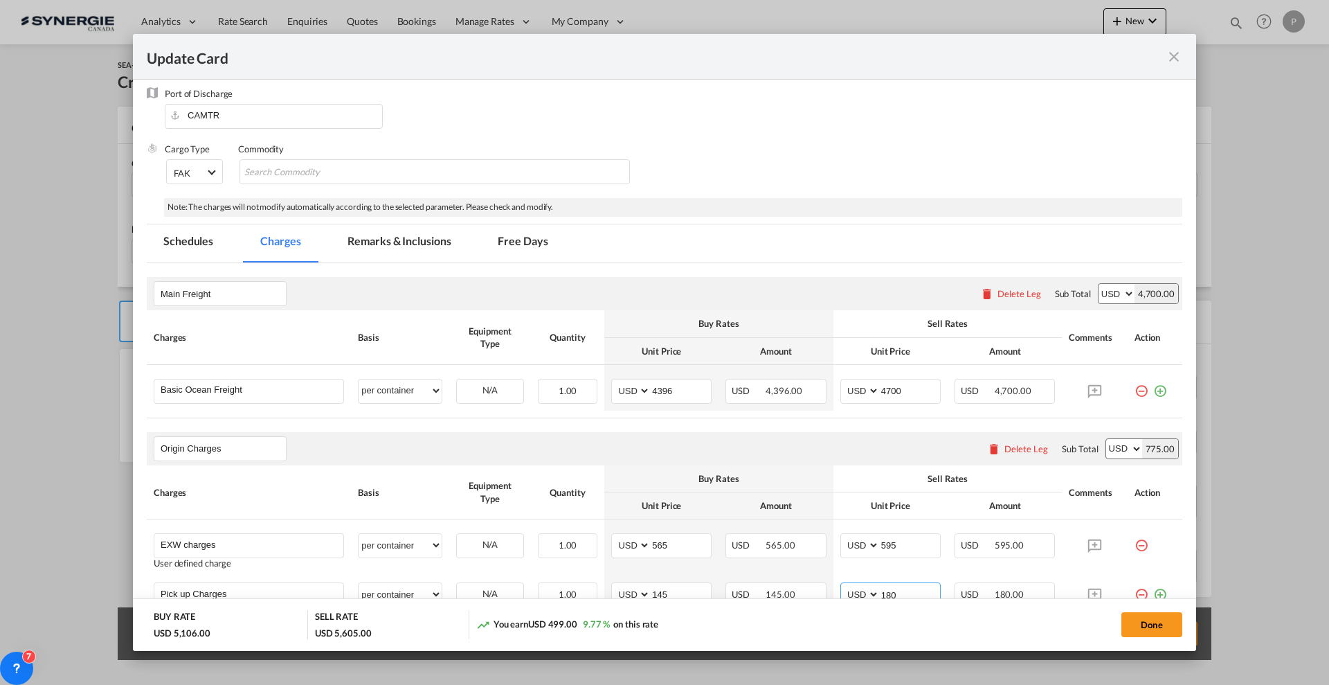
type input "180"
click at [406, 242] on md-tab-item "Remarks & Inclusions" at bounding box center [399, 243] width 136 height 38
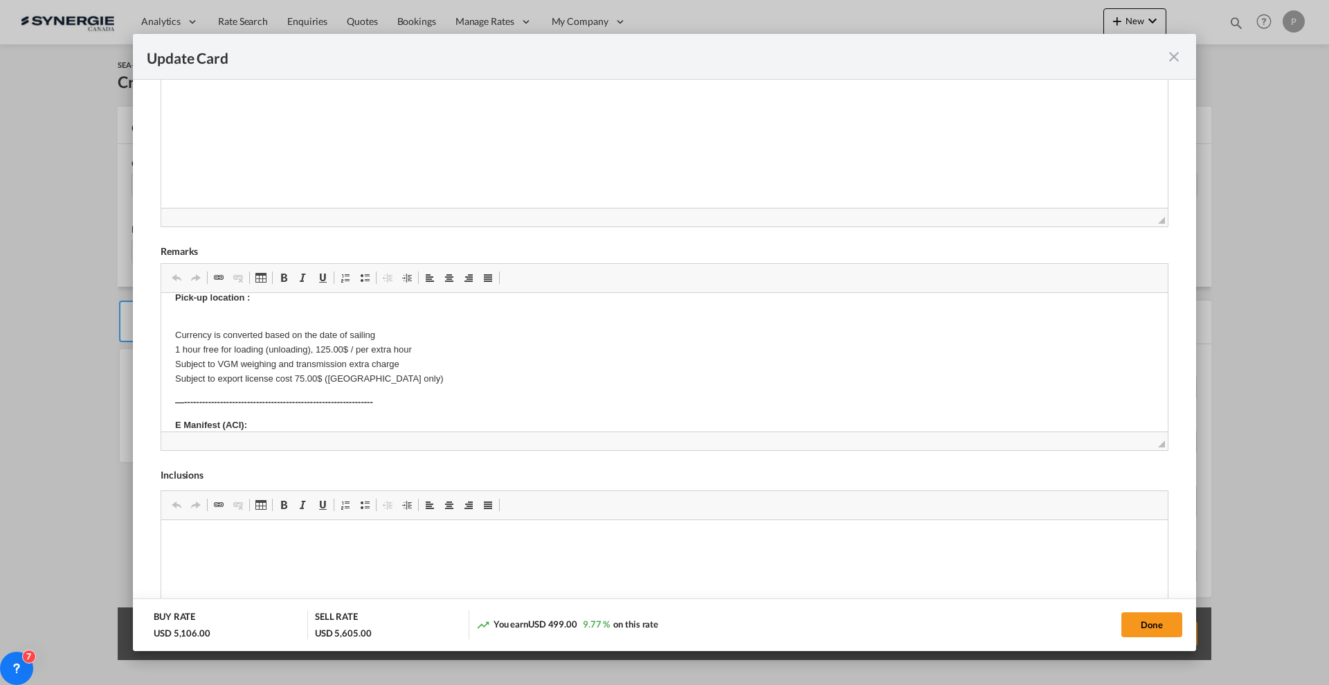
scroll to position [0, 0]
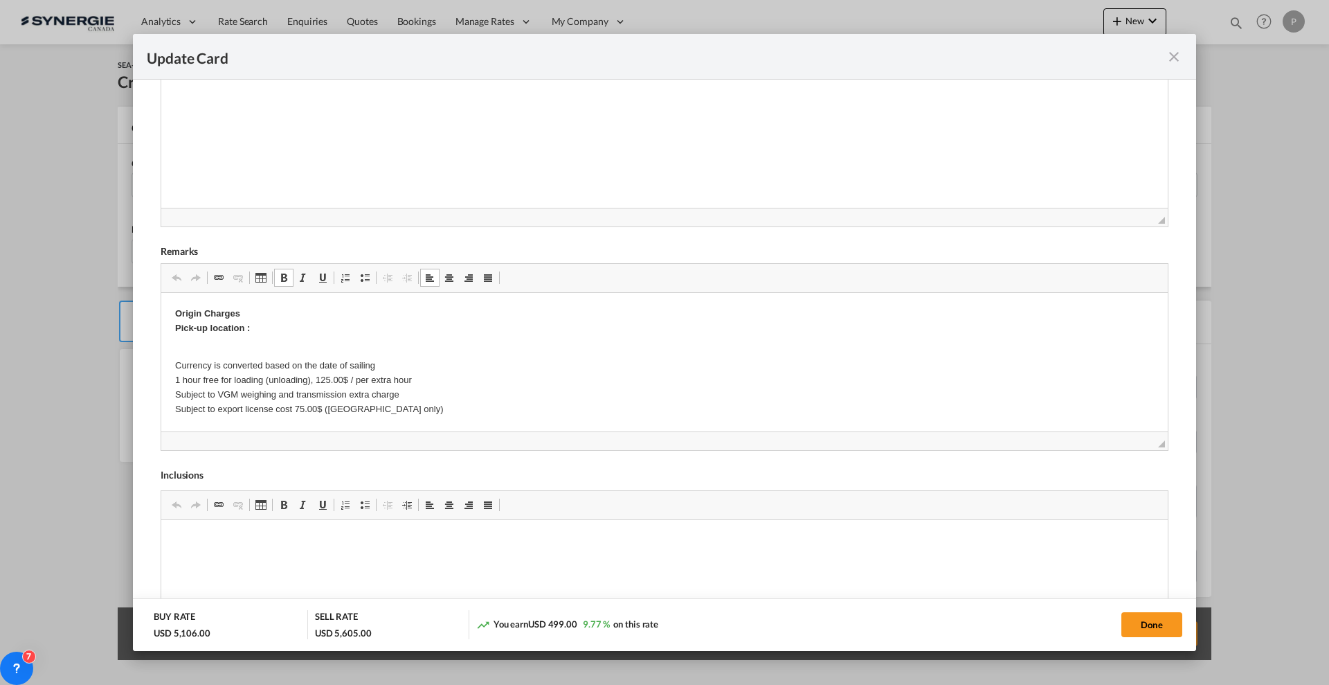
click at [307, 328] on p "Origin Charges Pick-up location :" at bounding box center [664, 321] width 979 height 29
click at [404, 413] on p "Currency is converted based on the date of sailing 1 hour free for loading (unl…" at bounding box center [664, 381] width 979 height 72
drag, startPoint x: 379, startPoint y: 415, endPoint x: 166, endPoint y: 413, distance: 213.3
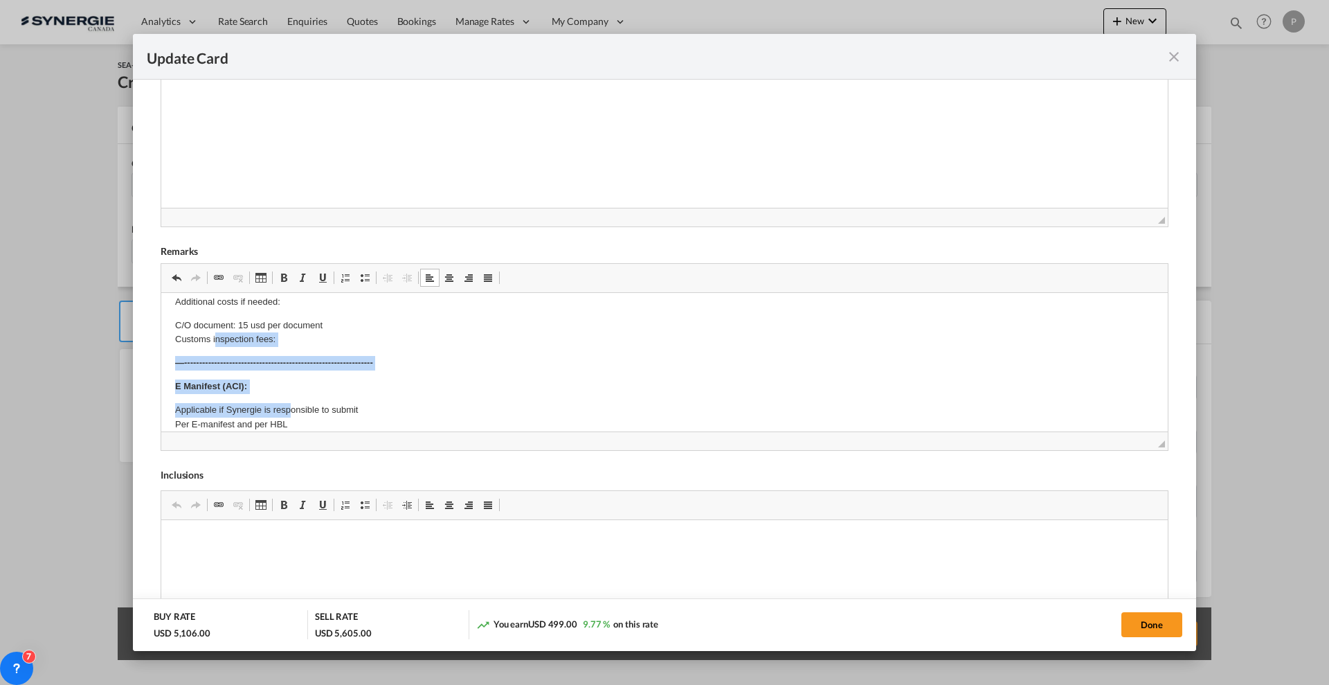
scroll to position [116, 0]
click at [177, 338] on p "C/O document: 15 usd per document Customs inspection fees:" at bounding box center [664, 333] width 979 height 29
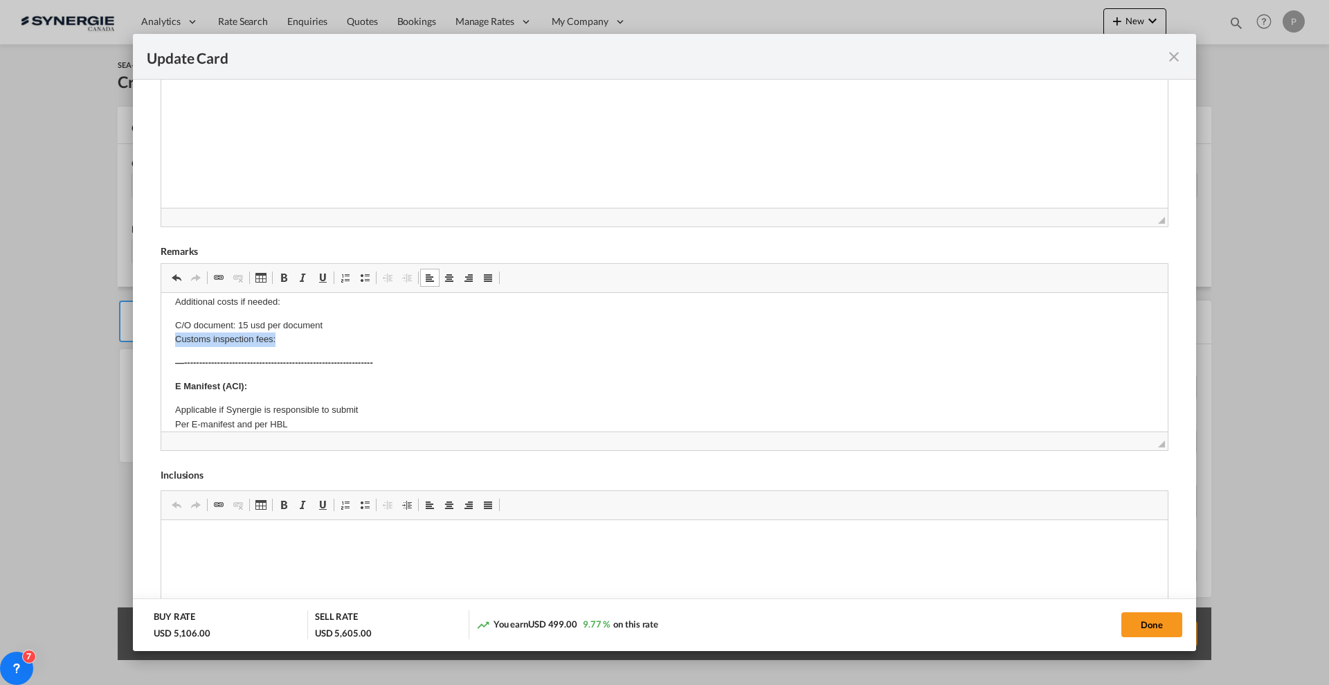
click at [177, 338] on p "C/O document: 15 usd per document Customs inspection fees:" at bounding box center [664, 333] width 979 height 29
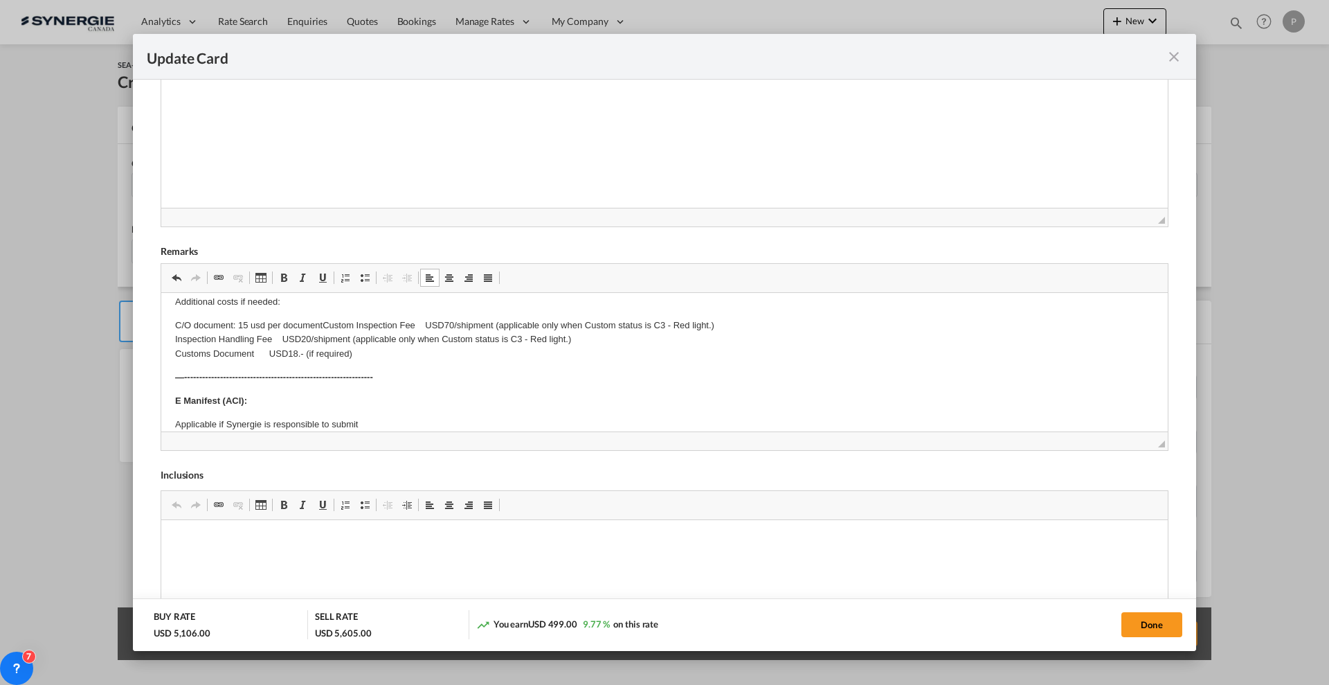
click at [323, 321] on p "C/O document: 15 usd per documentCustom Inspection Fee USD70/shipment (applicab…" at bounding box center [664, 340] width 979 height 43
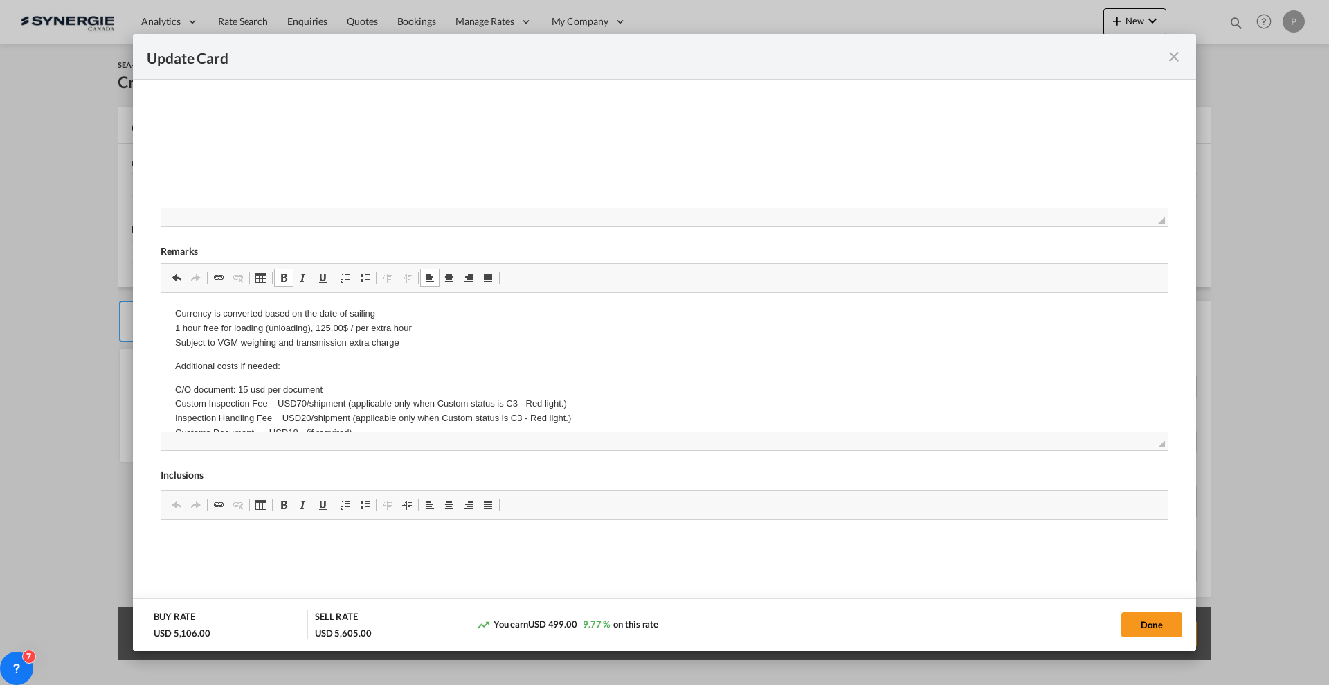
scroll to position [87, 0]
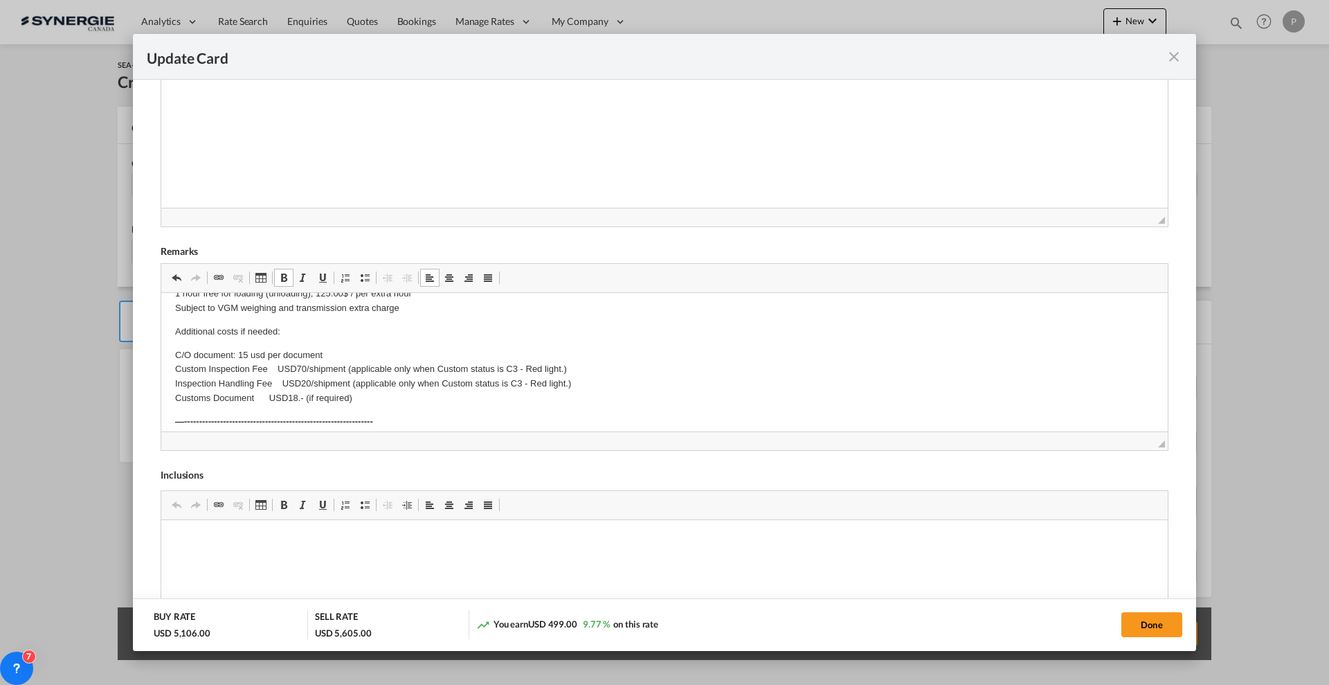
click at [208, 350] on p "C/O document: 15 usd per document Custom Inspection Fee USD70/shipment (applica…" at bounding box center [664, 376] width 979 height 57
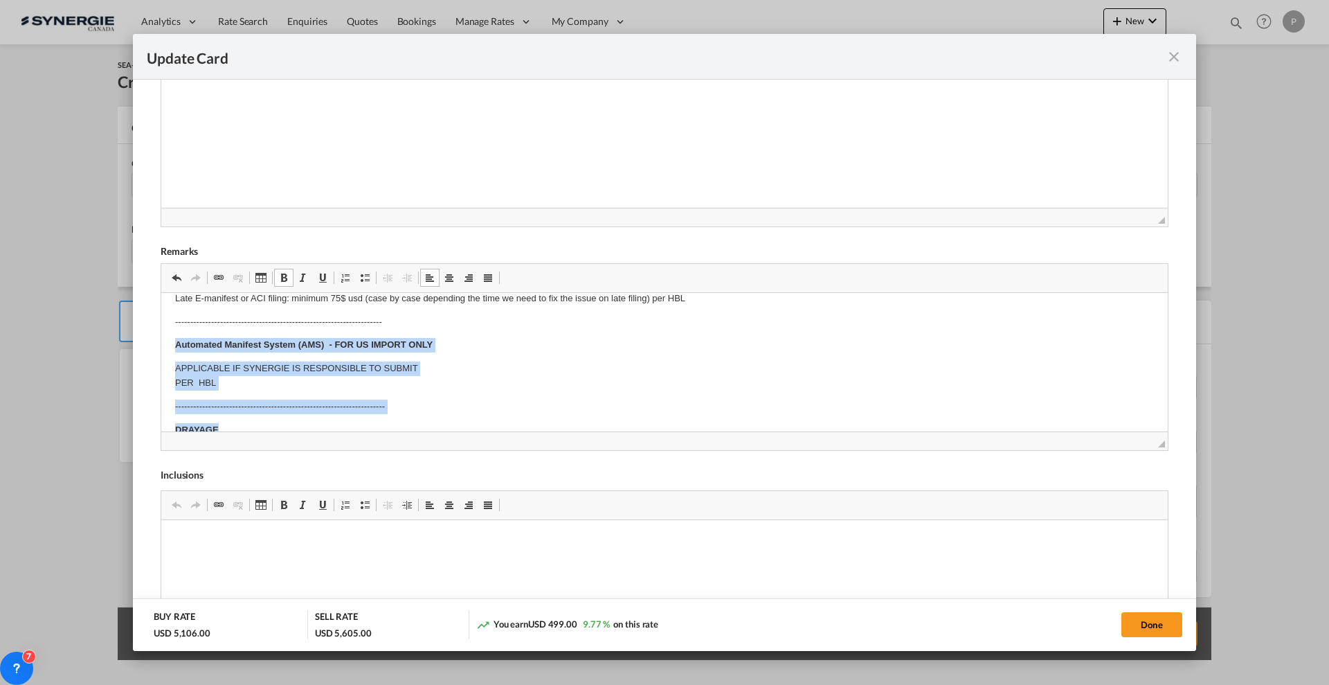
scroll to position [372, 0]
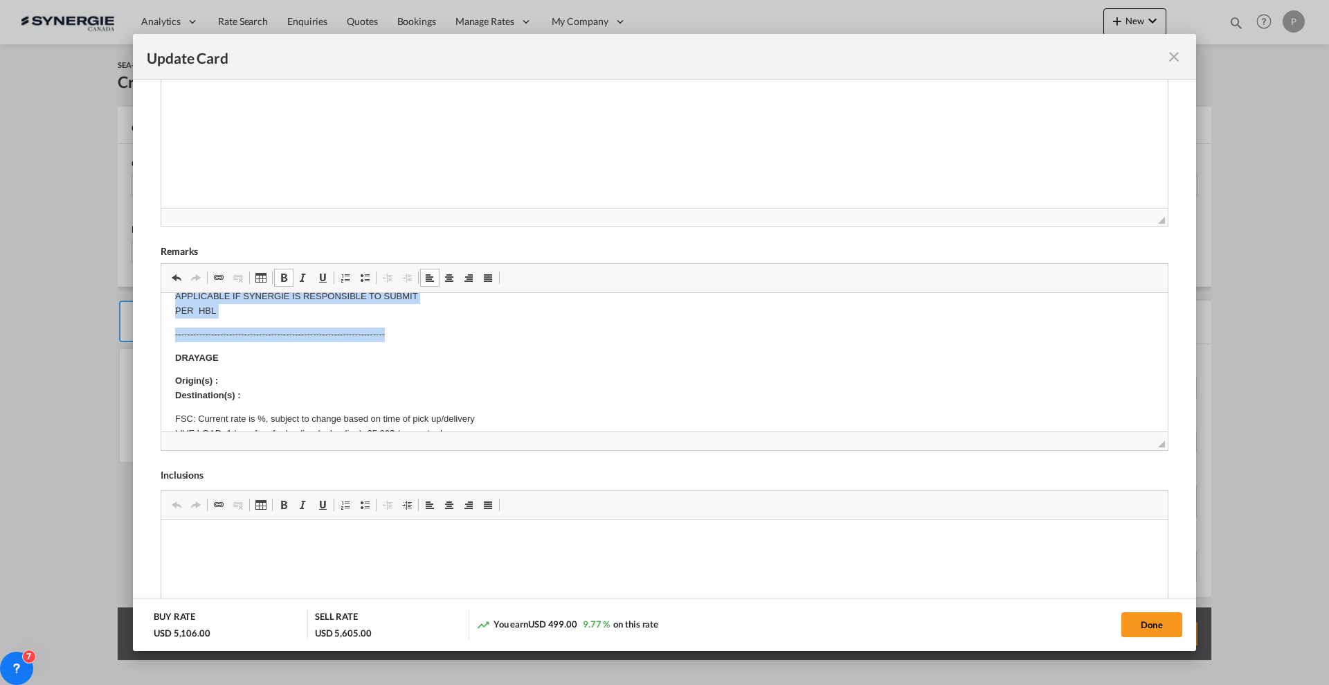
drag, startPoint x: 170, startPoint y: 388, endPoint x: 435, endPoint y: 339, distance: 268.9
click at [435, 339] on html "Origin Charges Pick-up location : DURA FLOW PIPE IND. CO. LTD. - NO 8, WEI-LIU …" at bounding box center [664, 464] width 1007 height 1086
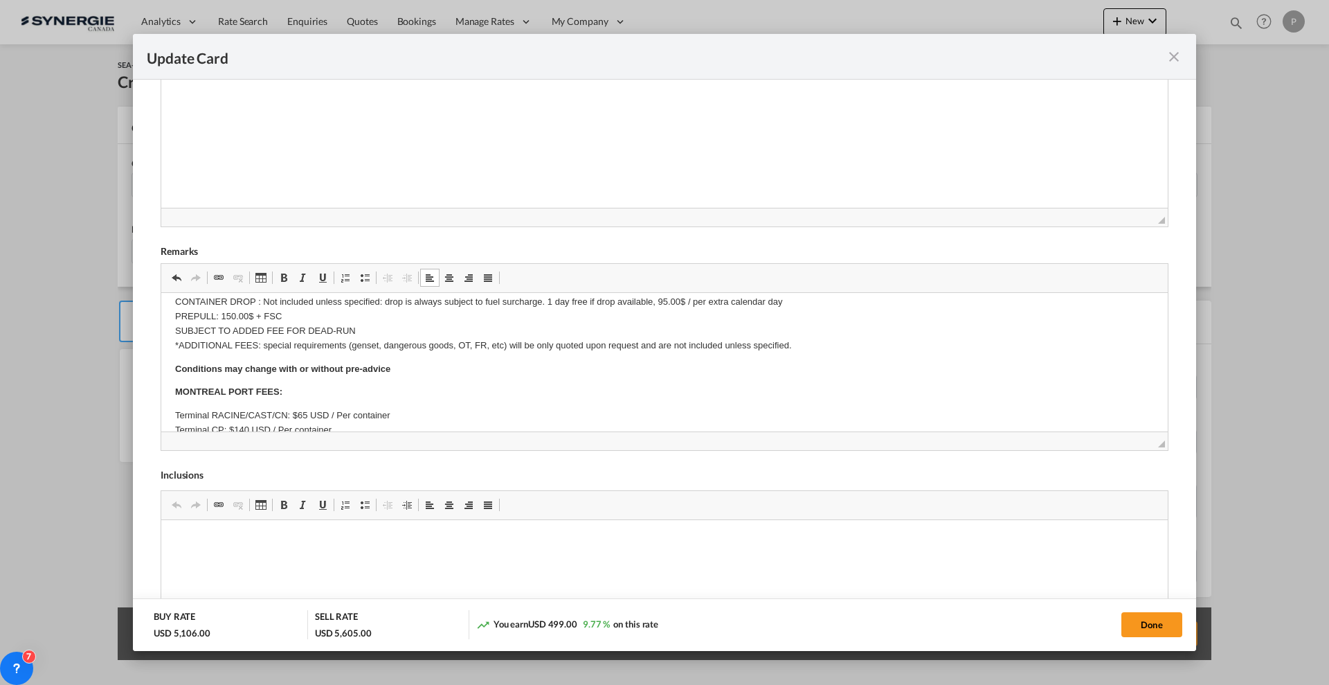
scroll to position [260, 0]
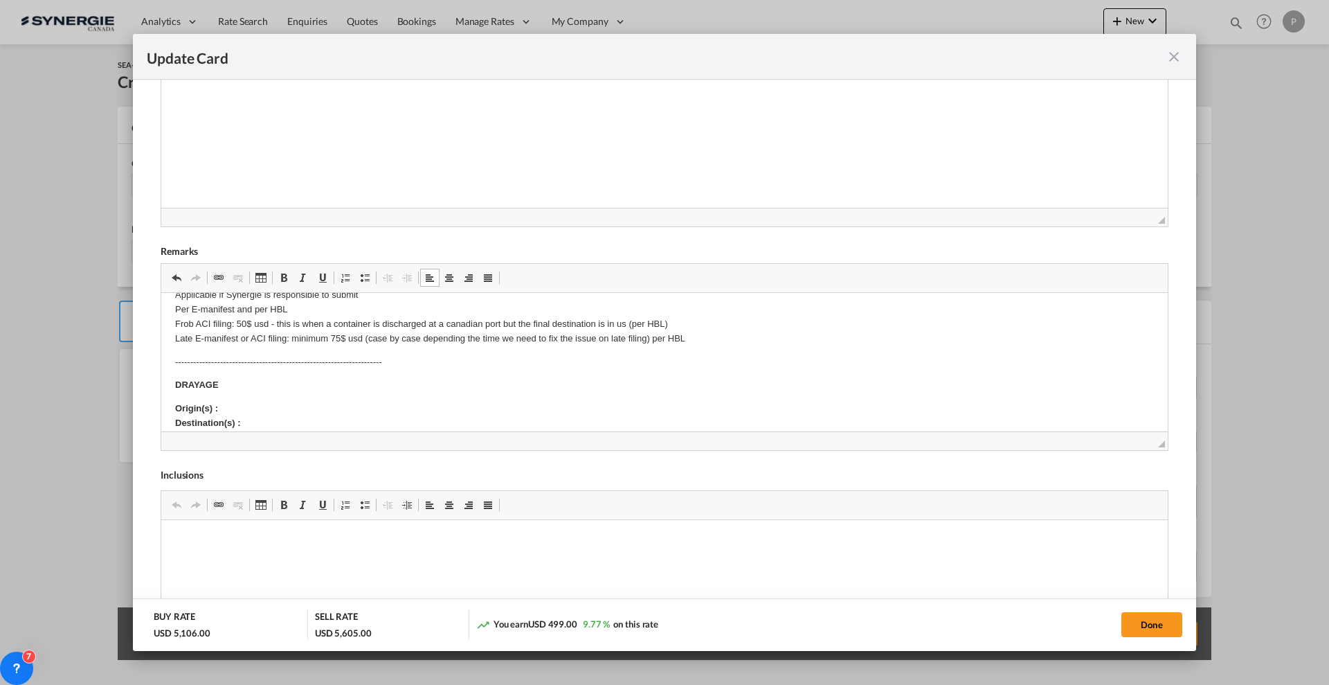
click at [272, 411] on p "Origin(s) : Destination(s) :" at bounding box center [664, 416] width 979 height 29
click at [278, 420] on strong "Origin(s) : Montreal Ramp Destination(s) : Sherbrooke" at bounding box center [234, 415] width 118 height 25
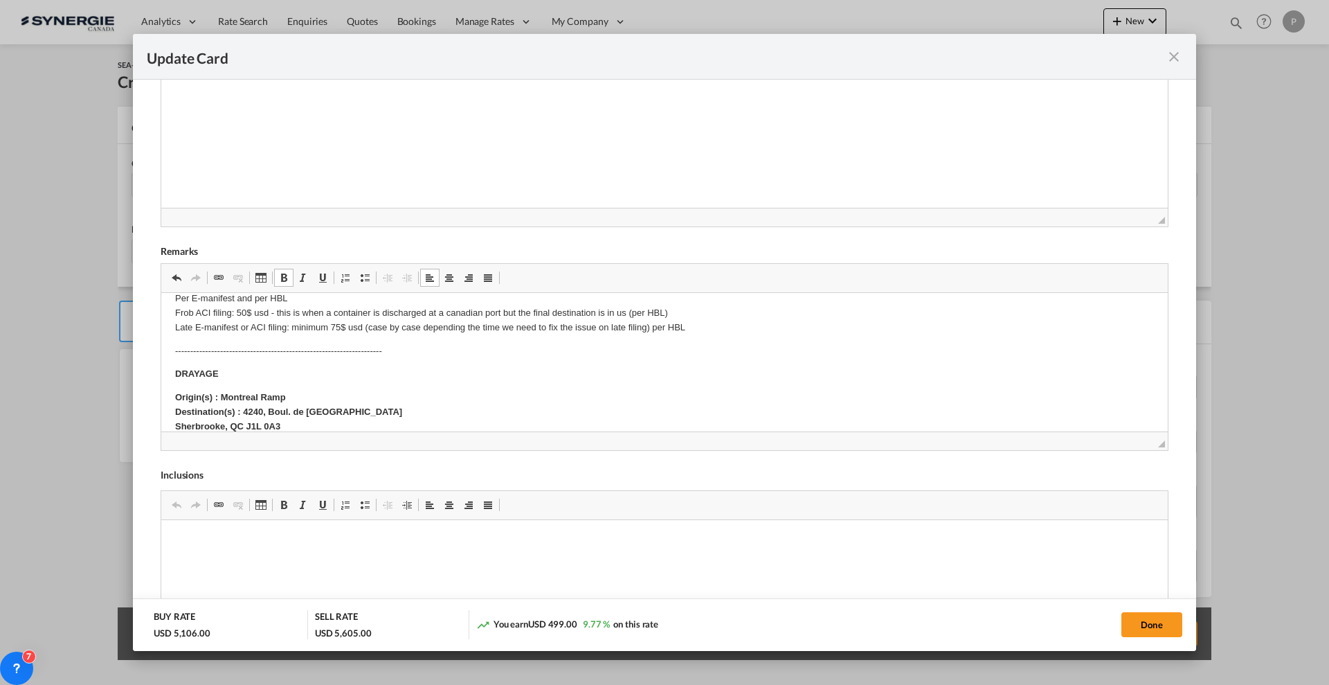
click at [373, 400] on p "Origin(s) : Montreal Ramp Destination(s) : 4240, Boul. de Portland Sherbrooke, …" at bounding box center [664, 412] width 979 height 43
click at [385, 406] on p "Origin(s) : Montreal Ramp Destination(s) : 4240, Boul. de Portland Sherbrooke, …" at bounding box center [664, 412] width 979 height 43
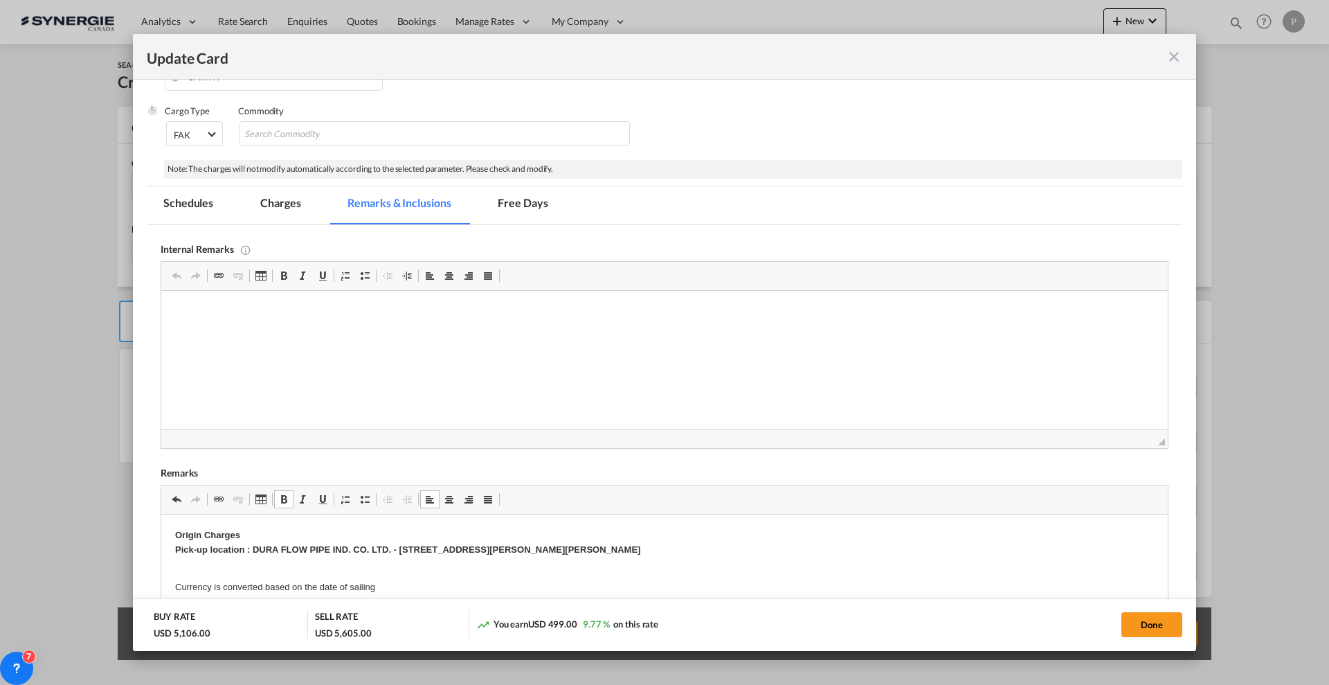
scroll to position [87, 0]
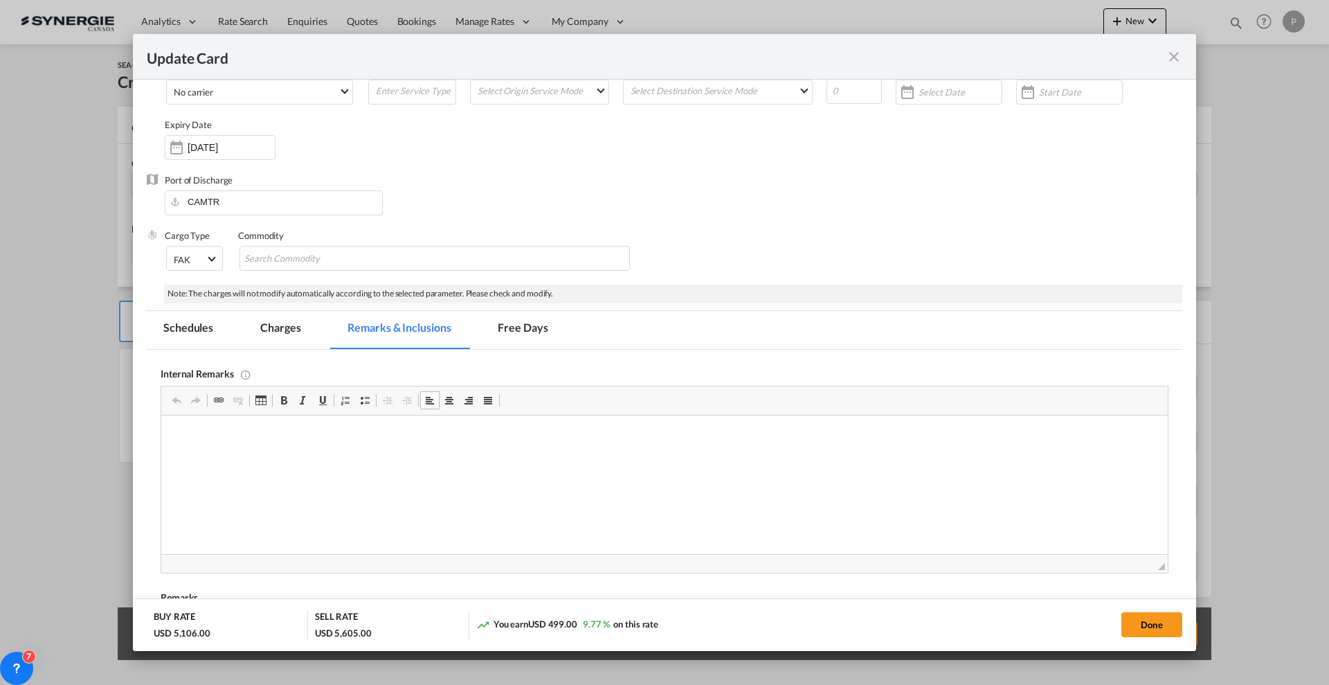
drag, startPoint x: 472, startPoint y: 472, endPoint x: 407, endPoint y: 481, distance: 64.9
click at [407, 458] on html at bounding box center [664, 436] width 1007 height 42
click at [289, 302] on div "Note: The charges will not modify automatically according to the selected param…" at bounding box center [673, 294] width 1019 height 19
drag, startPoint x: 289, startPoint y: 328, endPoint x: 190, endPoint y: 6, distance: 337.5
click at [289, 328] on md-tab-item "Charges" at bounding box center [280, 330] width 73 height 38
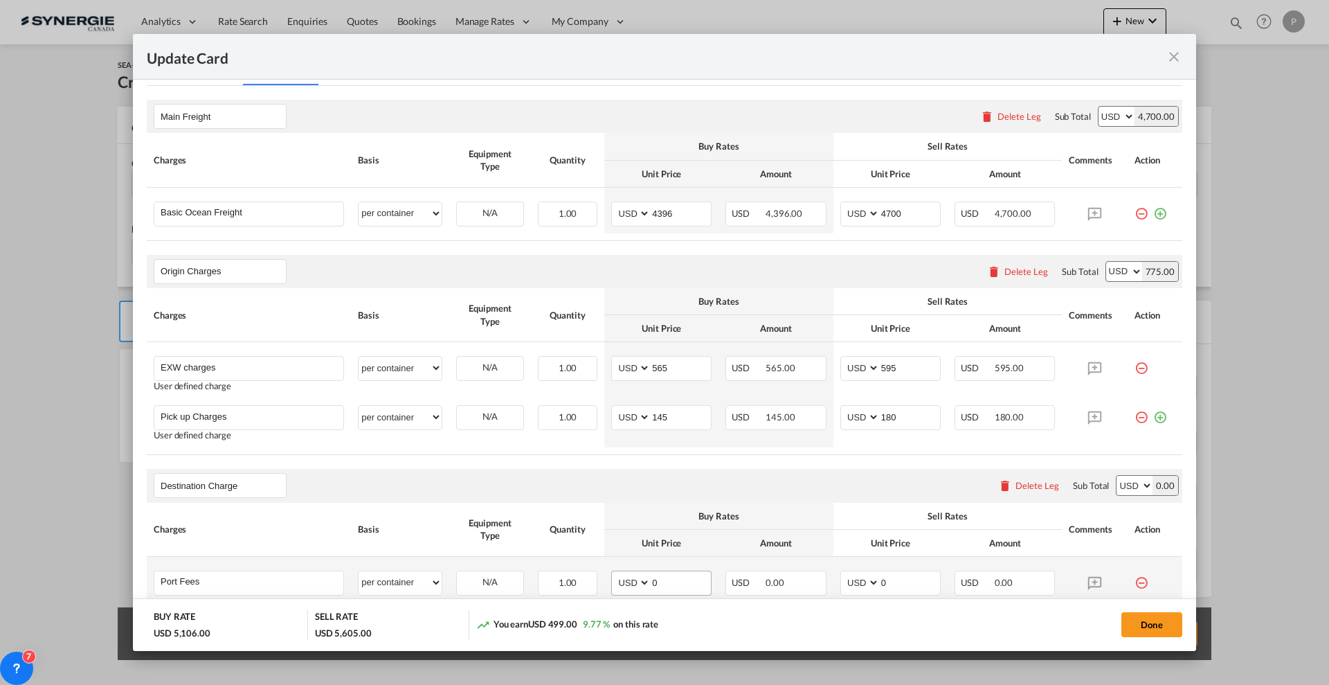
scroll to position [433, 0]
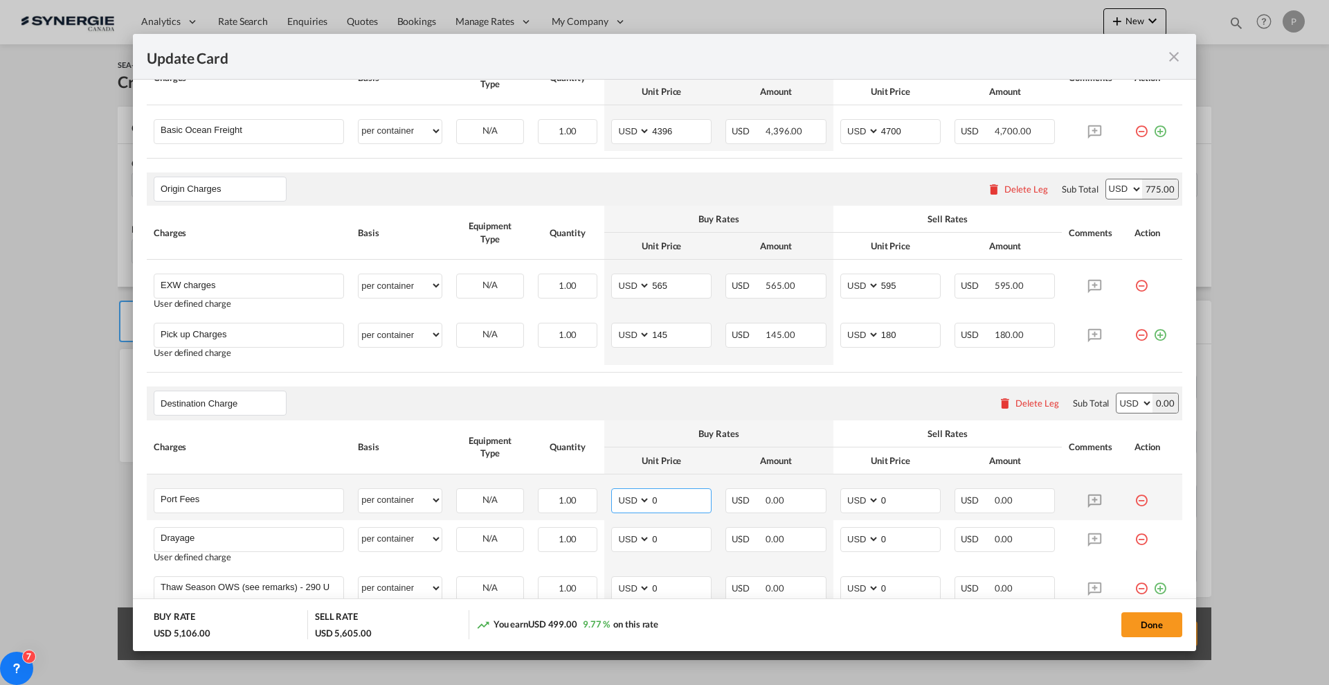
click at [663, 500] on input "0" at bounding box center [681, 499] width 60 height 21
type input "50"
type input "65"
click at [651, 543] on input "0" at bounding box center [681, 538] width 60 height 21
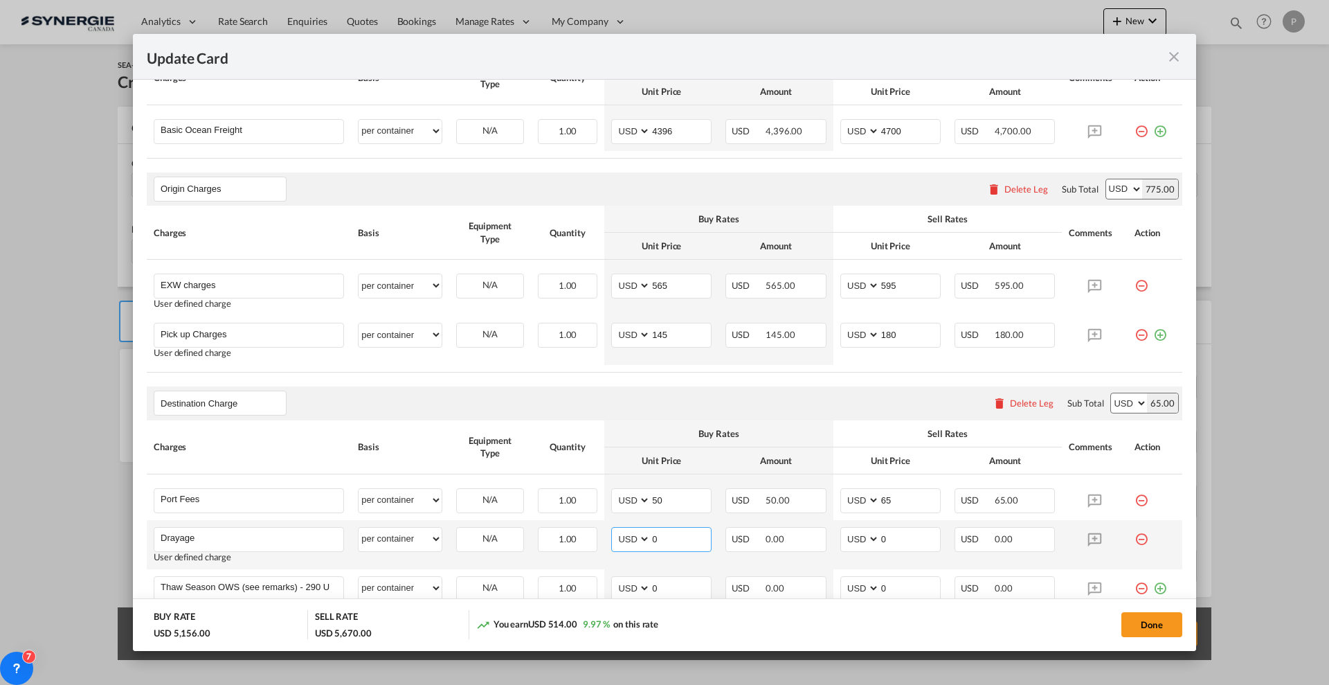
click at [651, 543] on input "0" at bounding box center [681, 538] width 60 height 21
type input "800"
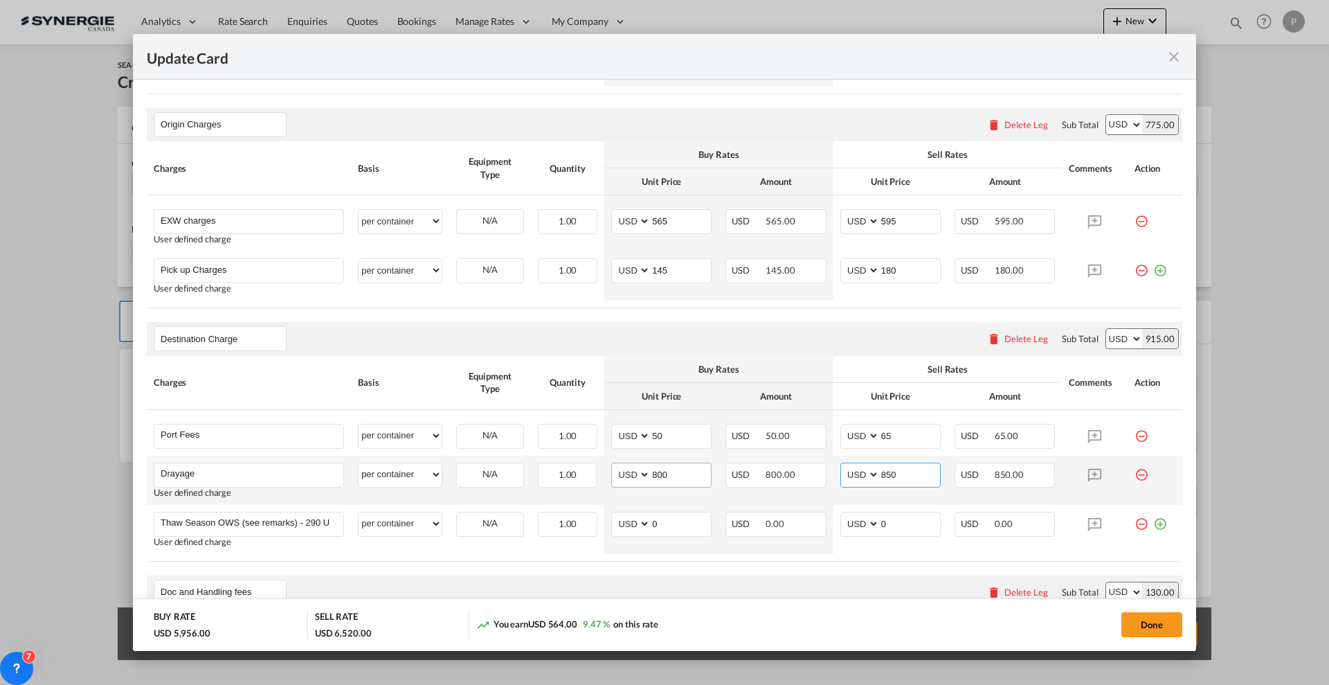
scroll to position [519, 0]
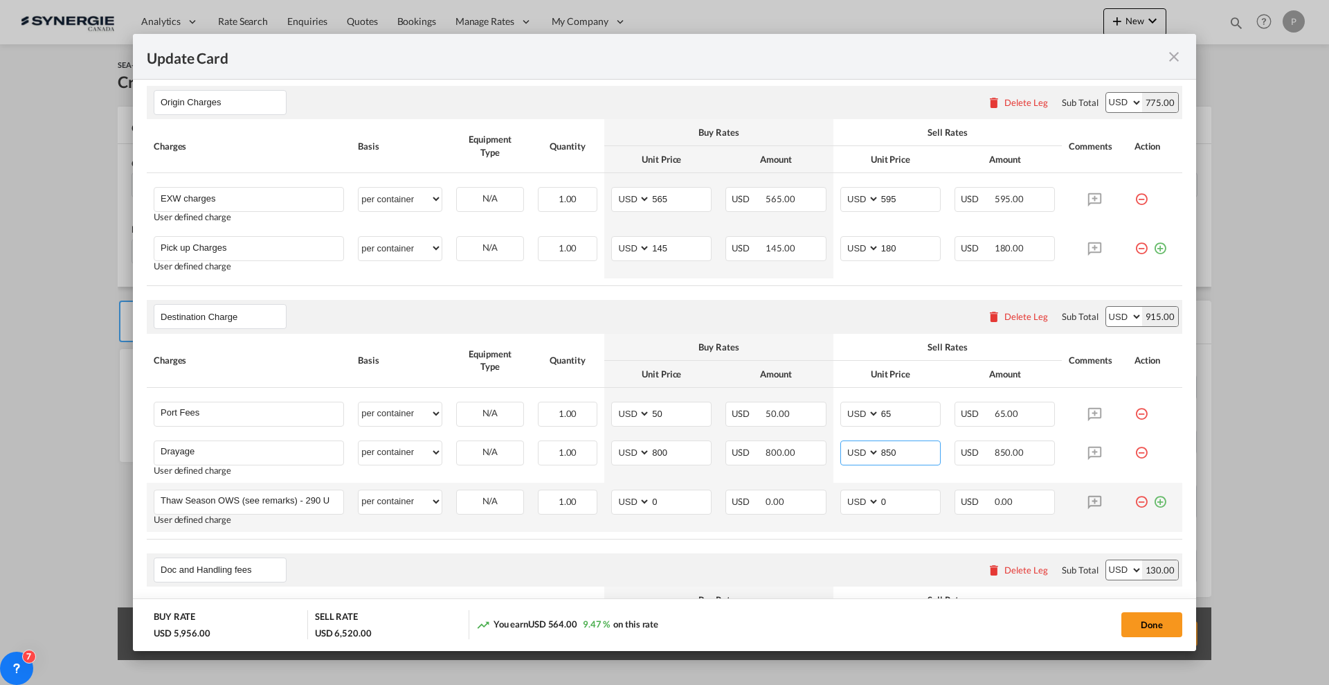
type input "850"
click at [1135, 498] on md-icon "icon-minus-circle-outline red-400-fg" at bounding box center [1142, 497] width 14 height 14
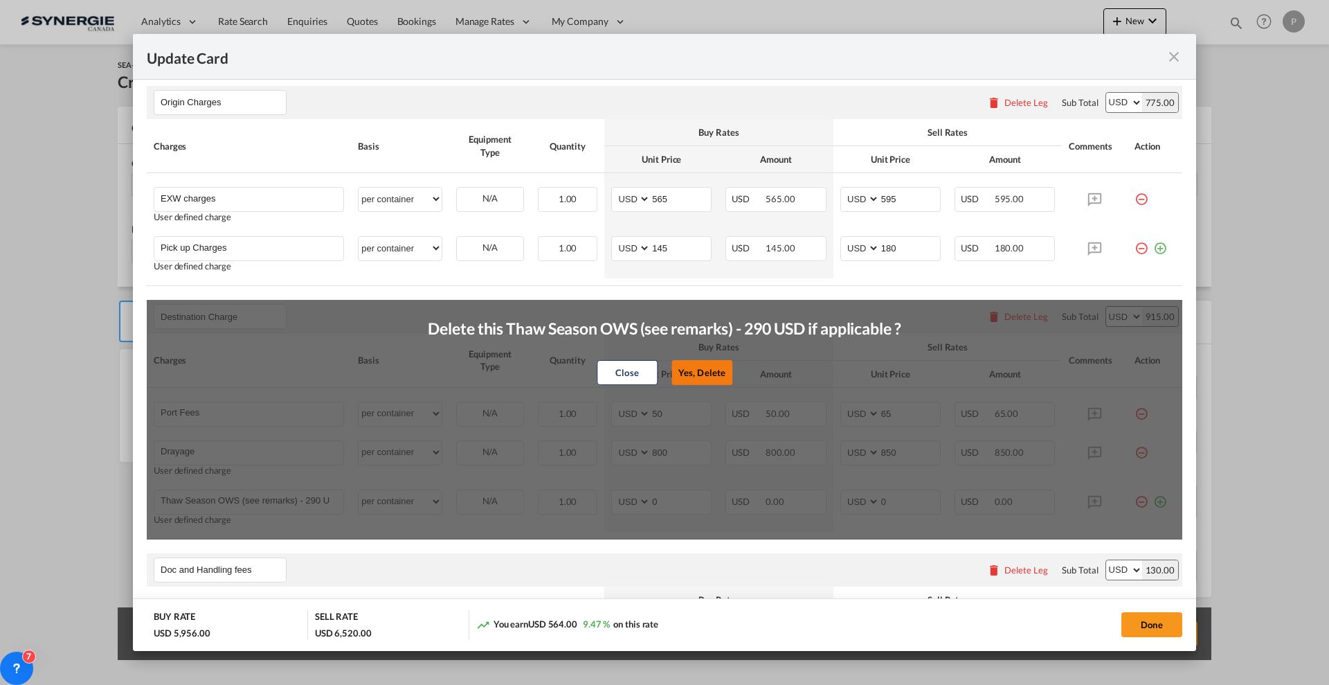
click at [702, 375] on button "Yes, Delete" at bounding box center [702, 371] width 61 height 25
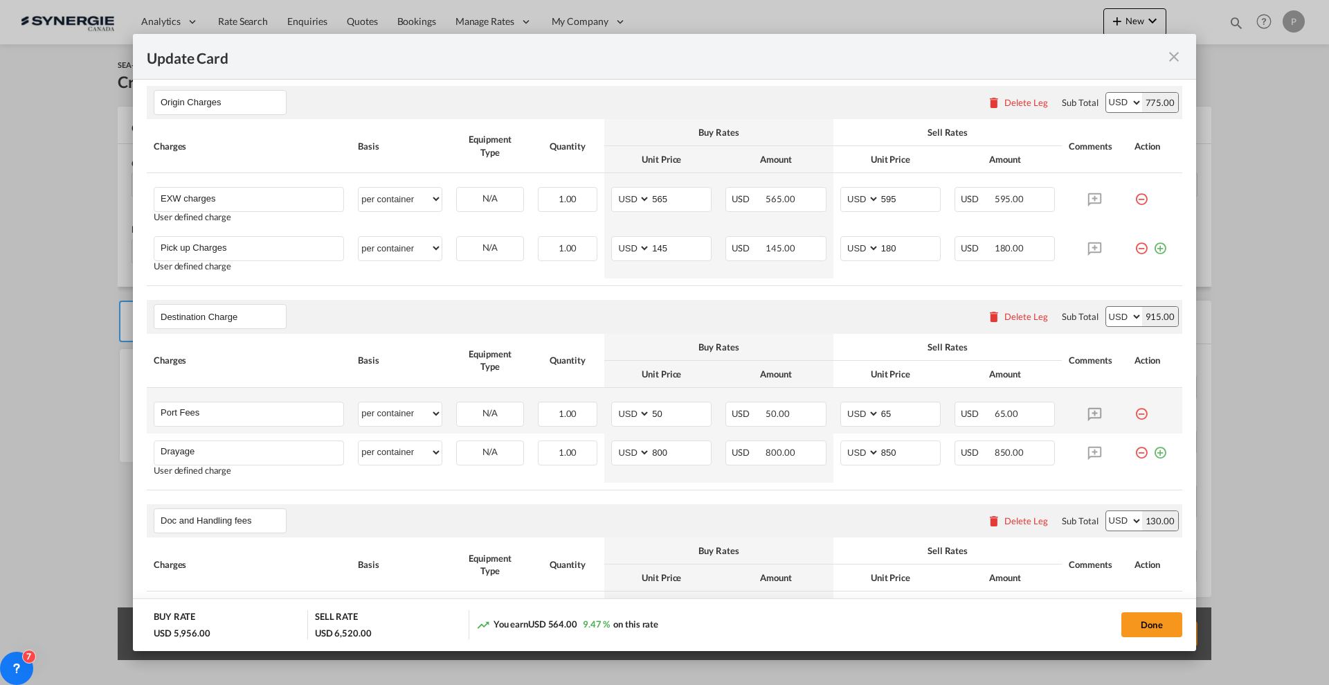
click at [1135, 410] on md-icon "icon-minus-circle-outline red-400-fg" at bounding box center [1142, 409] width 14 height 14
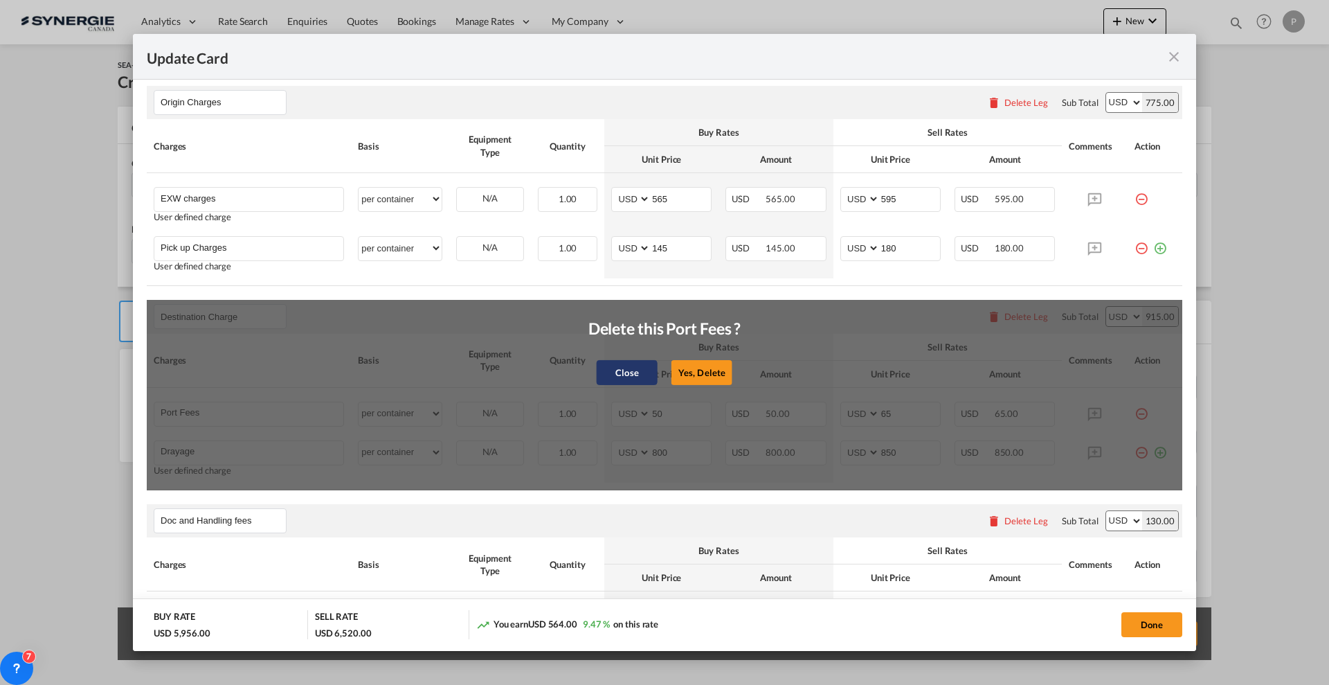
click at [605, 366] on button "Close" at bounding box center [627, 371] width 61 height 25
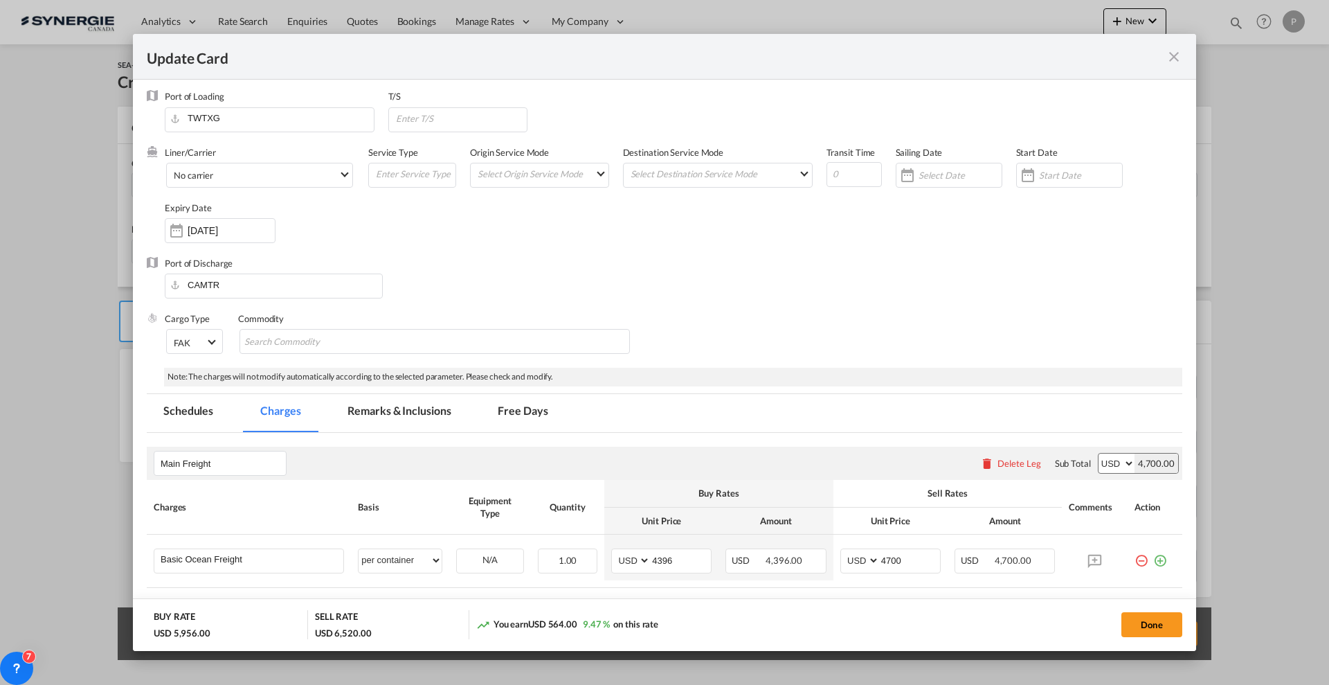
scroll to position [0, 0]
click at [447, 120] on input "Update Card Port ..." at bounding box center [461, 121] width 133 height 21
type input "CAVAN"
click at [831, 172] on input "Update Card Port ..." at bounding box center [854, 177] width 55 height 25
type input "35"
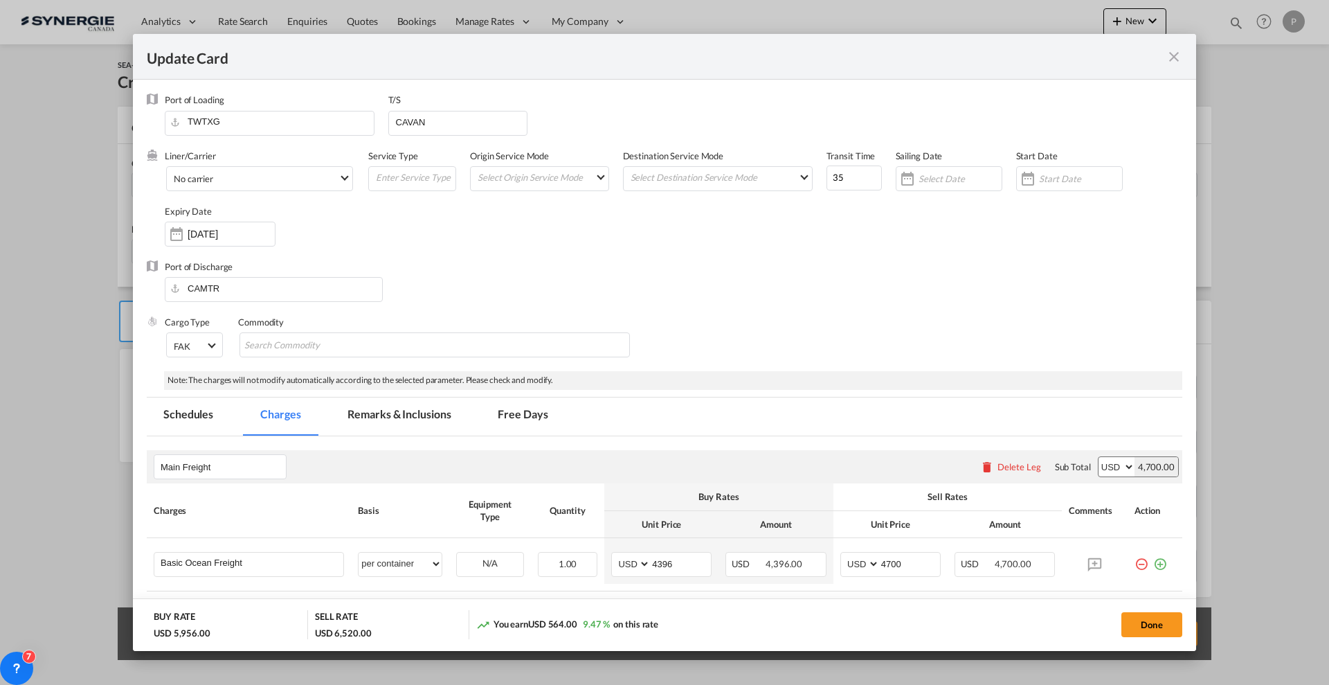
click at [767, 300] on div "Port of Discharge CAMTR" at bounding box center [665, 287] width 1036 height 55
click at [442, 416] on md-tab-item "Remarks & Inclusions" at bounding box center [399, 416] width 136 height 38
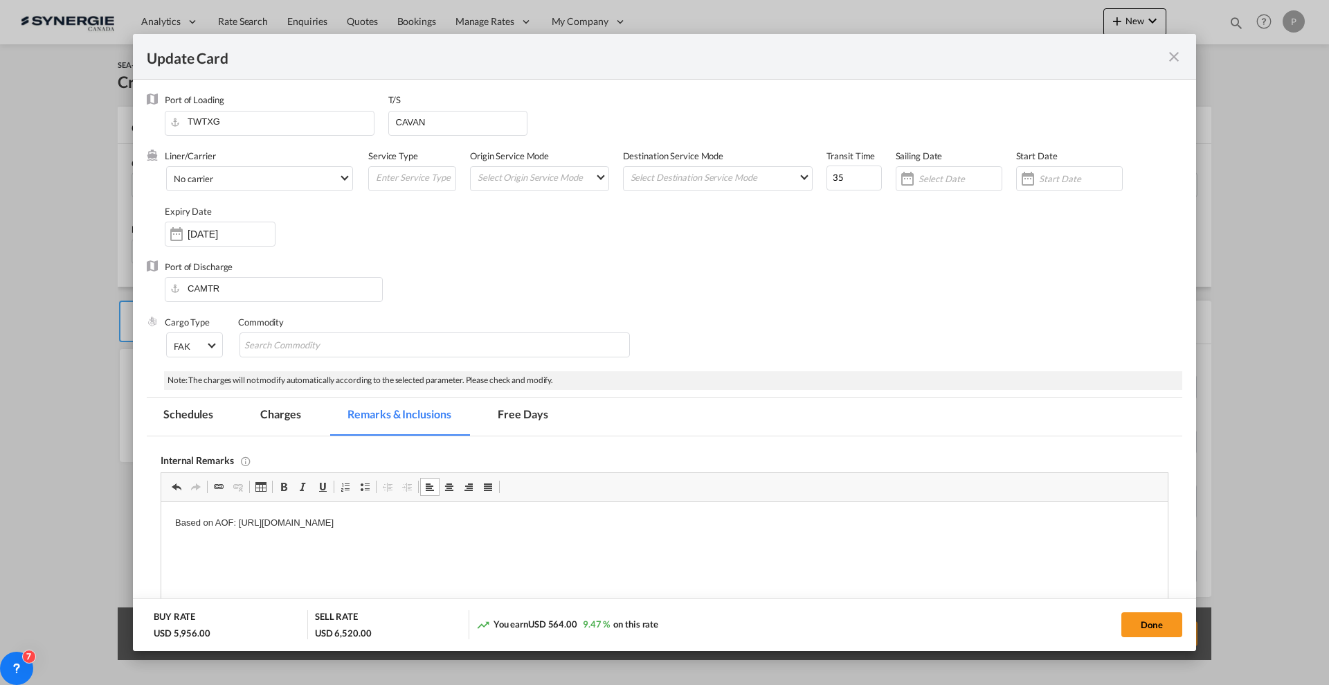
scroll to position [87, 0]
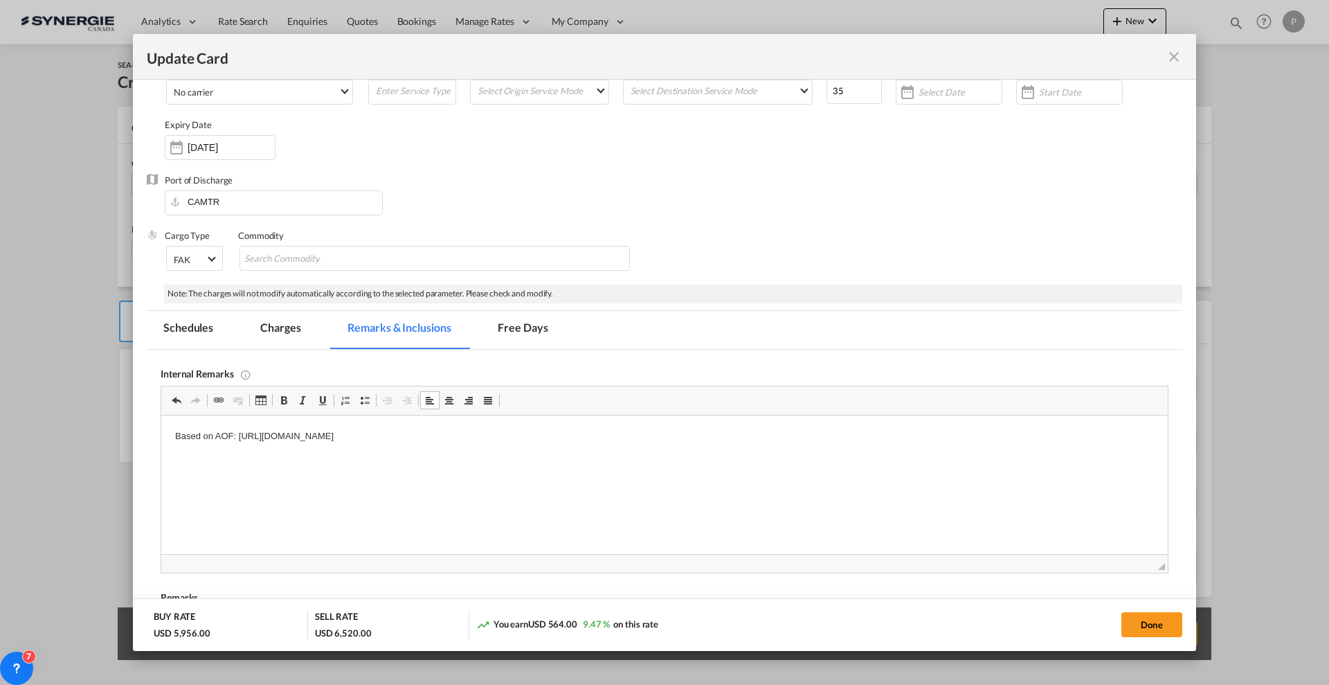
click at [285, 329] on md-tab-item "Charges" at bounding box center [280, 330] width 73 height 38
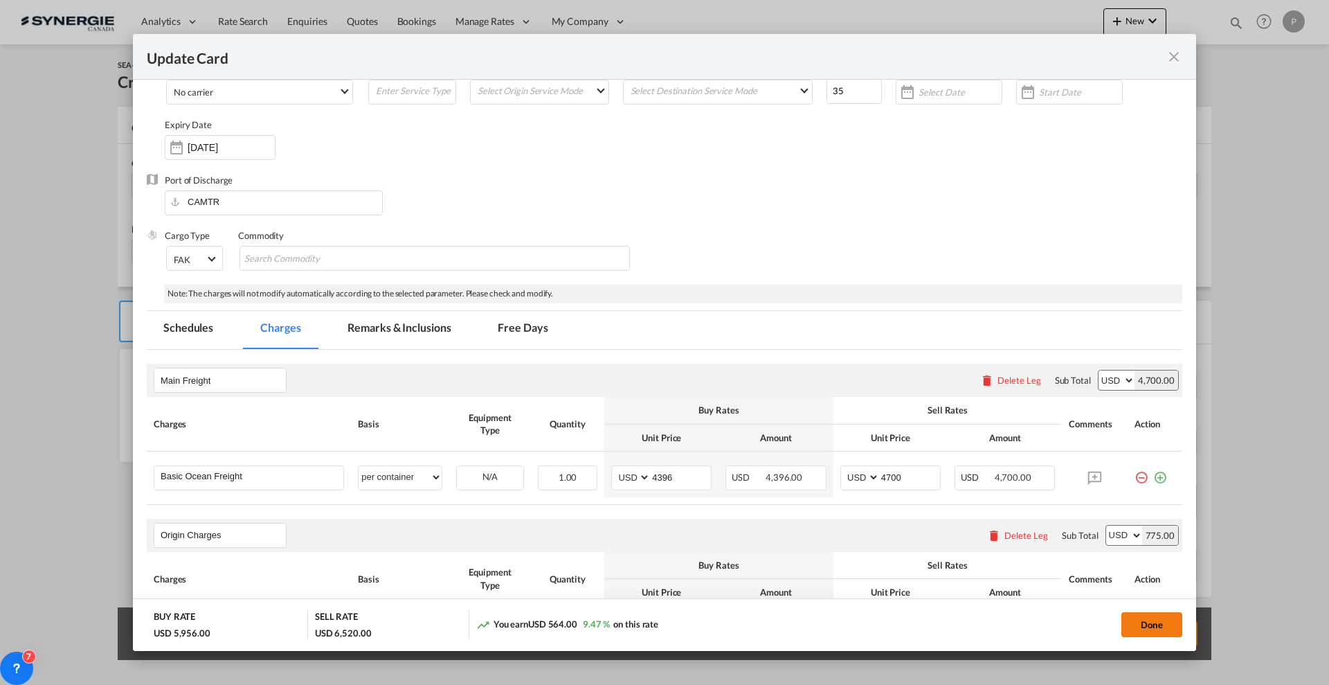
click at [1157, 625] on button "Done" at bounding box center [1152, 624] width 61 height 25
type input "02 Oct 2025"
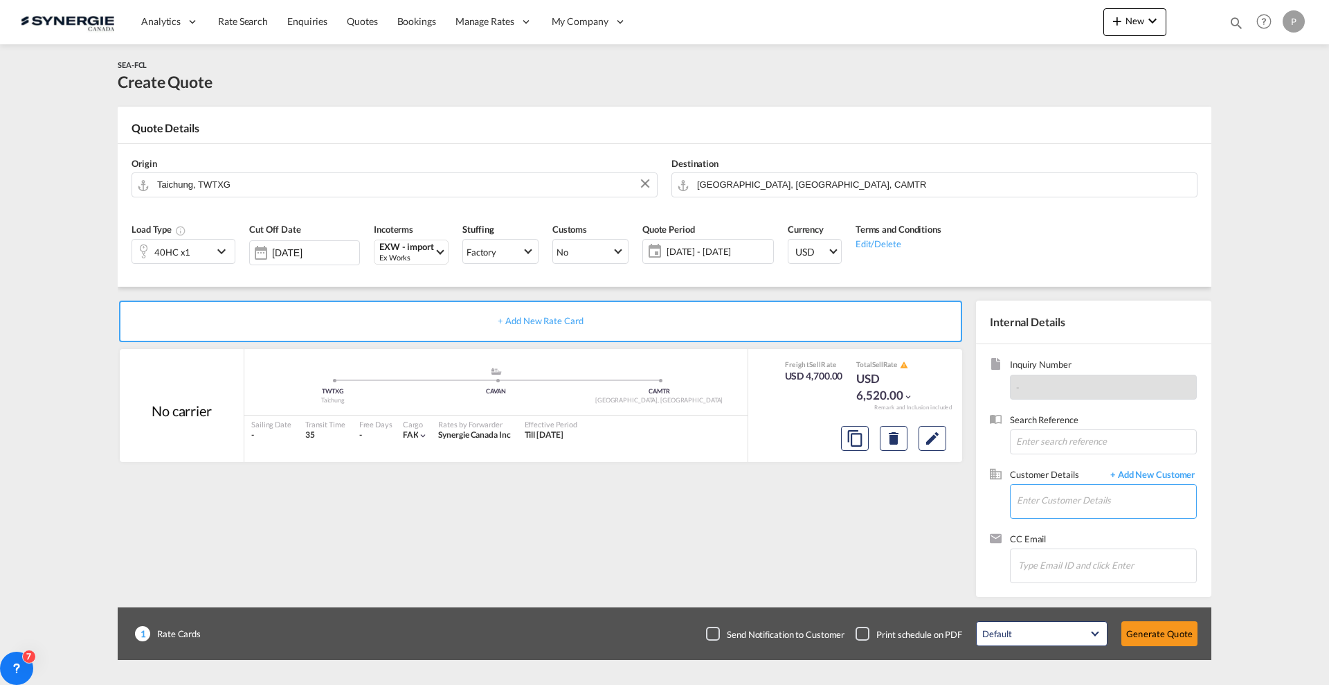
click at [1061, 493] on input "Enter Customer Details" at bounding box center [1106, 500] width 179 height 31
click at [1050, 492] on input "Enter Customer Details" at bounding box center [1106, 500] width 179 height 31
paste input "carol@kebechem.com"
click at [1083, 526] on div "Carol Dorant carol@kebechem.com" at bounding box center [1147, 523] width 263 height 37
type input "KEBECHEM, Carol Dorant, carol@kebechem.com"
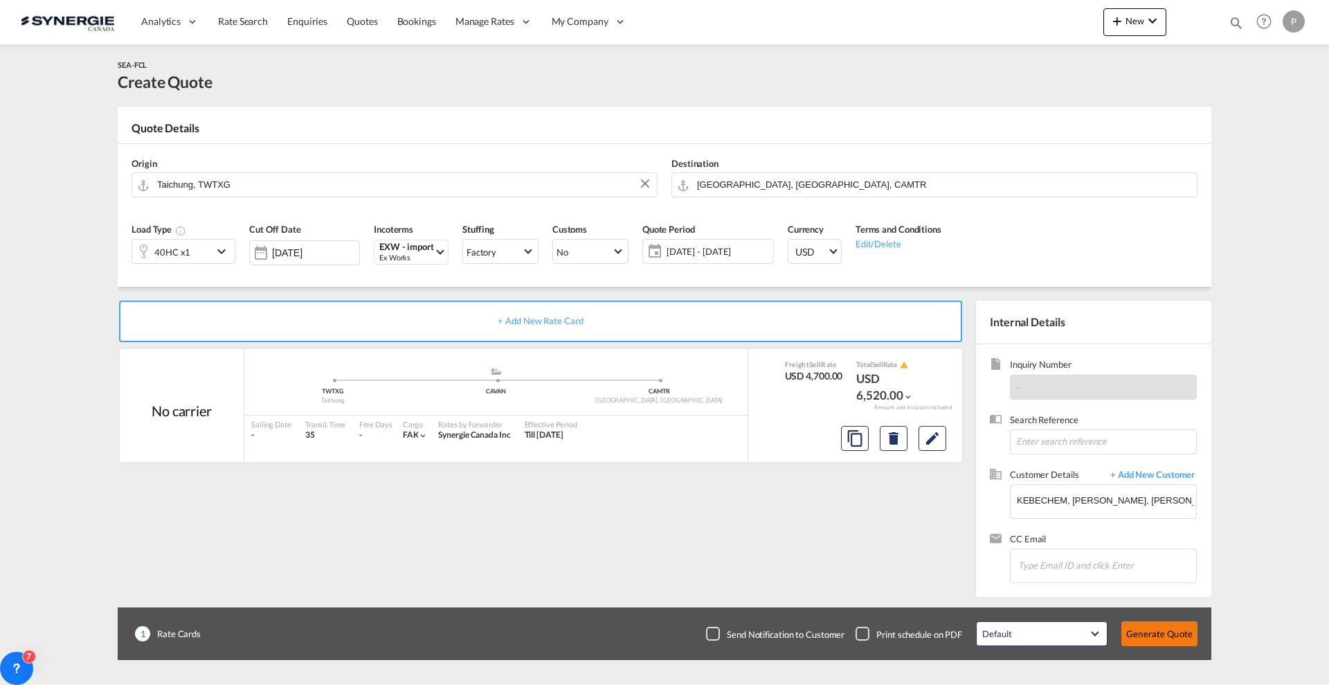
click at [1168, 632] on button "Generate Quote" at bounding box center [1160, 633] width 76 height 25
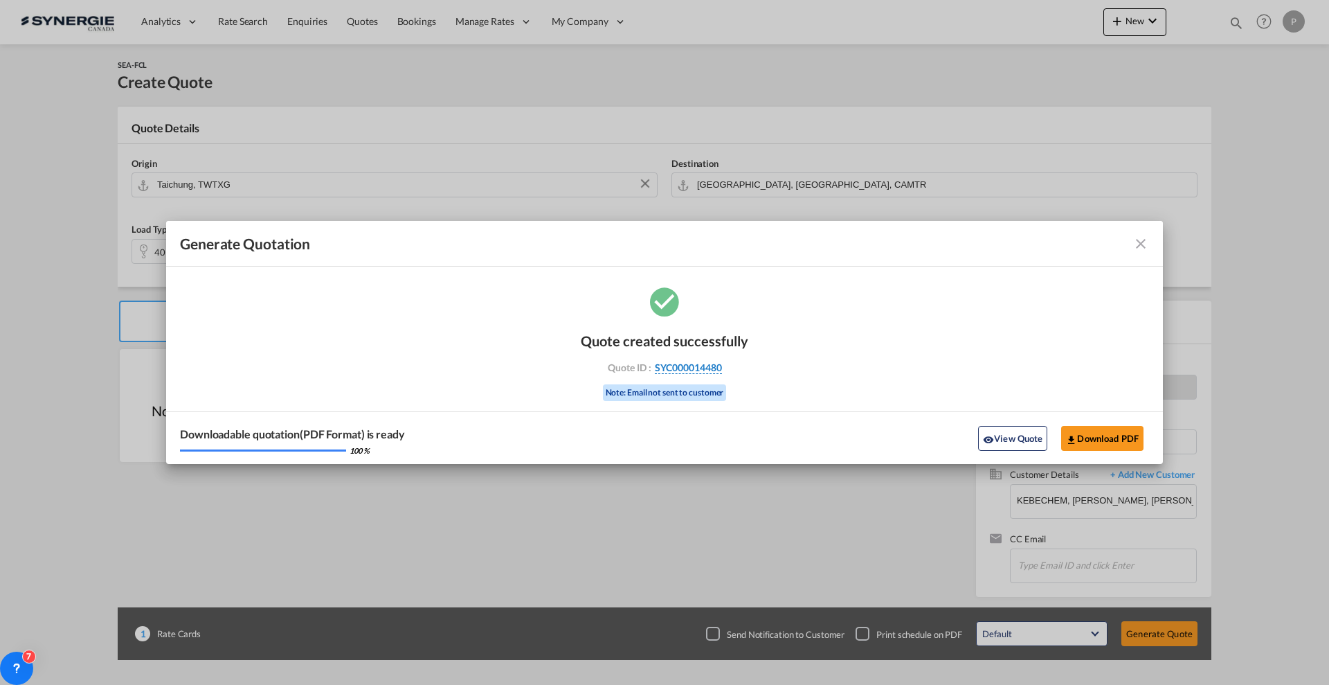
drag, startPoint x: 740, startPoint y: 366, endPoint x: 721, endPoint y: 368, distance: 18.8
click at [721, 368] on div "Quote ID : SYC000014480" at bounding box center [664, 367] width 161 height 12
copy div "SYC000014480"
click at [1079, 423] on div "Downloadable quotation(PDF Format) is ready 100 % View Quote Download PDF" at bounding box center [664, 437] width 997 height 53
click at [1088, 438] on button "Download PDF" at bounding box center [1102, 438] width 82 height 25
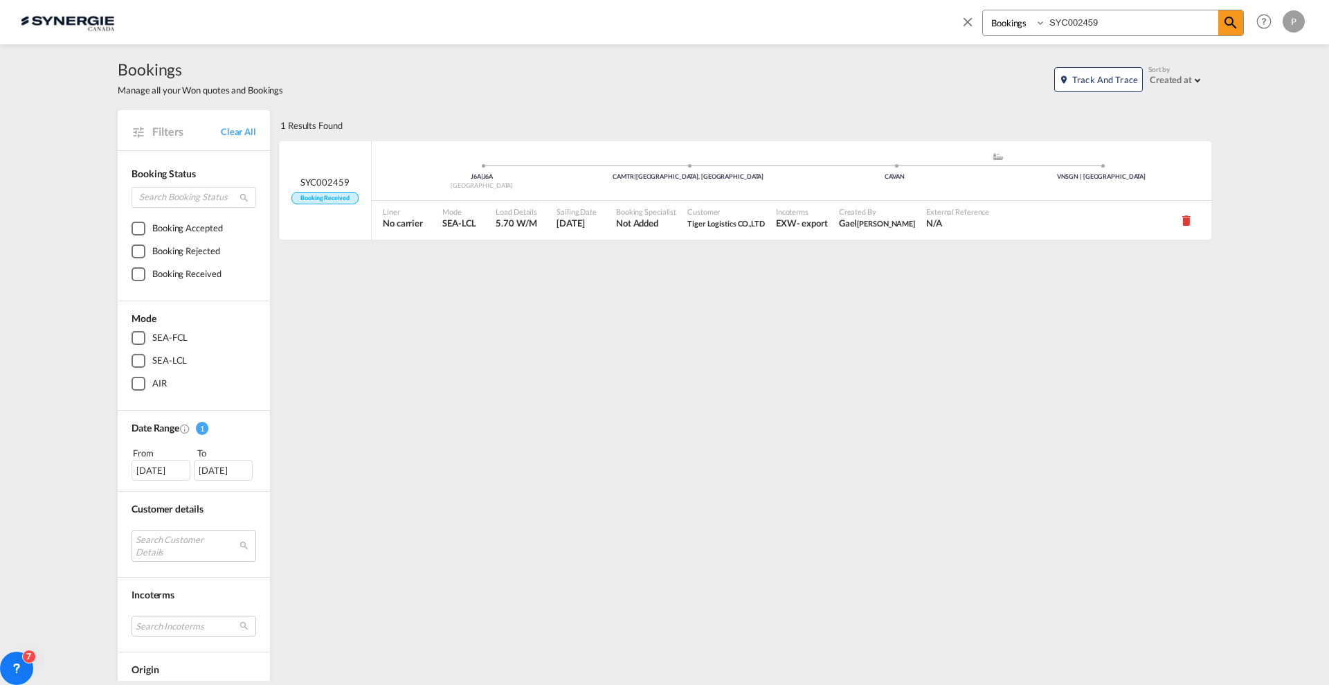
click at [981, 22] on span at bounding box center [971, 26] width 22 height 33
click at [952, 21] on div "Bookings Quotes Enquiries SYC002459 Help Resources Product Release P My Profile…" at bounding box center [665, 21] width 1288 height 43
click at [377, 18] on link "Quotes" at bounding box center [362, 21] width 50 height 45
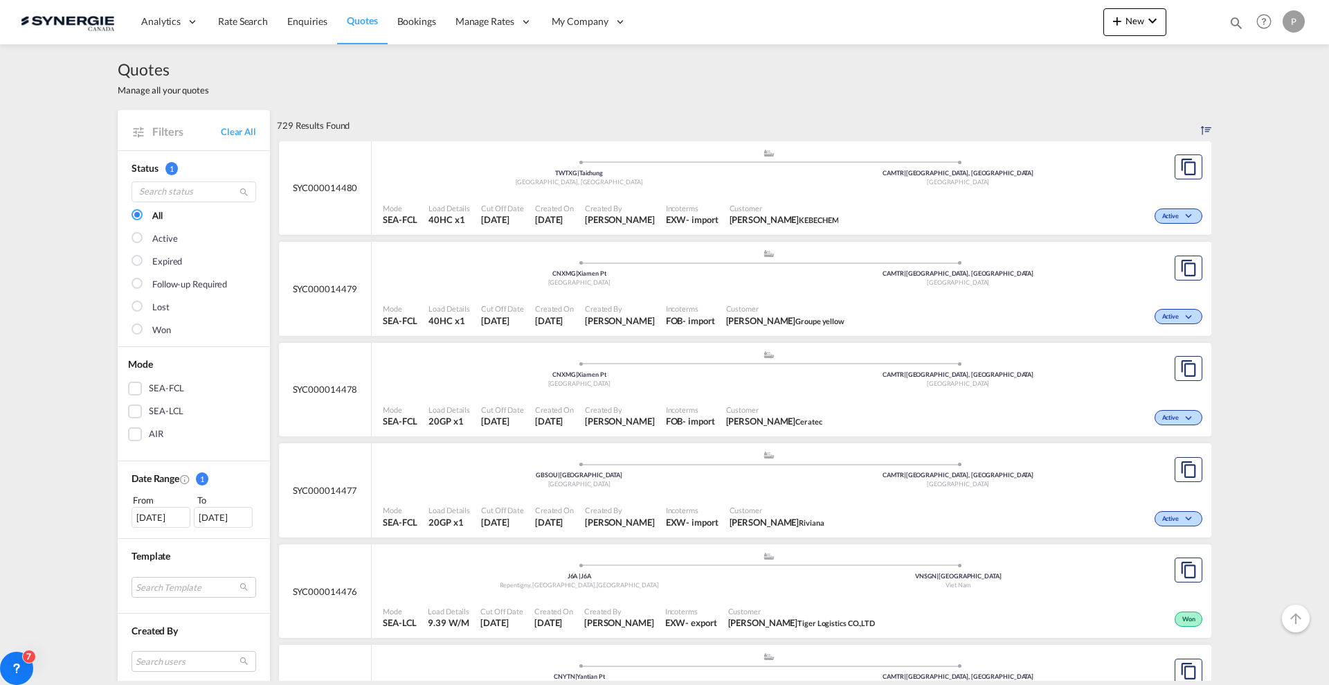
scroll to position [260, 0]
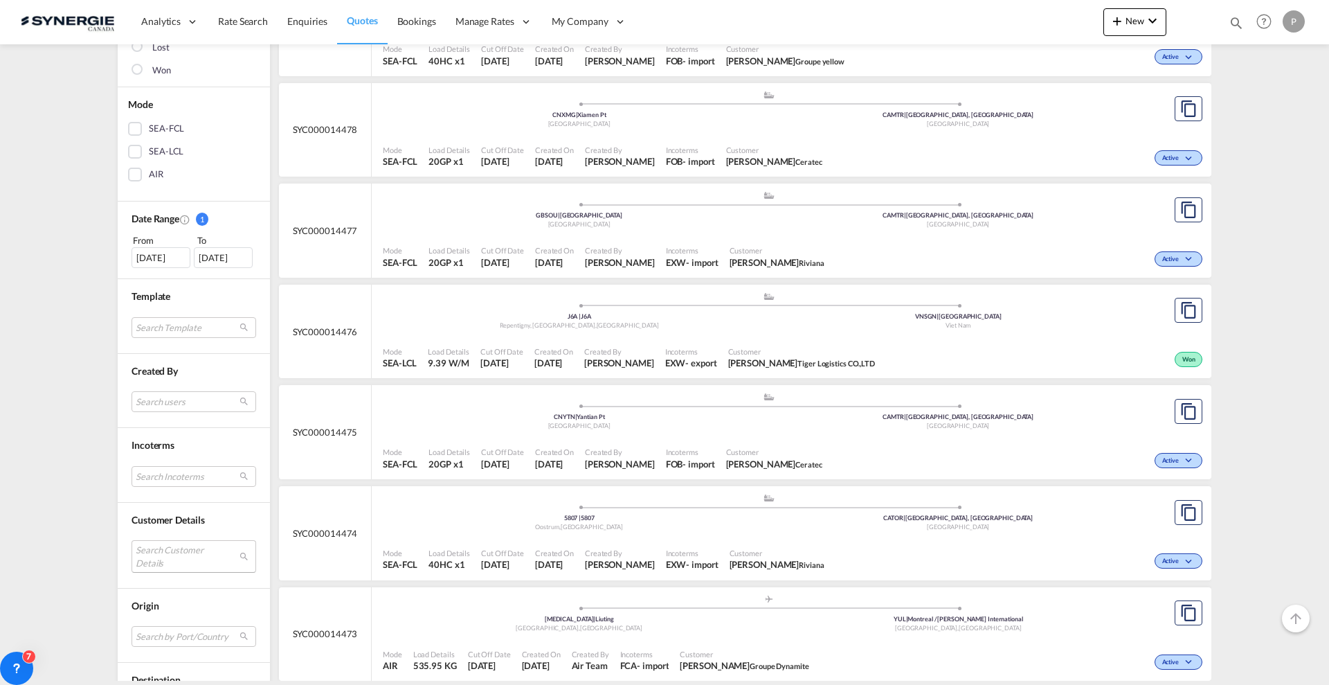
click at [188, 544] on md-select "Search Customer Details user name user [PERSON_NAME] [EMAIL_ADDRESS][DOMAIN_NAM…" at bounding box center [194, 556] width 125 height 32
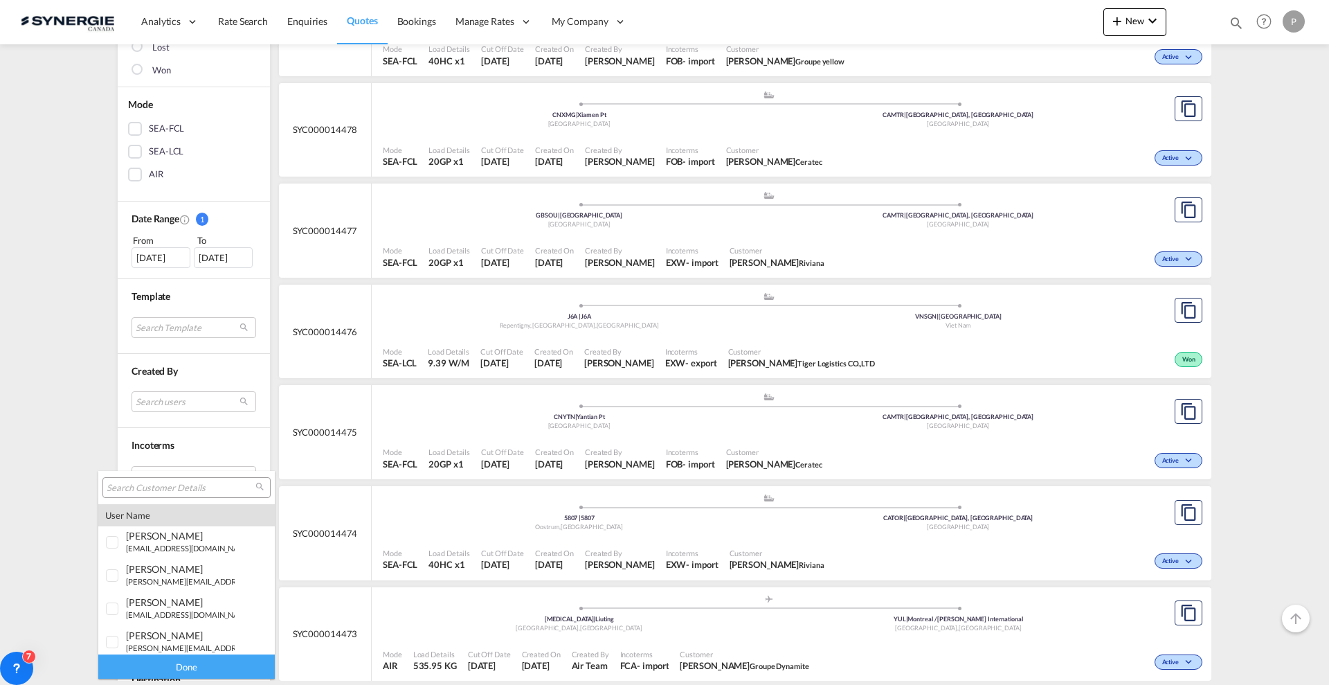
drag, startPoint x: 179, startPoint y: 497, endPoint x: 184, endPoint y: 490, distance: 9.0
click at [179, 496] on div at bounding box center [186, 487] width 168 height 21
click at [184, 490] on input "search" at bounding box center [181, 488] width 149 height 12
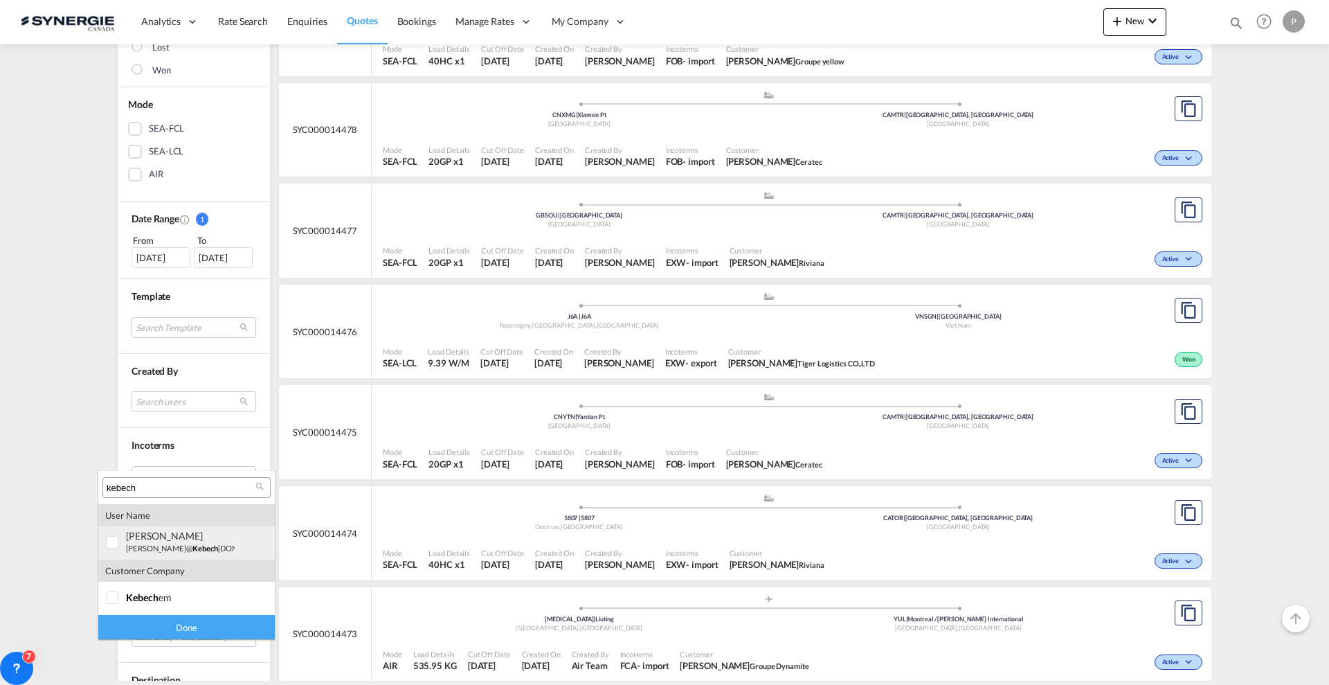
type input "kebech"
click at [196, 541] on div "[PERSON_NAME] [PERSON_NAME]@ kebech [DOMAIN_NAME] | kebech em" at bounding box center [180, 542] width 109 height 24
click at [190, 625] on div "Done" at bounding box center [186, 627] width 177 height 24
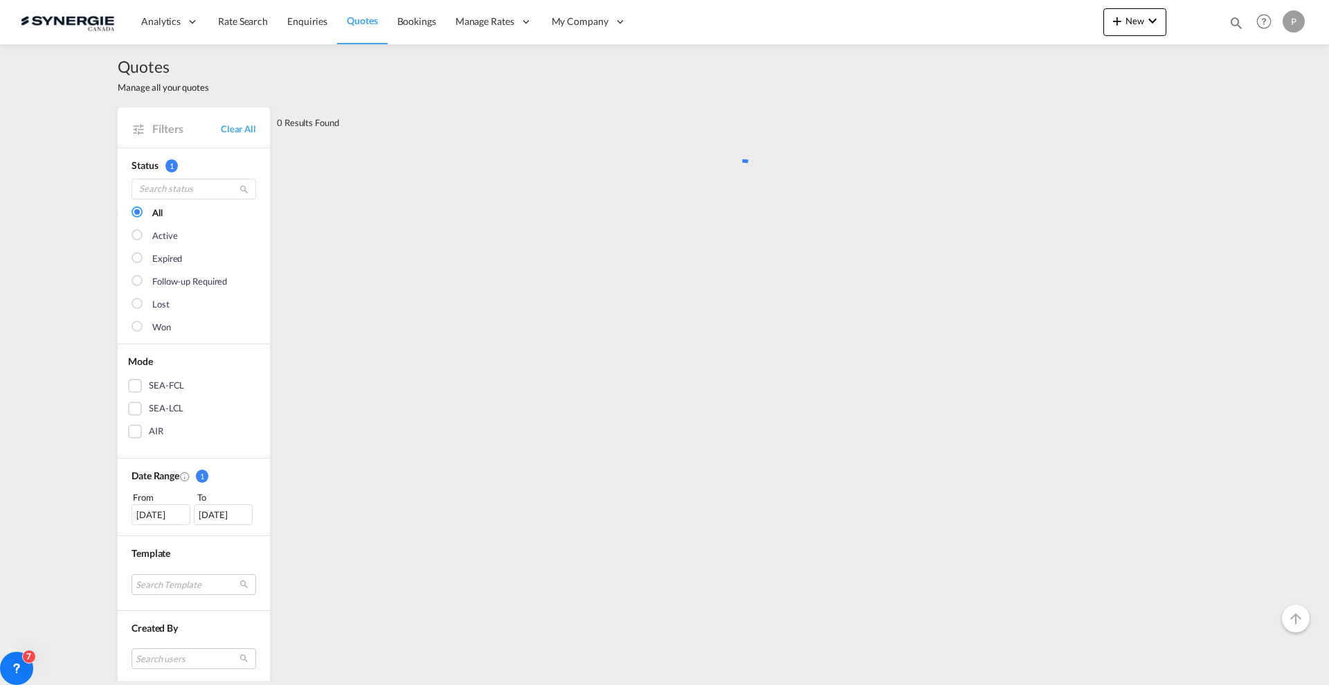
scroll to position [0, 0]
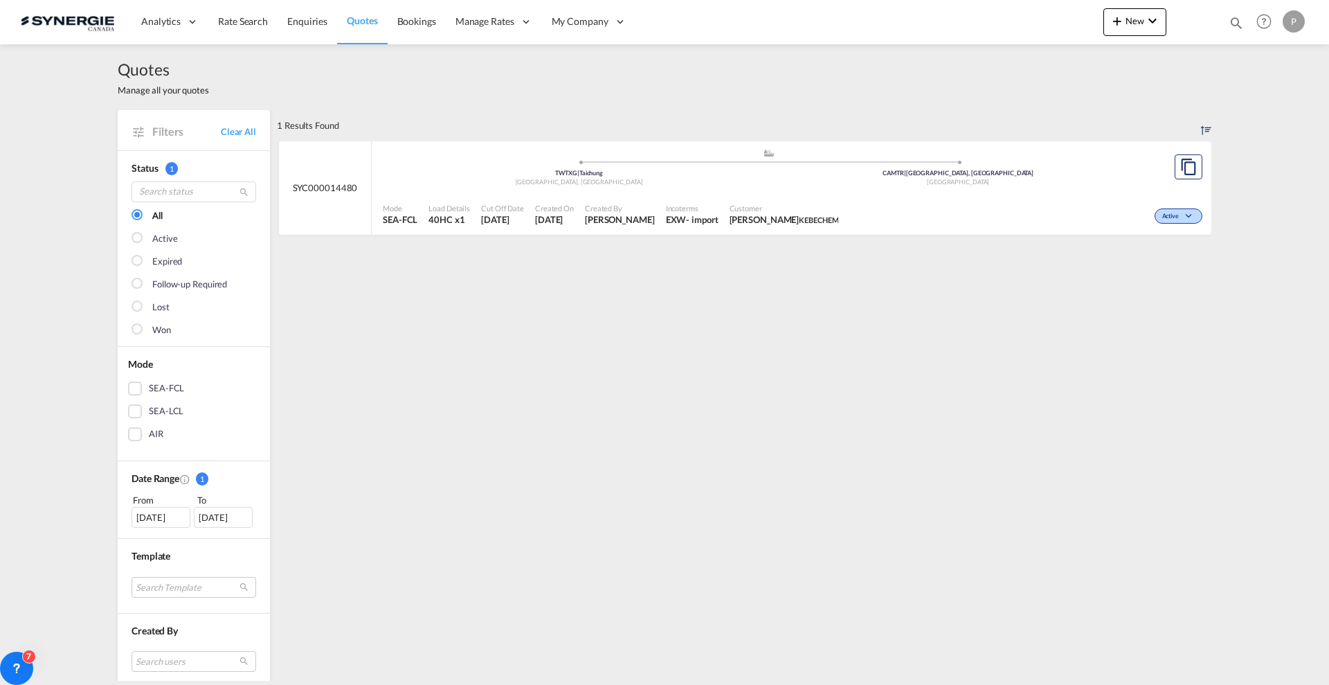
click at [164, 512] on div "[DATE]" at bounding box center [161, 517] width 59 height 21
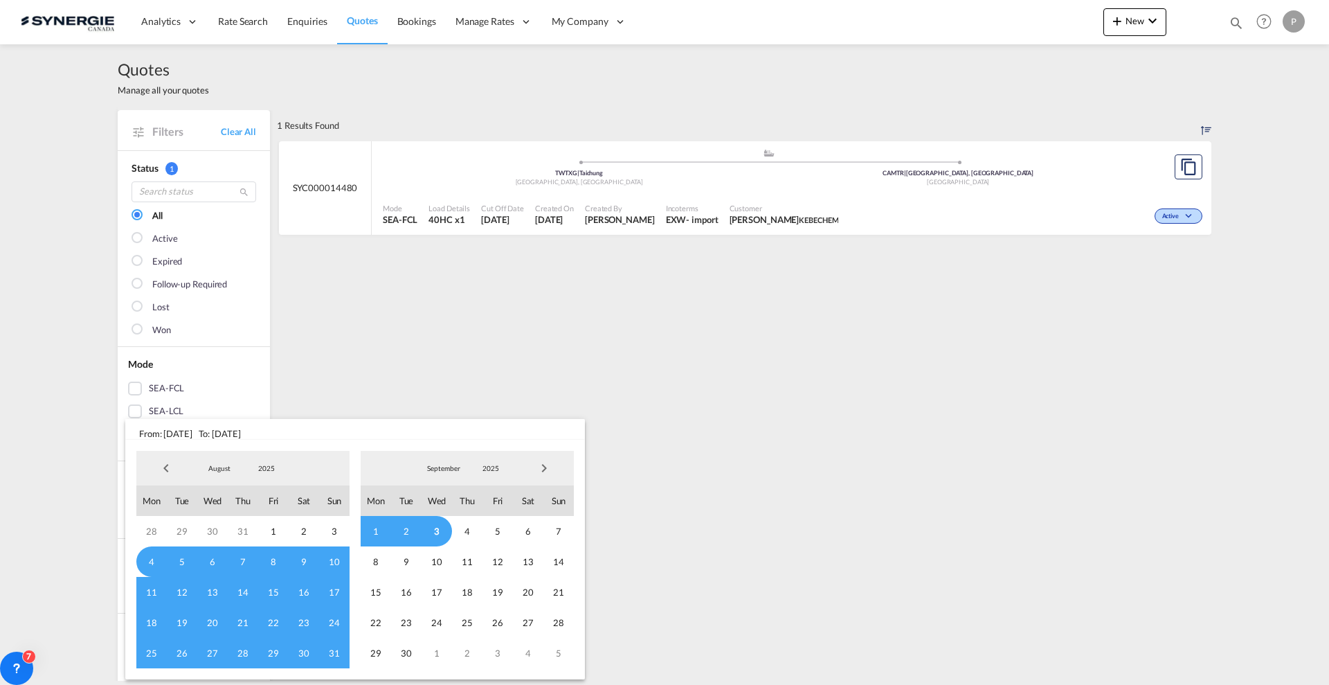
click at [169, 473] on span "Previous Month" at bounding box center [166, 468] width 28 height 28
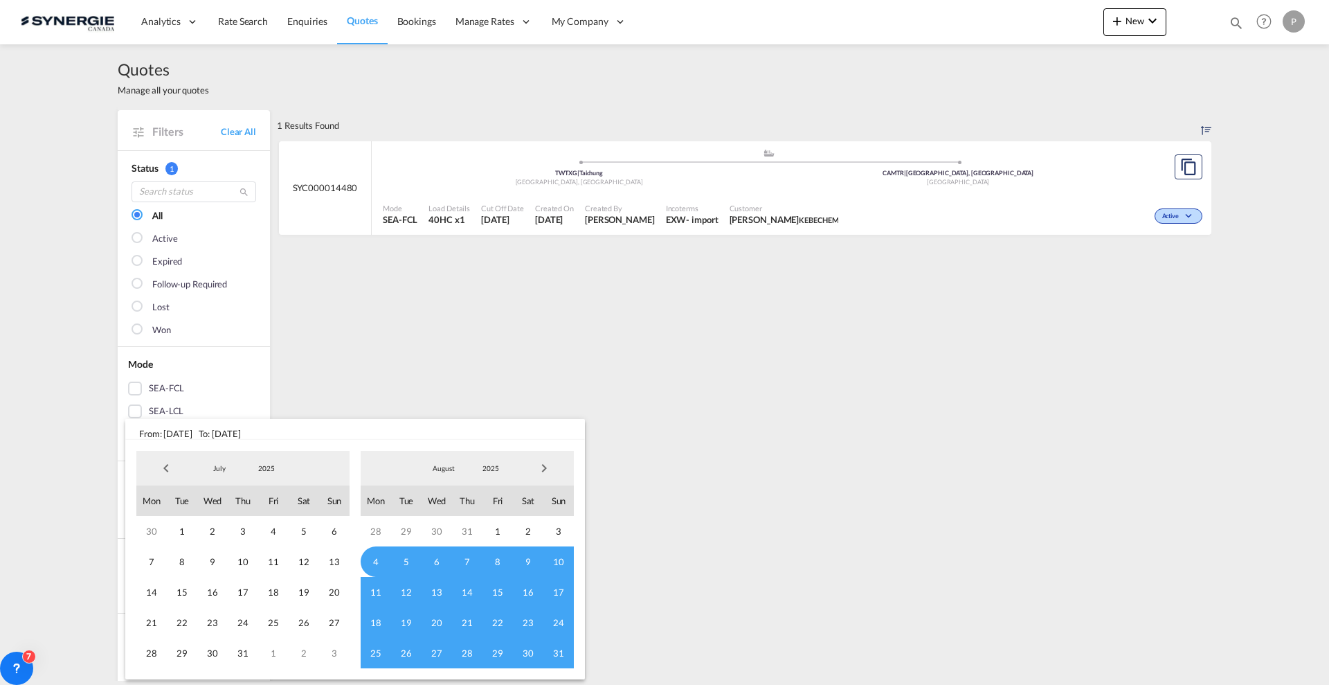
click at [169, 473] on span "Previous Month" at bounding box center [166, 468] width 28 height 28
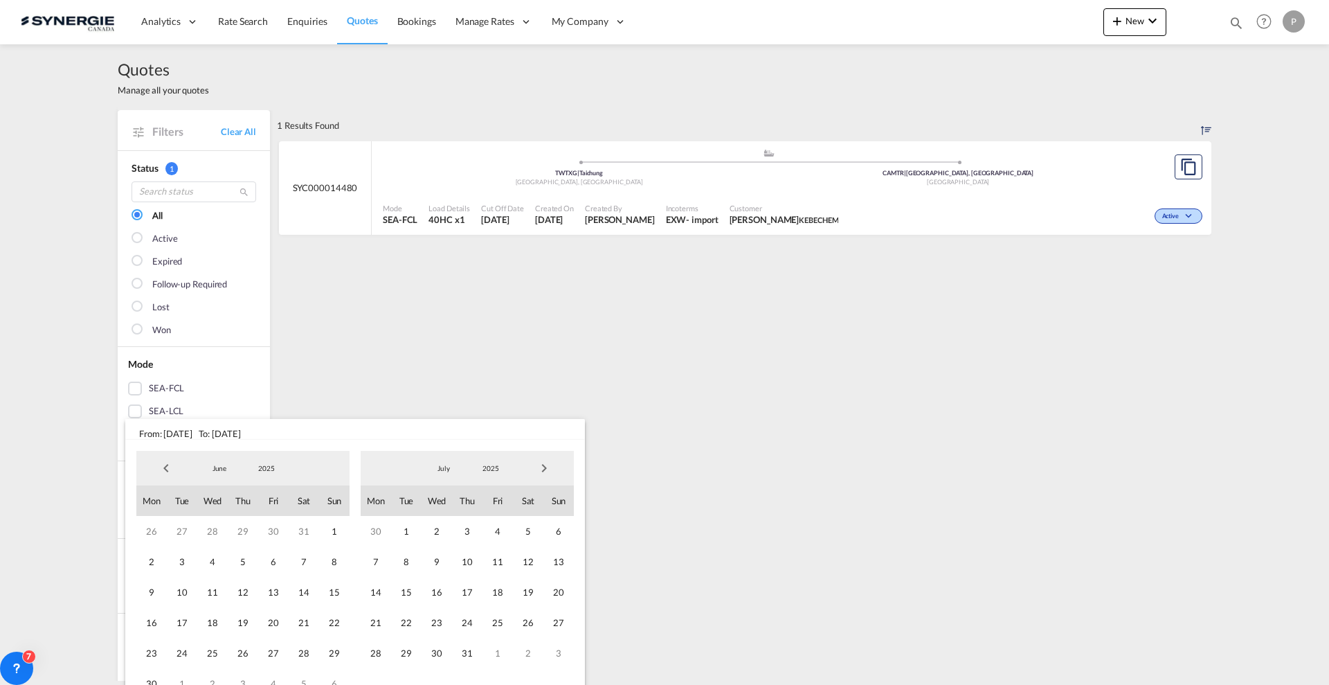
click at [169, 473] on span "Previous Month" at bounding box center [166, 468] width 28 height 28
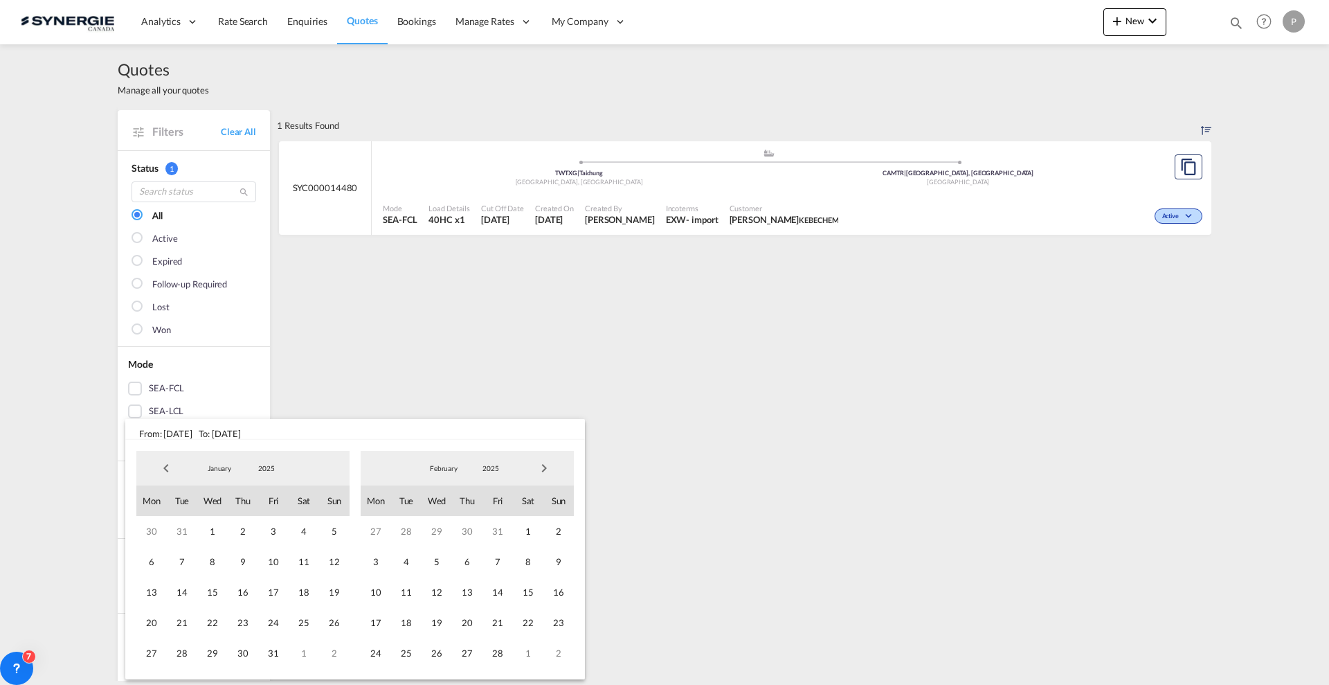
click at [169, 473] on span "Previous Month" at bounding box center [166, 468] width 28 height 28
click at [177, 528] on span "1" at bounding box center [182, 531] width 30 height 30
click at [550, 465] on span "Next Month" at bounding box center [544, 468] width 28 height 28
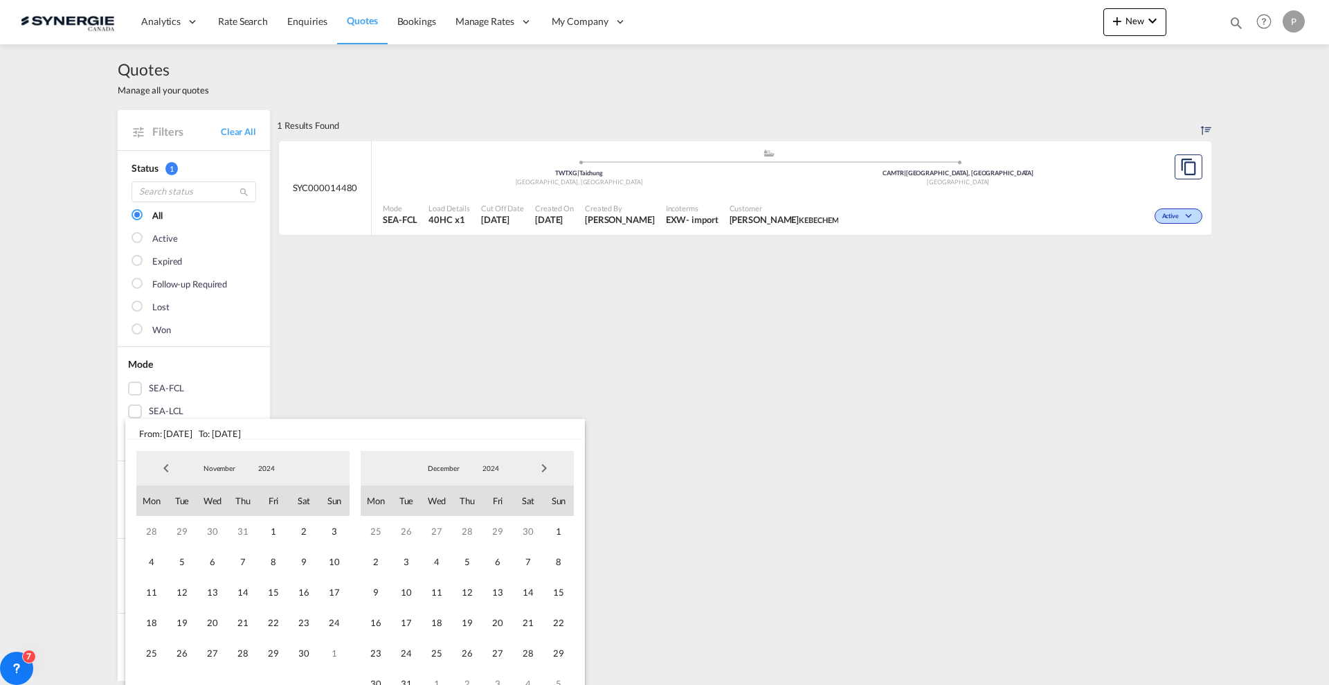
click at [550, 465] on span "Next Month" at bounding box center [544, 468] width 28 height 28
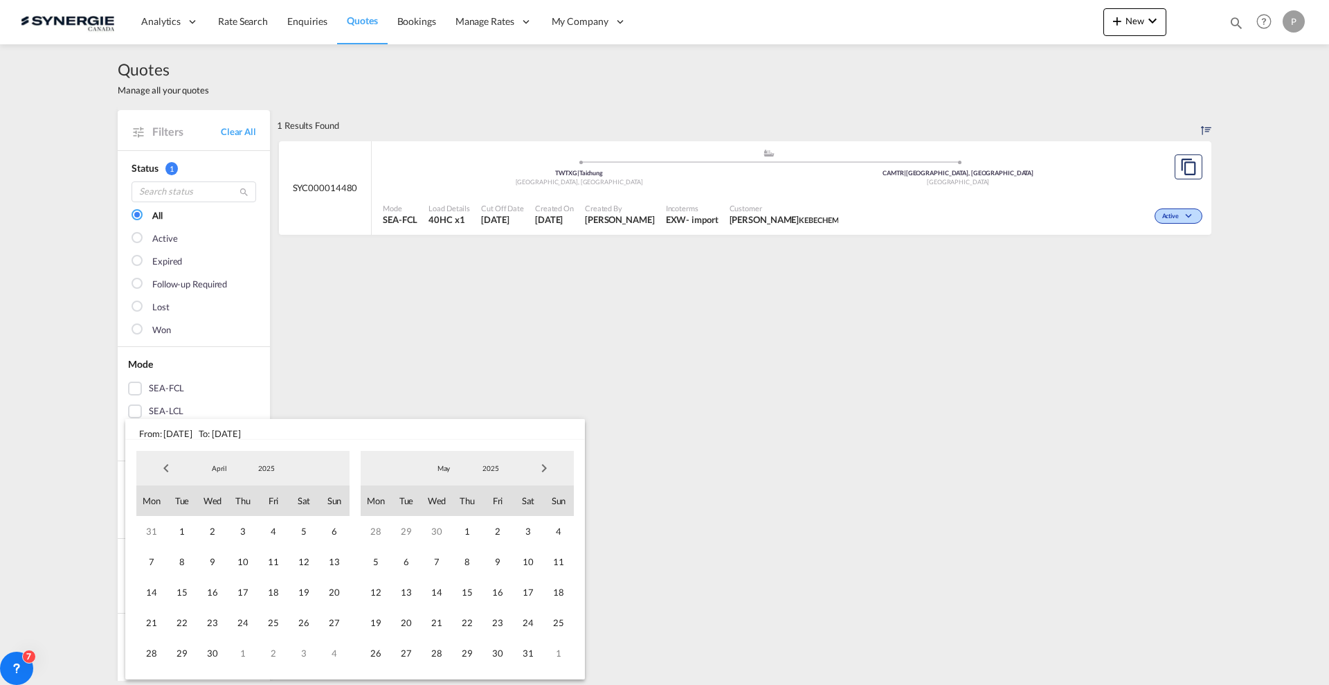
click at [550, 465] on span "Next Month" at bounding box center [544, 468] width 28 height 28
click at [549, 539] on span "1" at bounding box center [559, 531] width 30 height 30
